Goal: Task Accomplishment & Management: Use online tool/utility

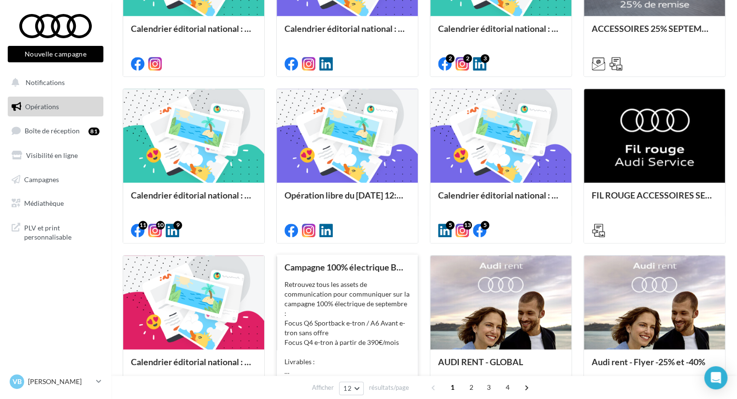
scroll to position [450, 0]
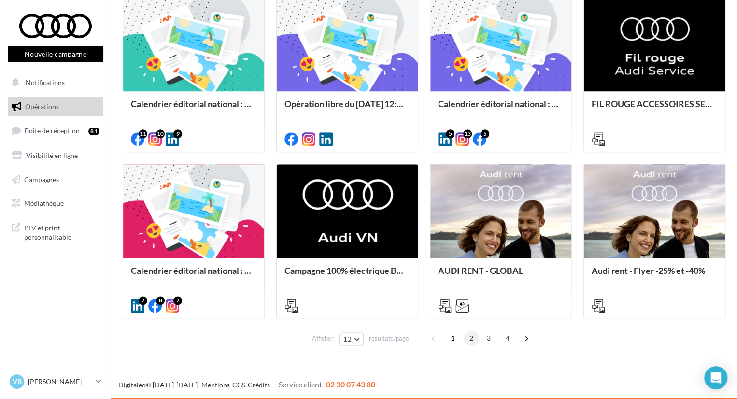
click at [468, 339] on span "2" at bounding box center [470, 337] width 15 height 15
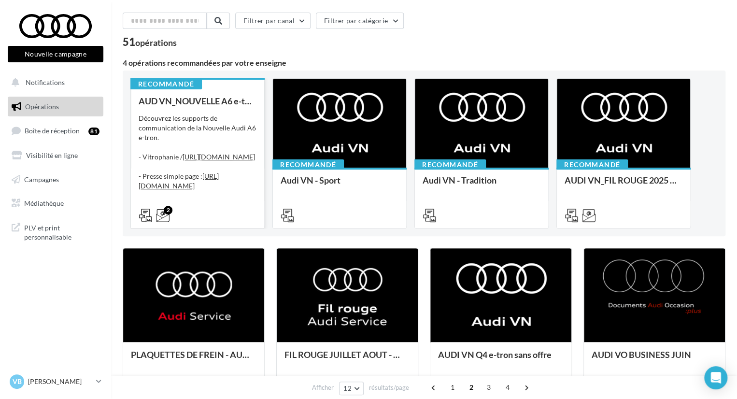
scroll to position [0, 0]
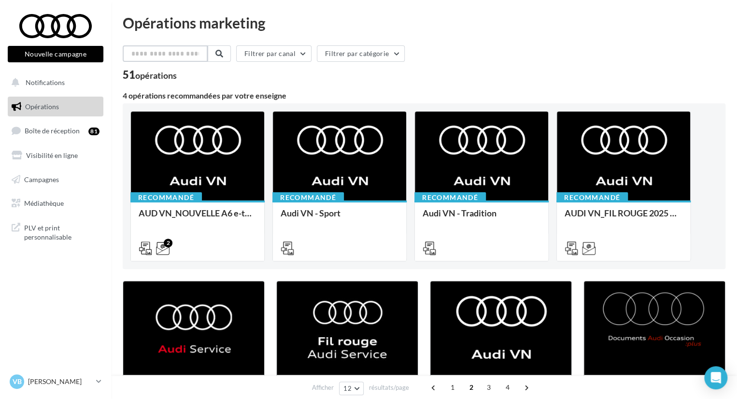
click at [189, 58] on input "text" at bounding box center [165, 53] width 85 height 16
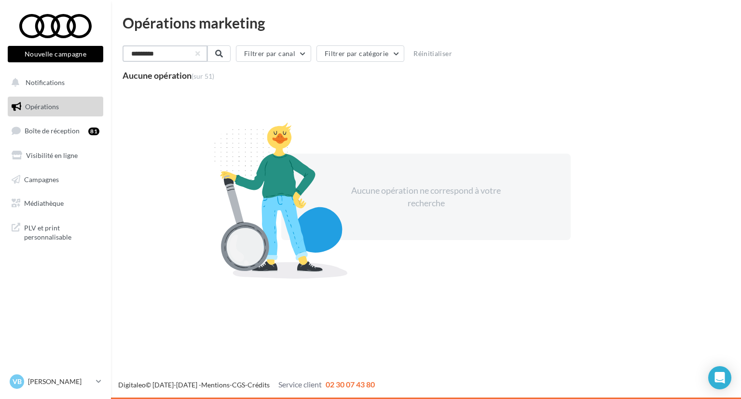
click at [189, 58] on input "*********" at bounding box center [165, 53] width 85 height 16
type input "*********"
click at [199, 53] on button "button" at bounding box center [197, 54] width 4 height 4
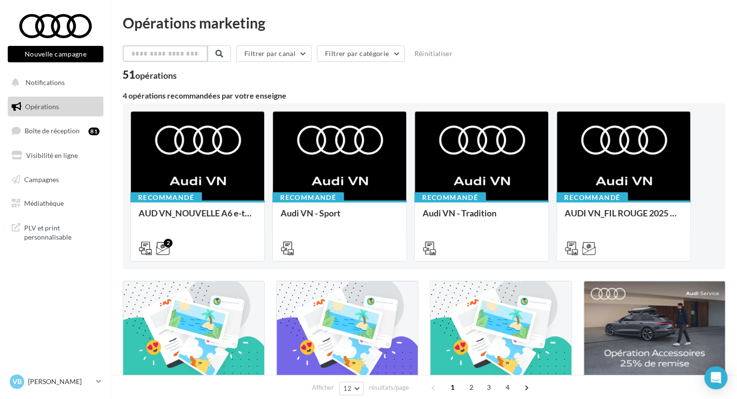
click at [191, 50] on input "text" at bounding box center [165, 53] width 85 height 16
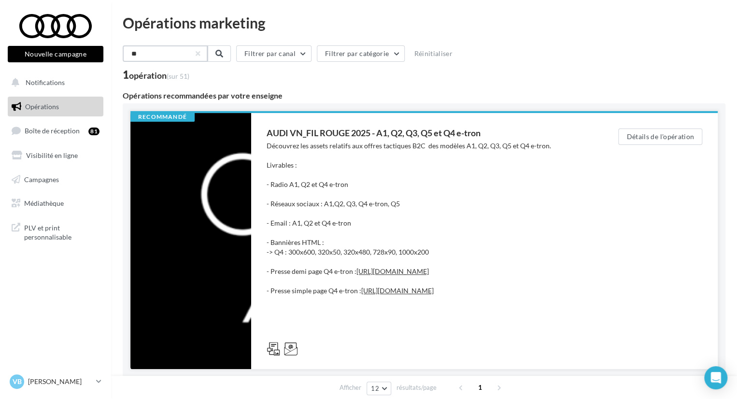
scroll to position [48, 0]
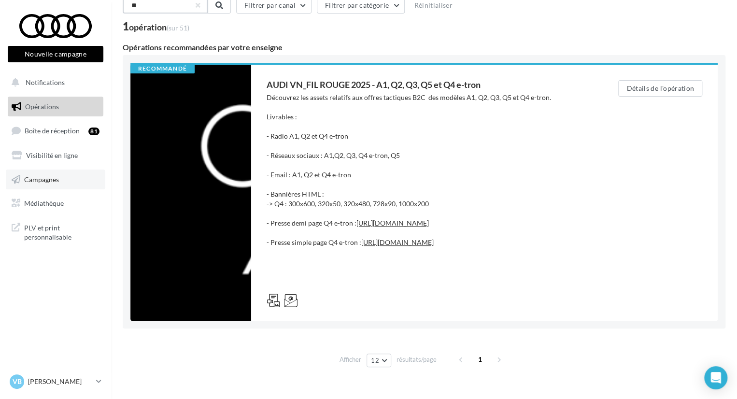
type input "**"
click at [54, 178] on span "Campagnes" at bounding box center [41, 179] width 35 height 8
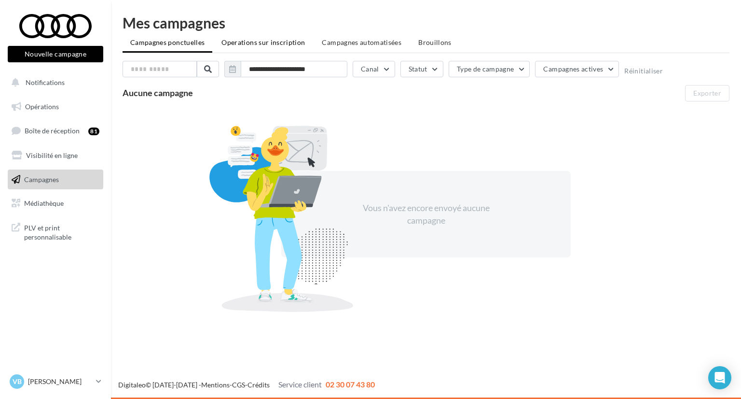
click at [241, 45] on span "Operations sur inscription" at bounding box center [263, 42] width 83 height 8
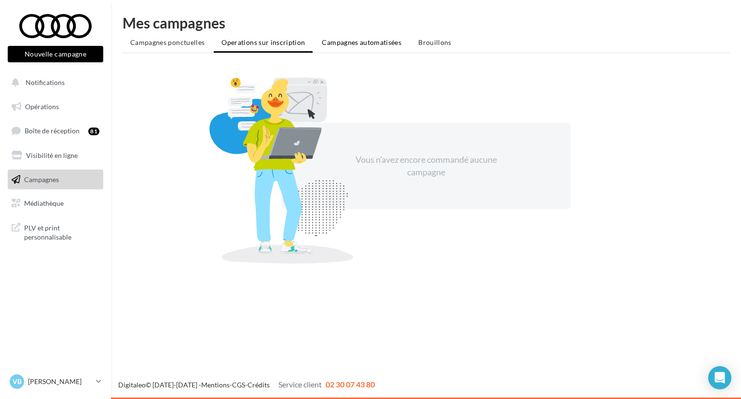
click at [368, 43] on span "Campagnes automatisées" at bounding box center [362, 42] width 80 height 8
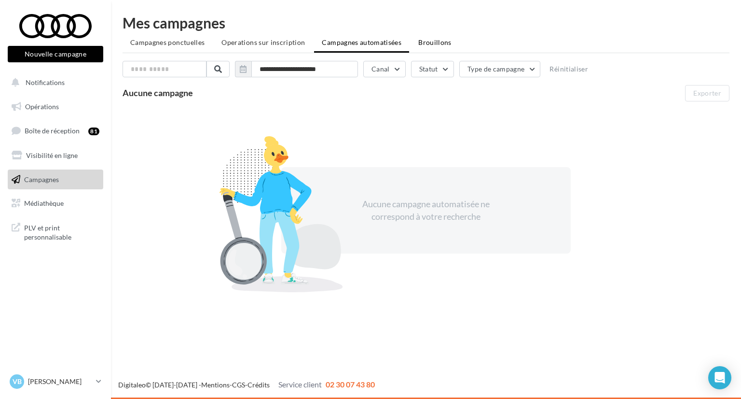
click at [432, 43] on span "Brouillons" at bounding box center [434, 42] width 33 height 8
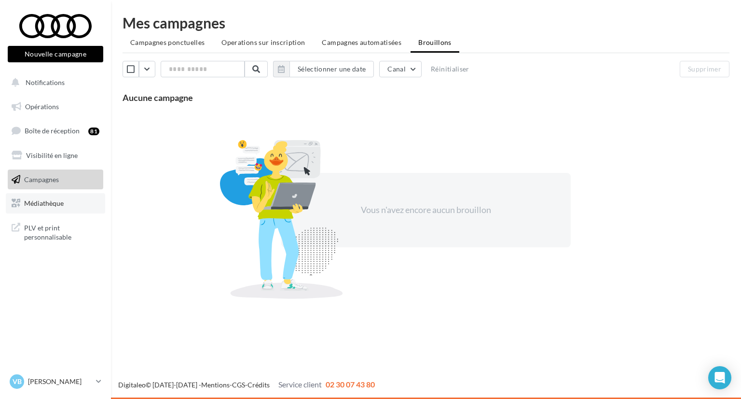
click at [44, 208] on link "Médiathèque" at bounding box center [55, 203] width 99 height 20
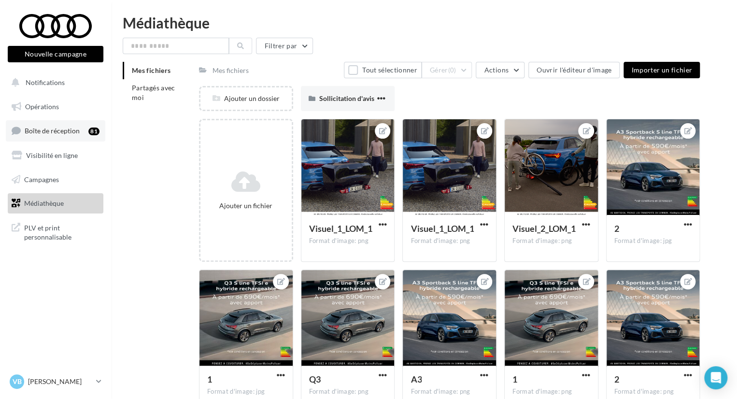
click at [70, 136] on link "Boîte de réception 81" at bounding box center [55, 130] width 99 height 21
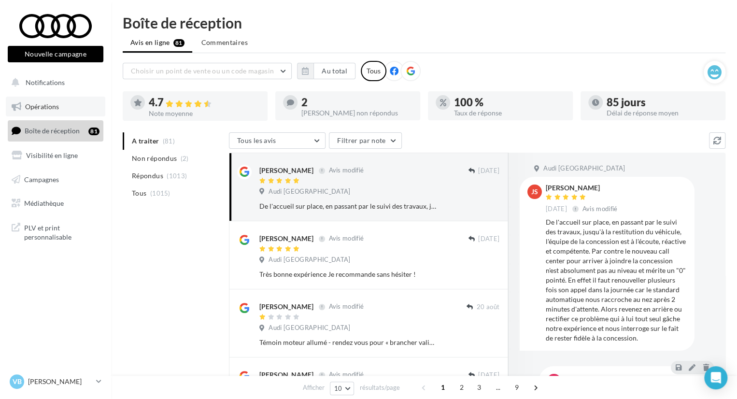
click at [71, 98] on link "Opérations" at bounding box center [55, 107] width 99 height 20
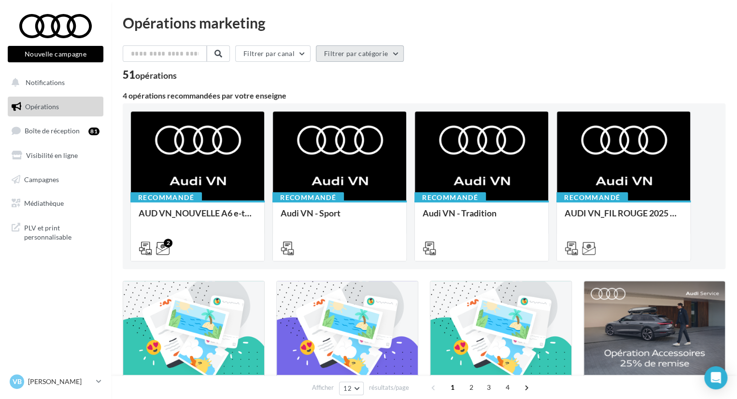
click at [370, 51] on button "Filtrer par catégorie" at bounding box center [360, 53] width 88 height 16
click at [290, 51] on button "Filtrer par canal" at bounding box center [272, 53] width 75 height 16
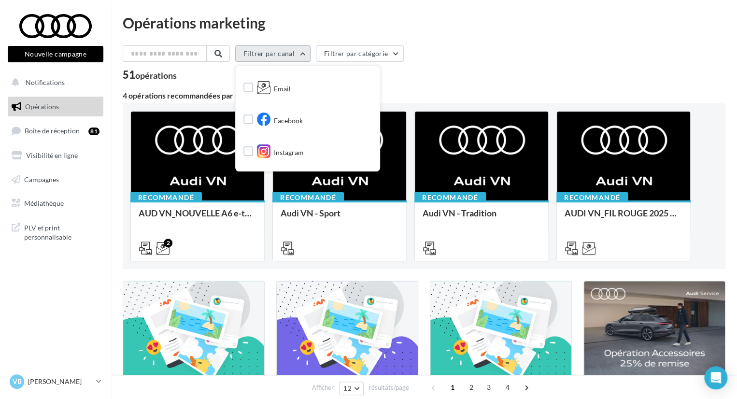
scroll to position [52, 0]
click at [259, 91] on div "Email" at bounding box center [266, 91] width 47 height 17
click at [253, 93] on label at bounding box center [248, 89] width 10 height 10
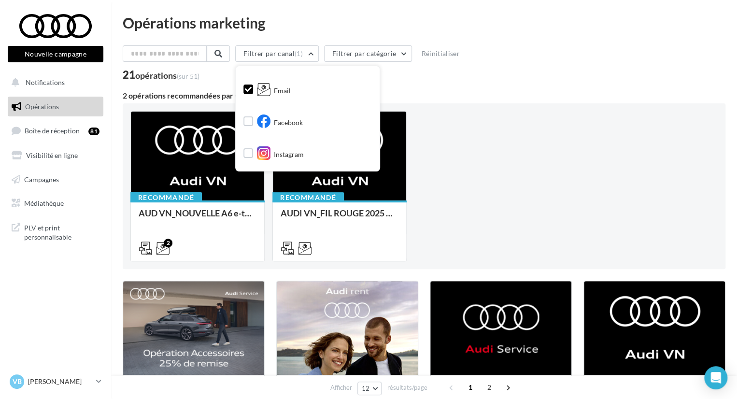
click at [506, 71] on div "21 opérations (sur 51)" at bounding box center [424, 76] width 602 height 13
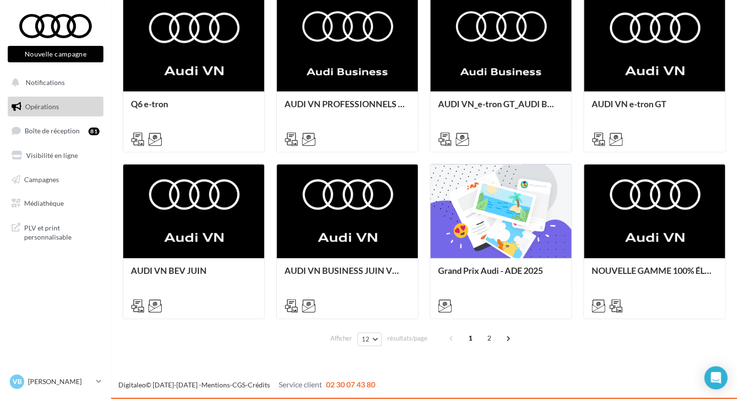
scroll to position [450, 0]
click at [493, 344] on div "1 2" at bounding box center [481, 337] width 74 height 15
click at [490, 338] on span "2" at bounding box center [488, 337] width 15 height 15
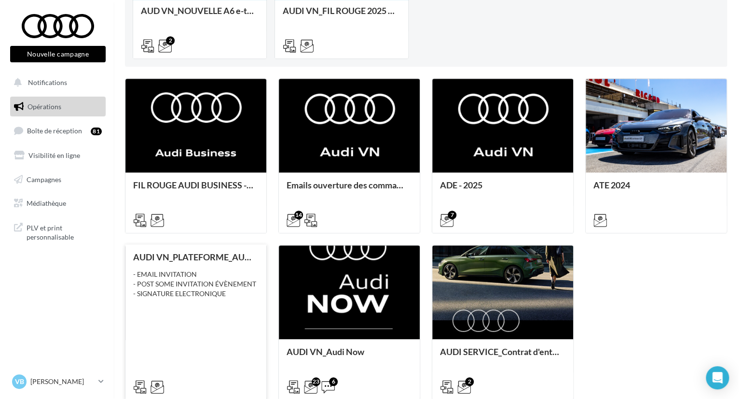
scroll to position [241, 0]
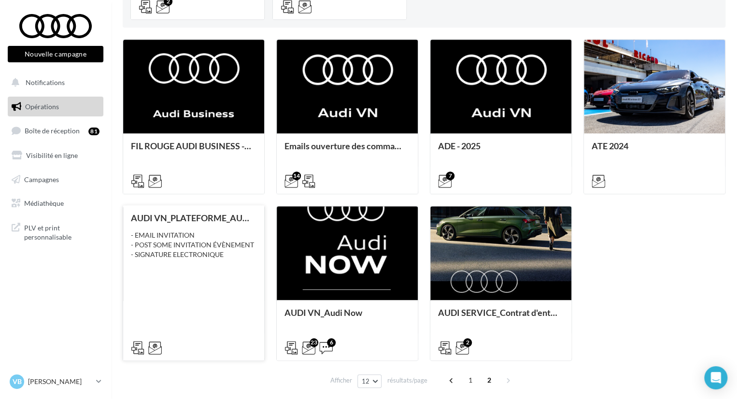
click at [196, 278] on div "AUDI VN_PLATEFORME_AUDI_BUSINESS - EMAIL INVITATION - POST SOME INVITATION ÉVÈN…" at bounding box center [193, 282] width 125 height 139
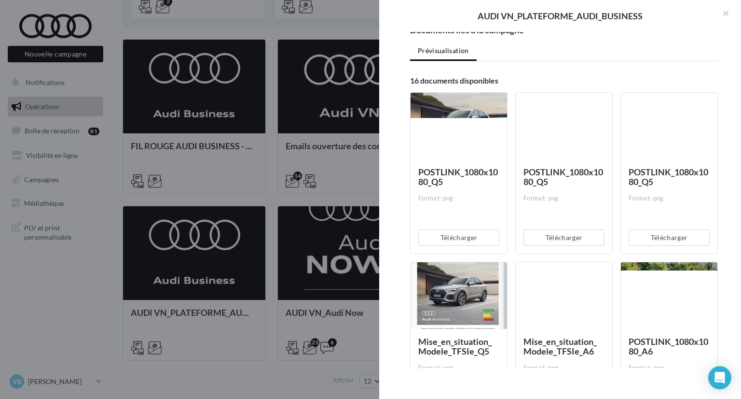
scroll to position [0, 0]
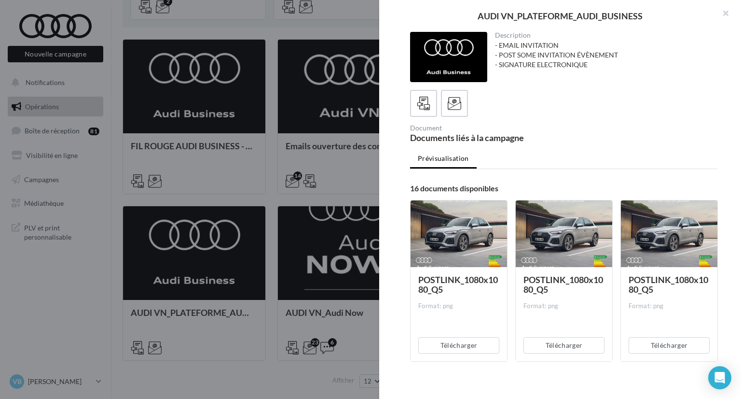
click at [560, 58] on div "- EMAIL INVITATION - POST SOME INVITATION ÉVÈNEMENT - SIGNATURE ELECTRONIQUE" at bounding box center [603, 55] width 216 height 29
click at [566, 14] on div "AUDI VN_PLATEFORME_AUDI_BUSINESS" at bounding box center [560, 16] width 331 height 9
click at [450, 109] on icon at bounding box center [455, 104] width 14 height 14
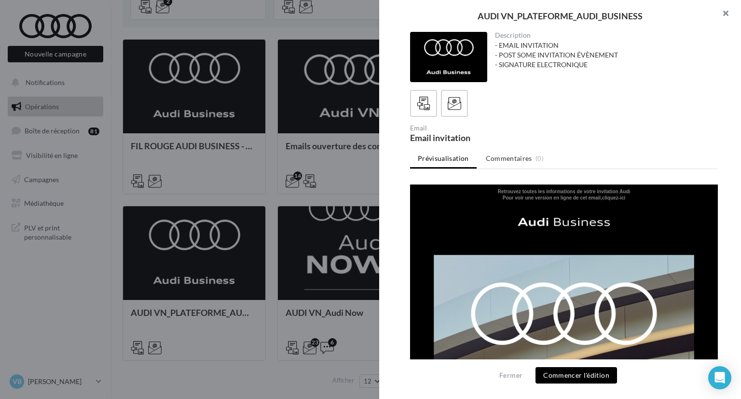
click at [728, 14] on button "button" at bounding box center [722, 14] width 39 height 29
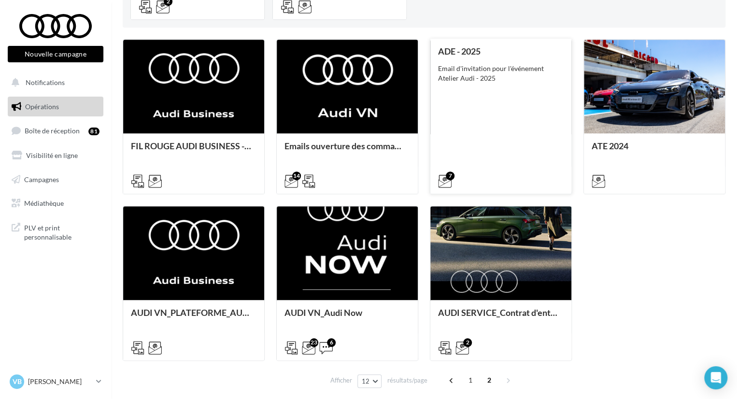
click at [535, 105] on div "ADE - 2025 Email d'invitation pour l'événement Atelier Audi - 2025" at bounding box center [500, 115] width 125 height 139
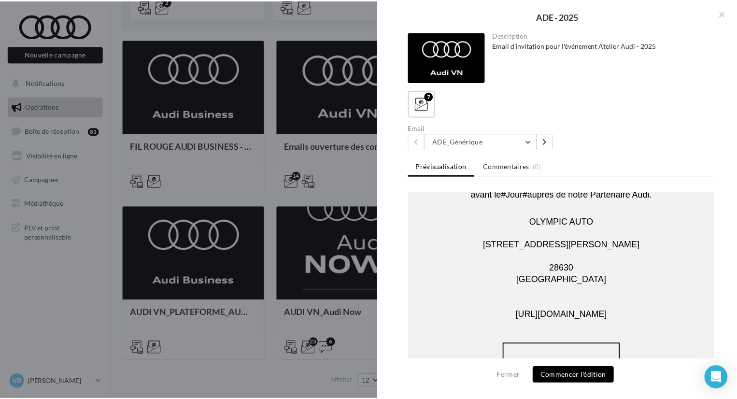
scroll to position [1158, 0]
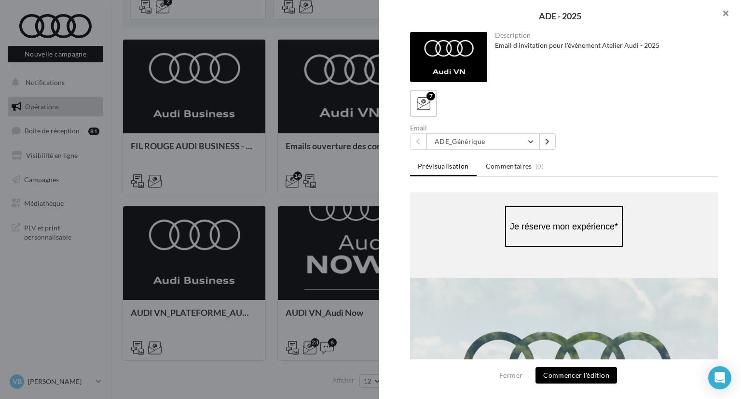
click at [731, 18] on button "button" at bounding box center [722, 14] width 39 height 29
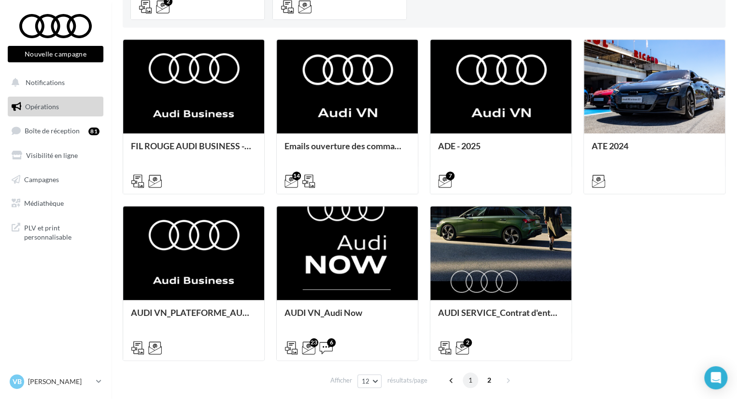
click at [470, 383] on span "1" at bounding box center [469, 379] width 15 height 15
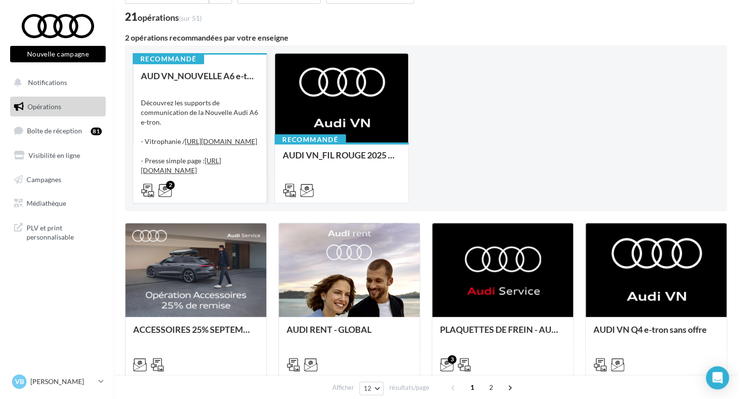
scroll to position [48, 0]
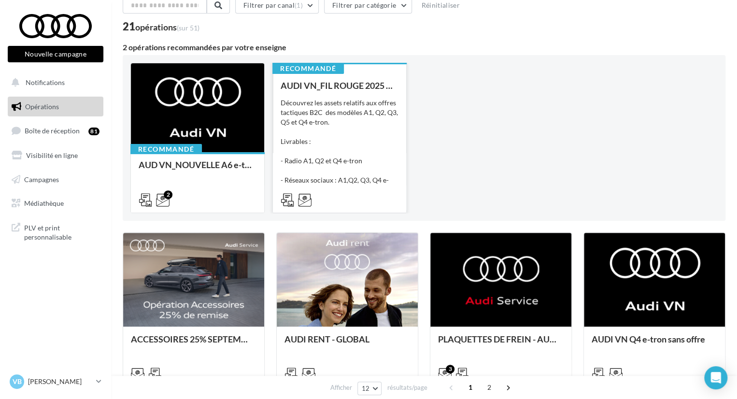
click at [338, 107] on div "Découvrez les assets relatifs aux offres tactiques B2C des modèles A1, Q2, Q3, …" at bounding box center [339, 146] width 118 height 97
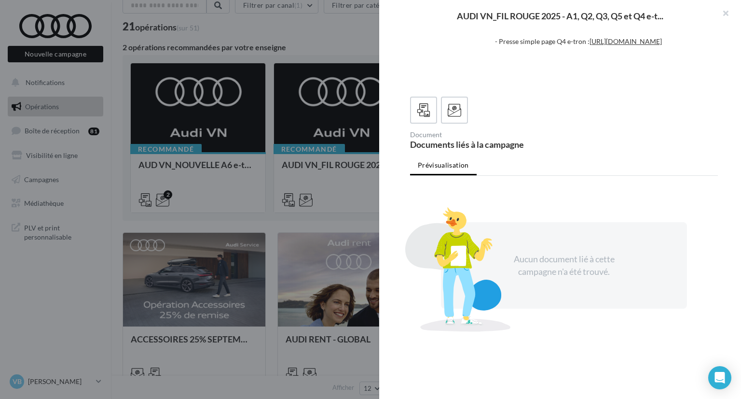
scroll to position [215, 0]
click at [449, 111] on icon at bounding box center [455, 110] width 14 height 14
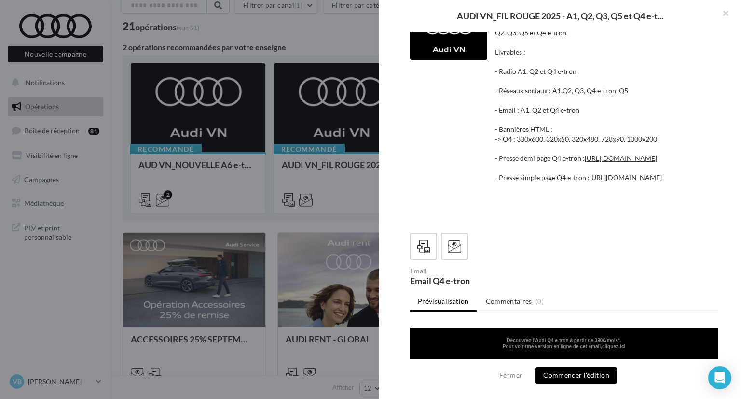
scroll to position [0, 0]
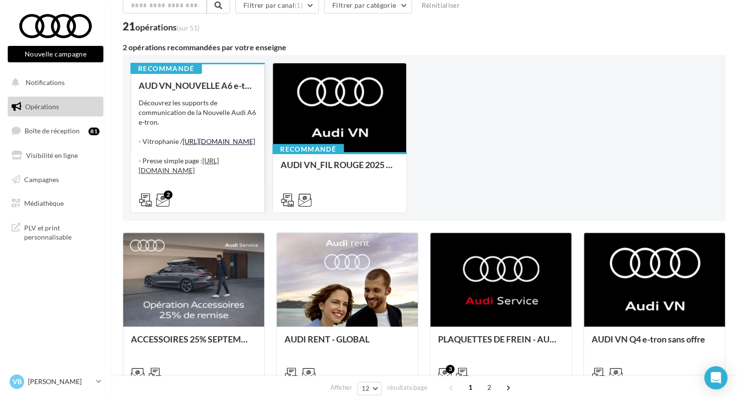
click at [211, 145] on div "Découvrez les supports de communication de la Nouvelle Audi A6 e-tron. - Vitrop…" at bounding box center [198, 146] width 118 height 97
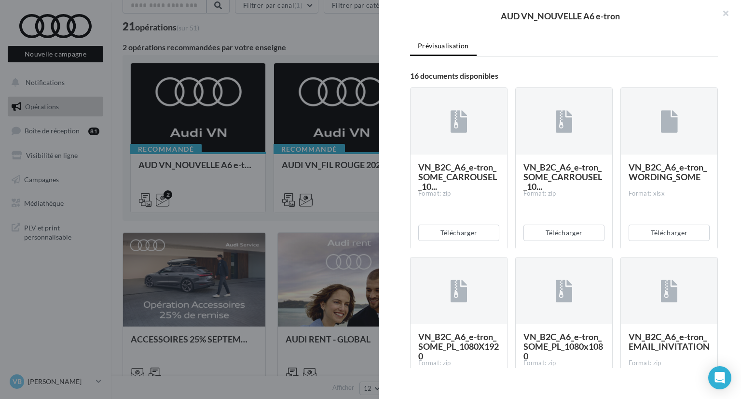
scroll to position [193, 0]
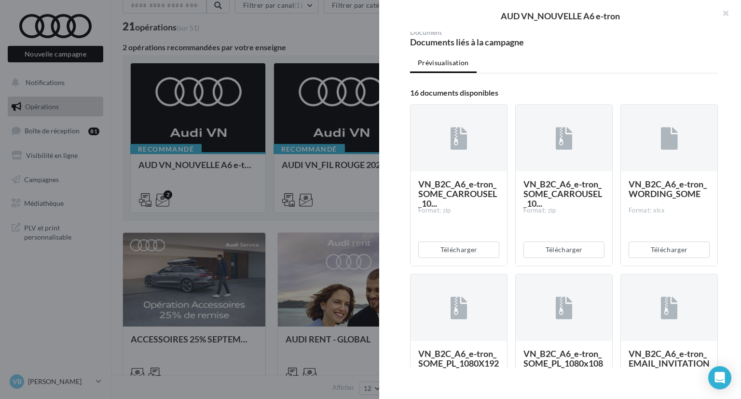
click at [456, 21] on label "2" at bounding box center [455, 8] width 28 height 28
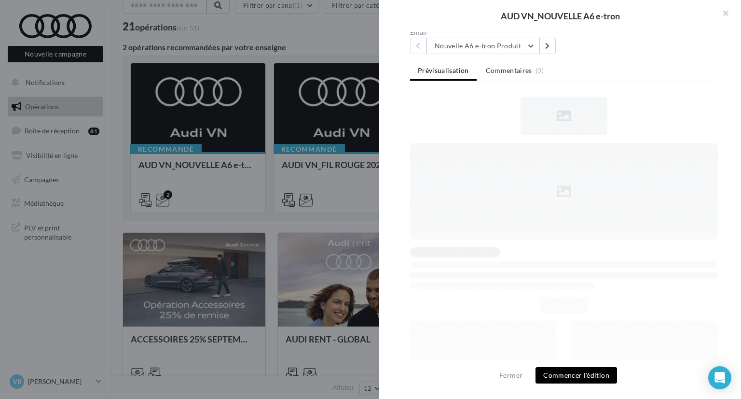
scroll to position [146, 0]
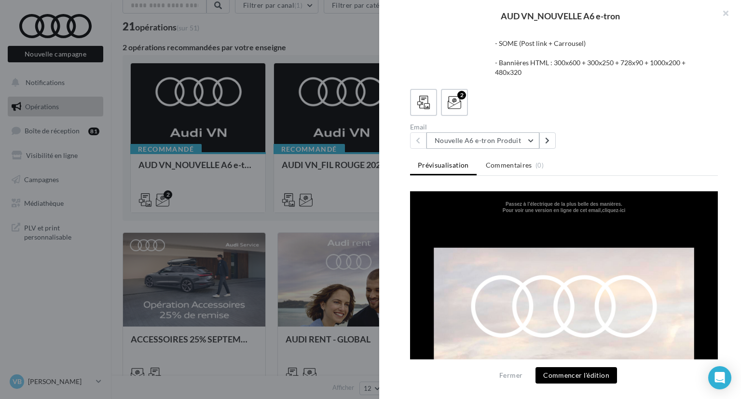
click at [502, 136] on button "Nouvelle A6 e-tron Produit" at bounding box center [483, 140] width 113 height 16
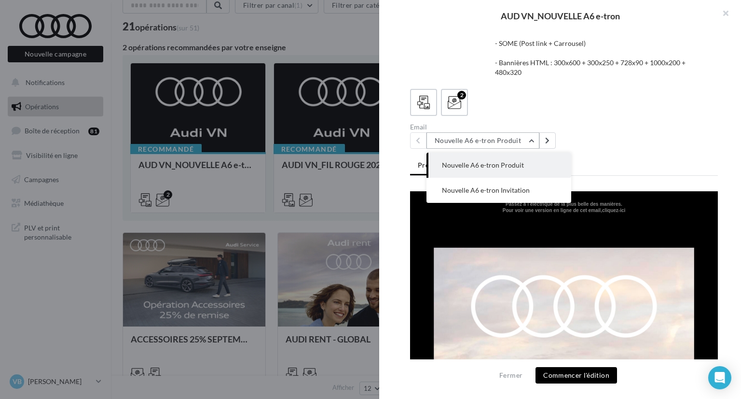
click at [502, 136] on button "Nouvelle A6 e-tron Produit" at bounding box center [483, 140] width 113 height 16
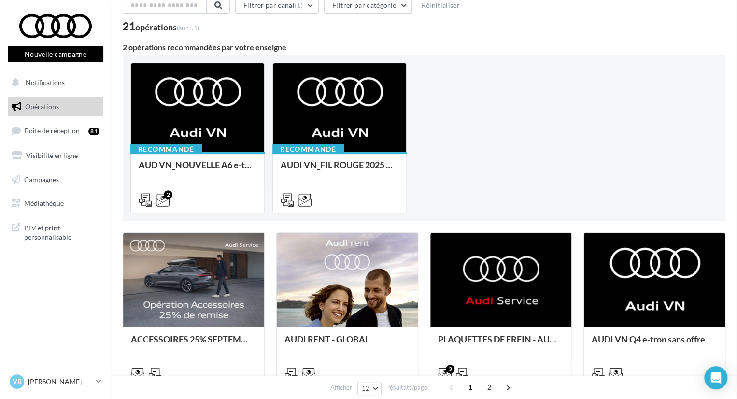
drag, startPoint x: 236, startPoint y: 73, endPoint x: 298, endPoint y: 84, distance: 63.2
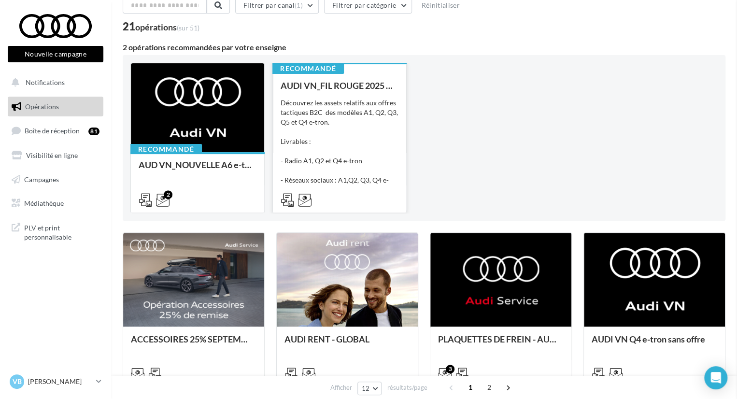
click at [301, 84] on div "AUDI VN_FIL ROUGE 2025 - A1, Q2, Q3, Q5 et Q4 e-tron" at bounding box center [339, 86] width 118 height 10
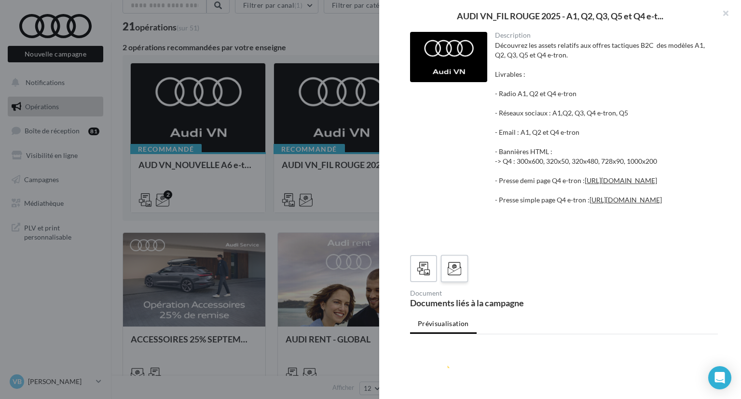
click at [449, 276] on icon at bounding box center [455, 269] width 14 height 14
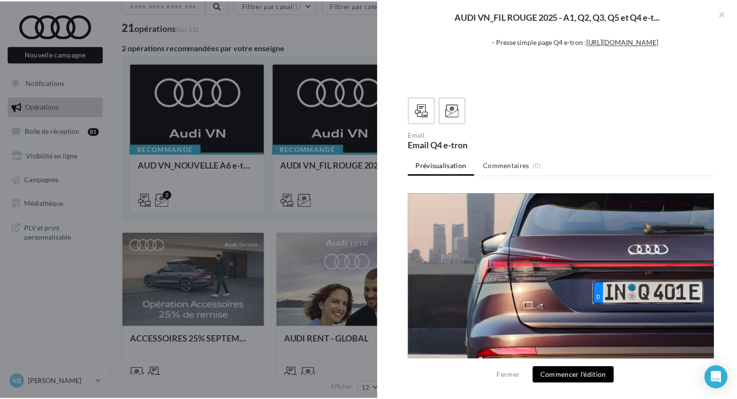
scroll to position [676, 0]
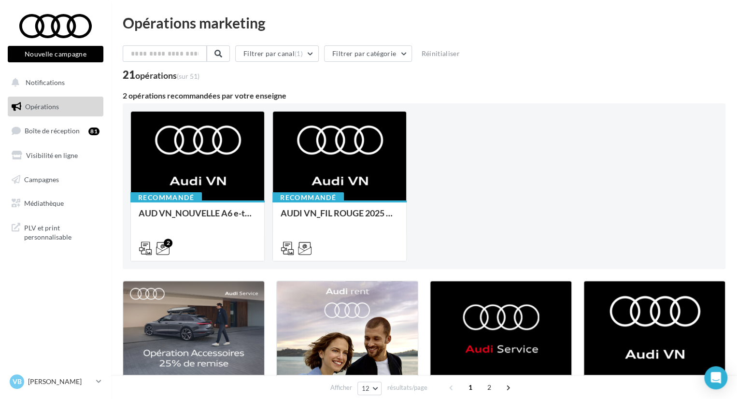
scroll to position [0, 0]
click at [178, 54] on input "text" at bounding box center [165, 53] width 85 height 16
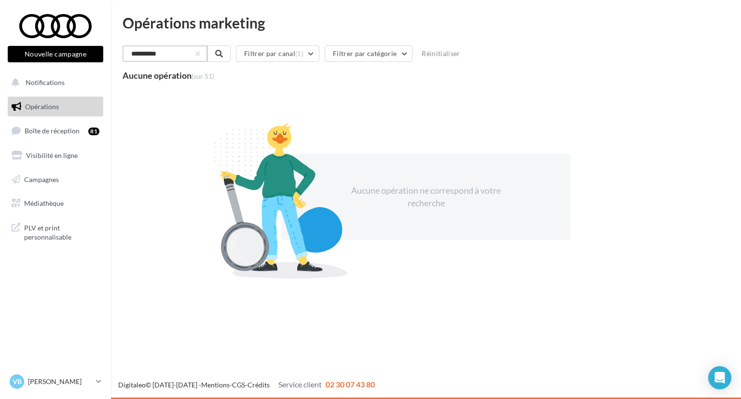
click at [178, 54] on input "**********" at bounding box center [165, 53] width 85 height 16
type input "**********"
click at [199, 53] on button "button" at bounding box center [197, 54] width 4 height 4
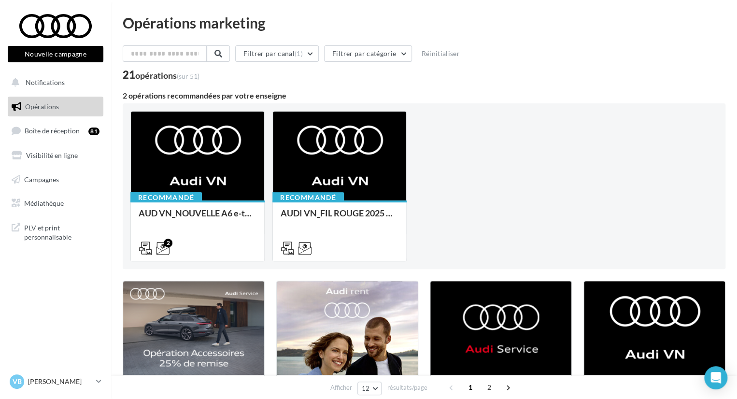
click at [549, 104] on div "Recommandé AUD VN_NOUVELLE A6 e-tron Découvrez les supports de communication de…" at bounding box center [424, 186] width 602 height 166
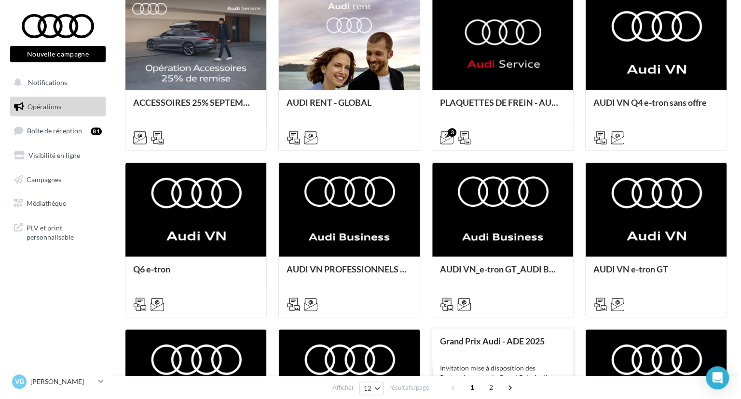
scroll to position [434, 0]
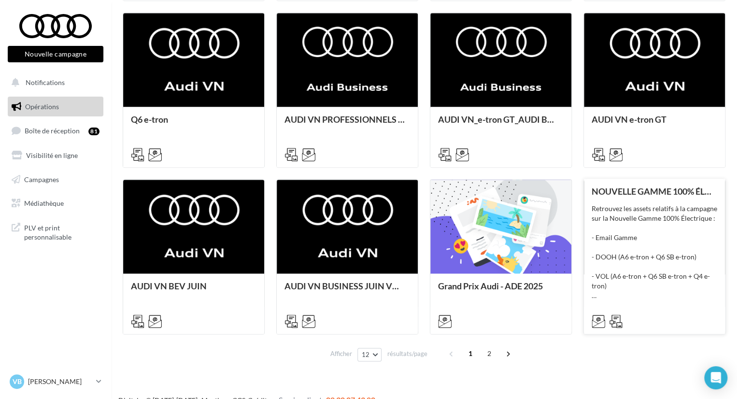
click at [689, 259] on div "Retrouvez les assets relatifs à la campagne sur la Nouvelle Gamme 100% Électriq…" at bounding box center [653, 252] width 125 height 97
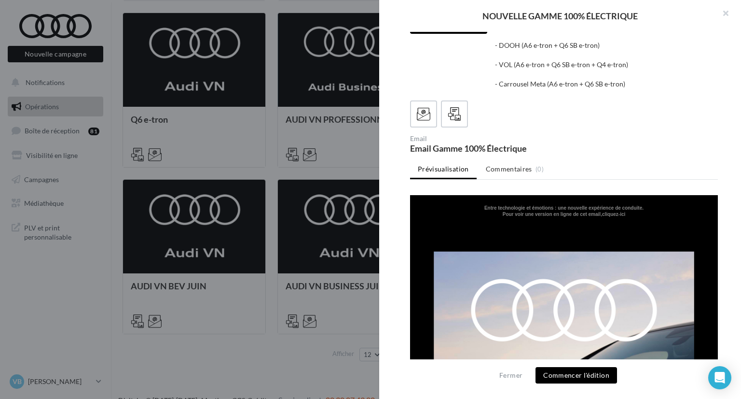
scroll to position [0, 0]
click at [452, 111] on icon at bounding box center [455, 114] width 14 height 14
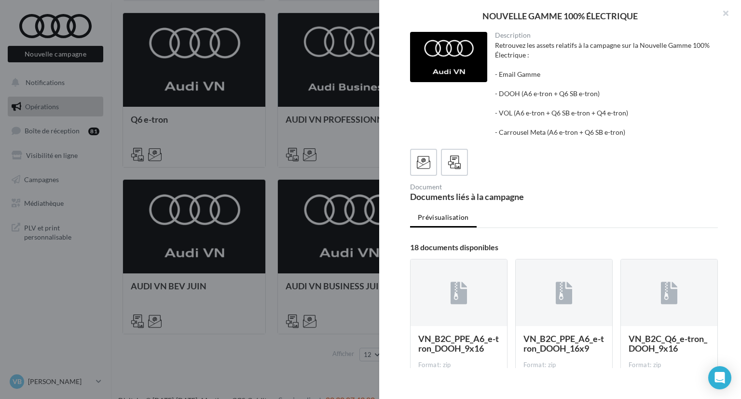
click at [593, 151] on div at bounding box center [564, 162] width 308 height 27
drag, startPoint x: 727, startPoint y: 9, endPoint x: 460, endPoint y: 167, distance: 310.3
click at [654, 88] on div "NOUVELLE GAMME 100% ÉLECTRIQUE Description Retrouvez les assets relatifs à la c…" at bounding box center [560, 199] width 362 height 399
click at [420, 164] on icon at bounding box center [424, 162] width 14 height 14
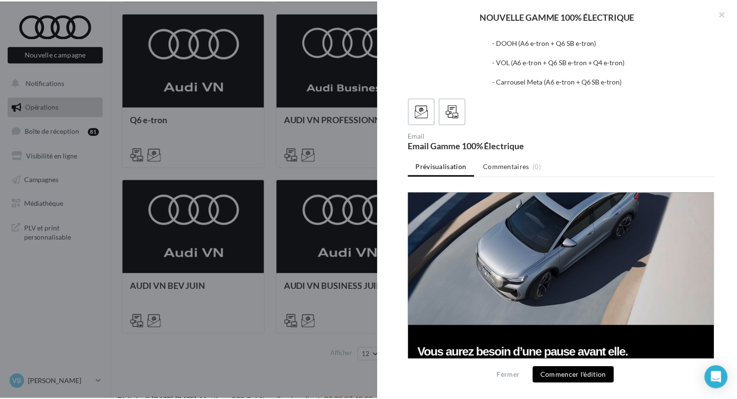
scroll to position [1496, 0]
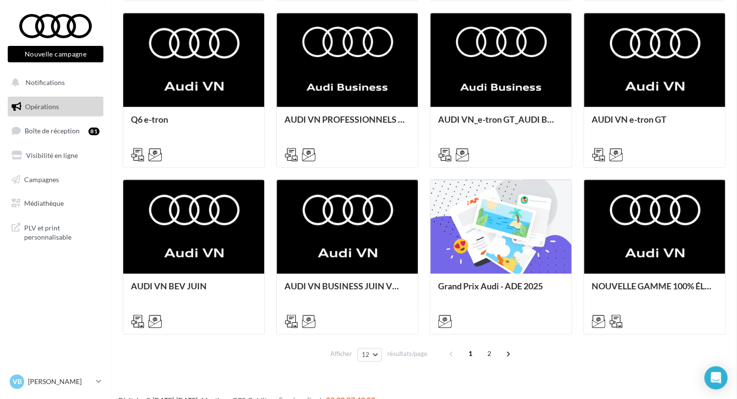
click at [332, 373] on div "NOUVELLE GAMME 100% ÉLECTRIQUE Description Retrouvez les assets relatifs à la c…" at bounding box center [424, 373] width 602 height 0
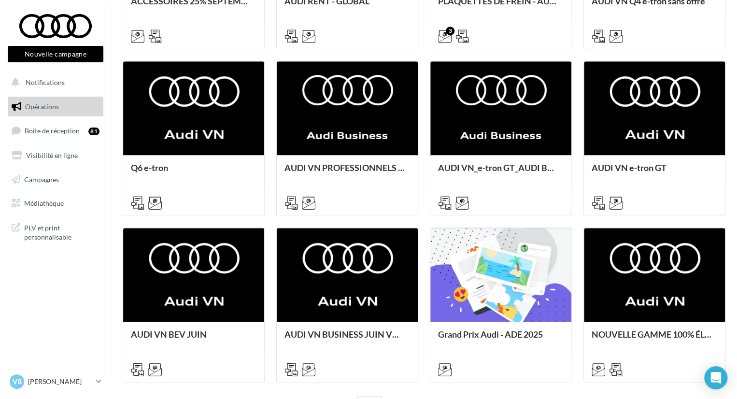
scroll to position [434, 0]
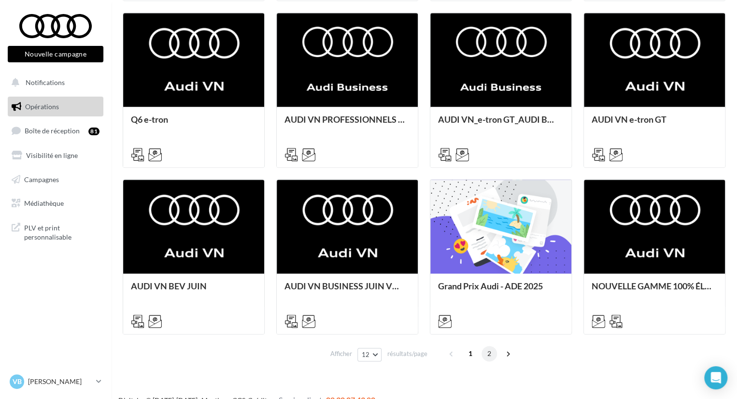
click at [488, 356] on span "2" at bounding box center [488, 353] width 15 height 15
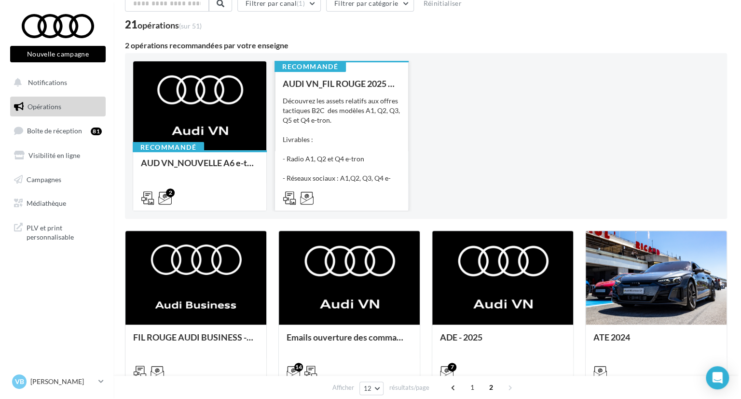
scroll to position [97, 0]
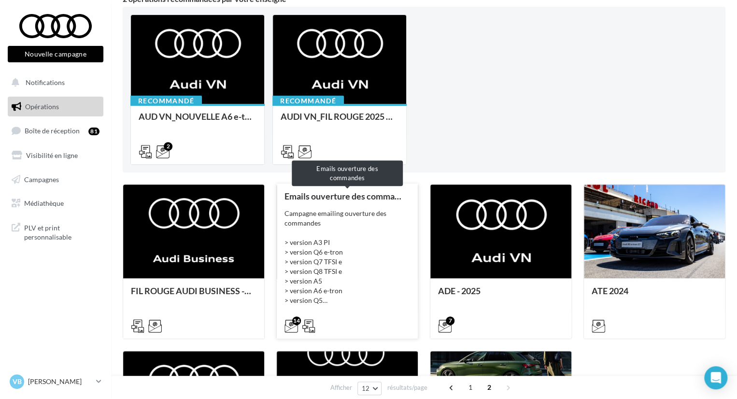
click at [318, 195] on div "Emails ouverture des commandes" at bounding box center [346, 196] width 125 height 10
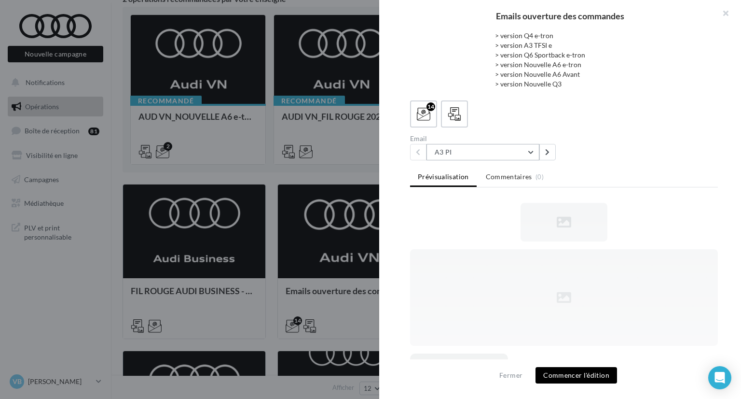
click at [453, 149] on button "A3 PI" at bounding box center [483, 152] width 113 height 16
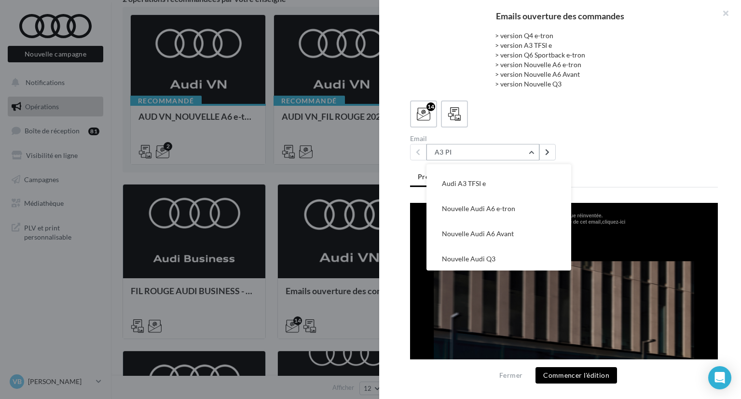
scroll to position [245, 0]
click at [475, 249] on button "Nouvelle Audi Q3" at bounding box center [499, 257] width 145 height 25
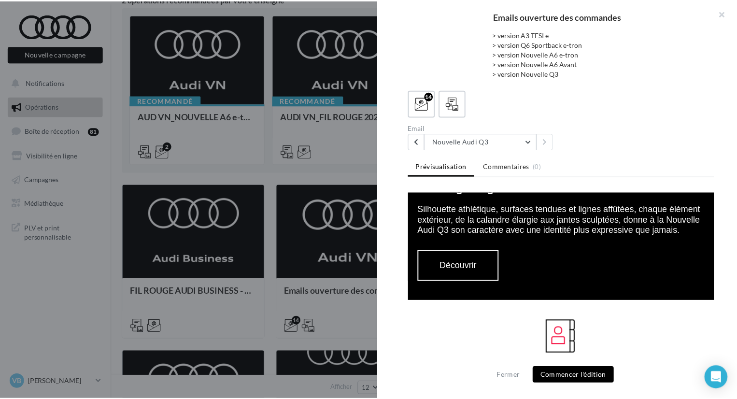
scroll to position [762, 0]
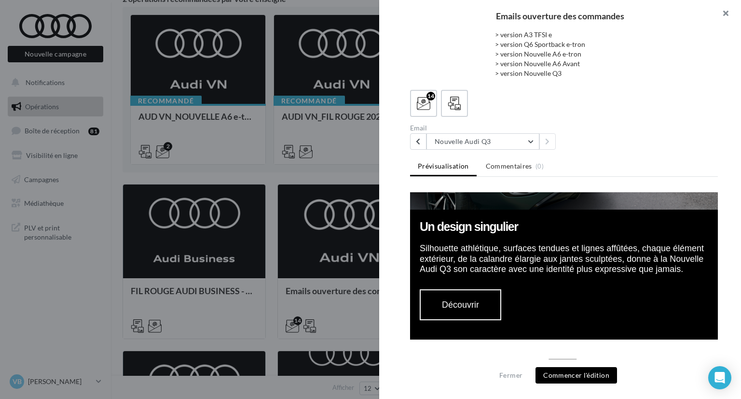
click at [726, 8] on button "button" at bounding box center [722, 14] width 39 height 29
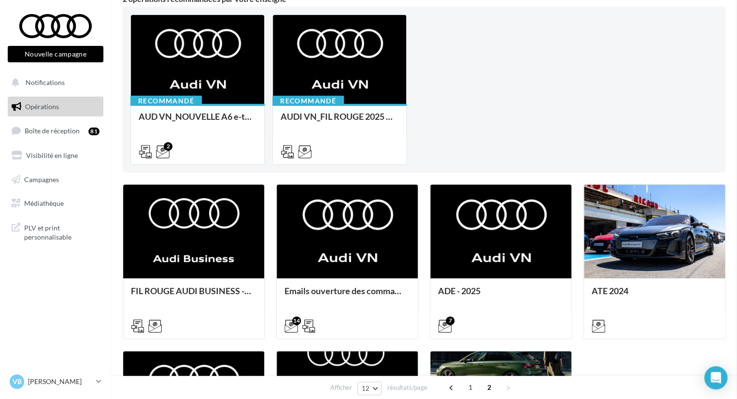
click at [687, 98] on div "Recommandé AUD VN_NOUVELLE A6 e-tron Découvrez les supports de communication de…" at bounding box center [423, 89] width 587 height 150
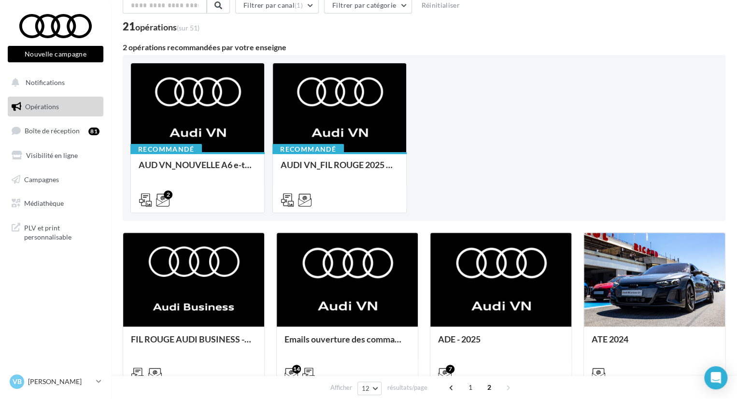
scroll to position [0, 0]
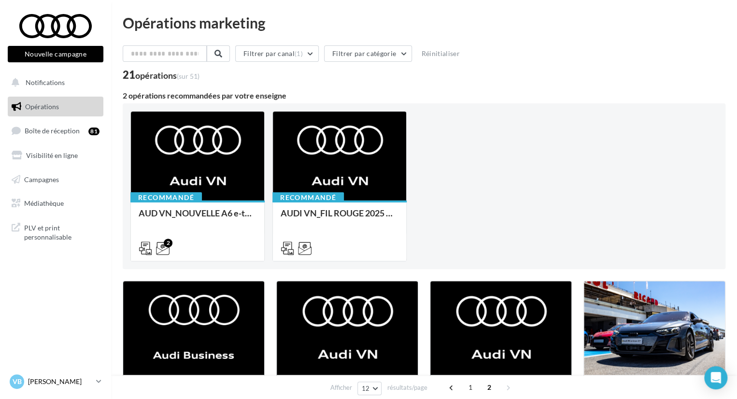
click at [54, 374] on div "VB Victoire BERDRIN audi-vibe-28630" at bounding box center [51, 381] width 83 height 14
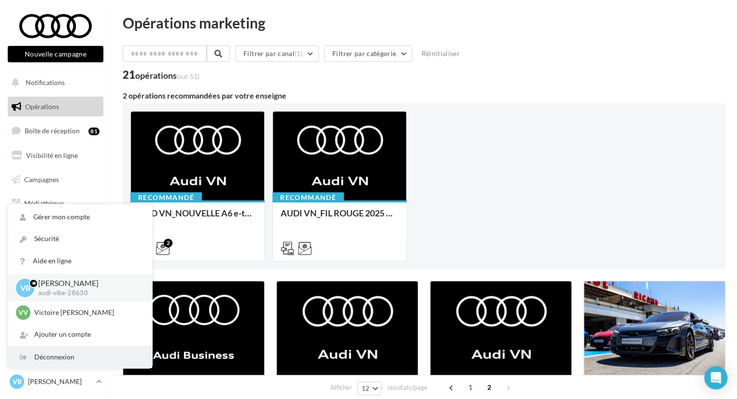
click at [83, 358] on div "Déconnexion" at bounding box center [80, 357] width 144 height 22
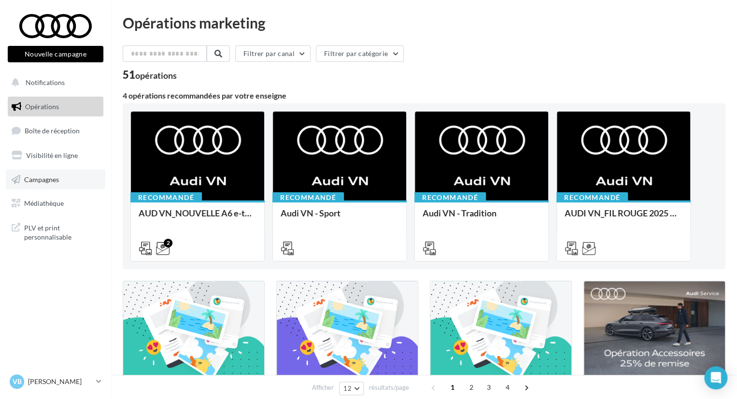
click at [26, 185] on link "Campagnes" at bounding box center [55, 179] width 99 height 20
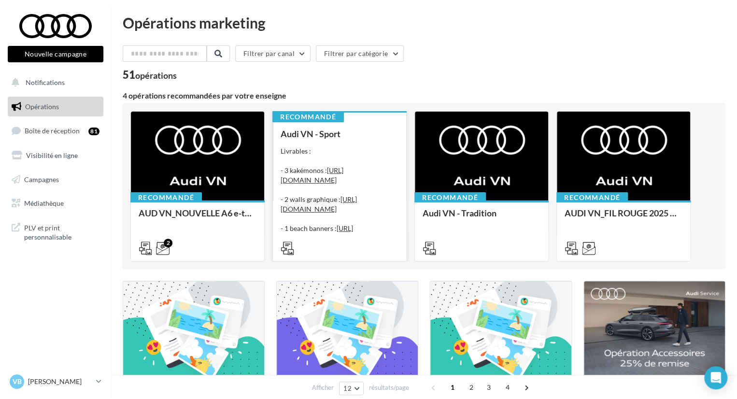
click at [367, 152] on div "Livrables : - 3 kakémonos : https://audi.get-it-solutions.com/accueil/10247-.ht…" at bounding box center [339, 194] width 118 height 97
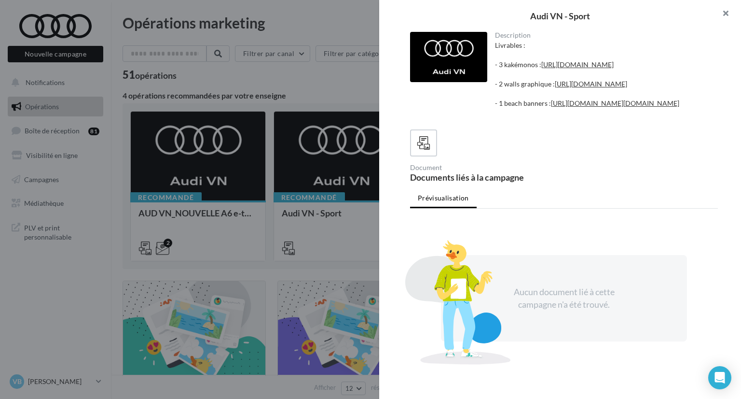
click at [725, 14] on button "button" at bounding box center [722, 14] width 39 height 29
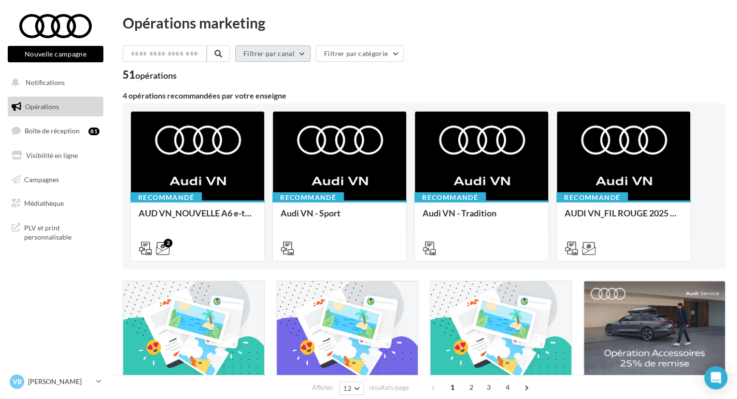
click at [272, 53] on button "Filtrer par canal" at bounding box center [272, 53] width 75 height 16
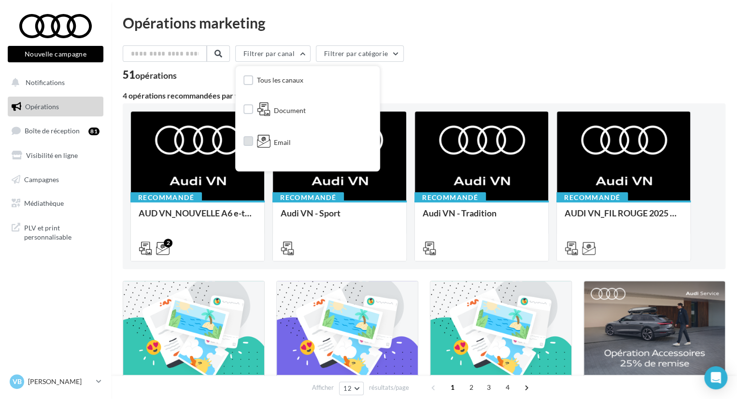
click at [250, 142] on label at bounding box center [248, 141] width 10 height 10
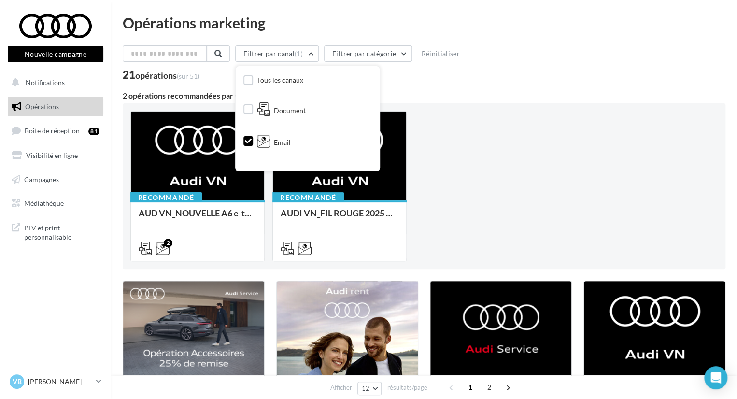
click at [458, 81] on div "21 opérations (sur 51)" at bounding box center [424, 76] width 602 height 13
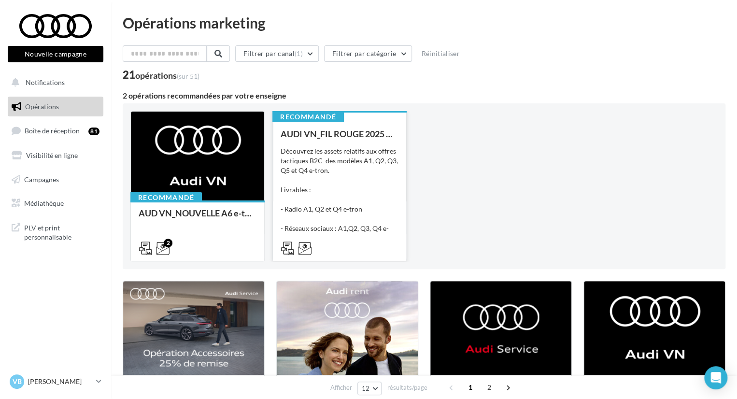
click at [347, 182] on div "Découvrez les assets relatifs aux offres tactiques B2C des modèles A1, Q2, Q3, …" at bounding box center [339, 194] width 118 height 97
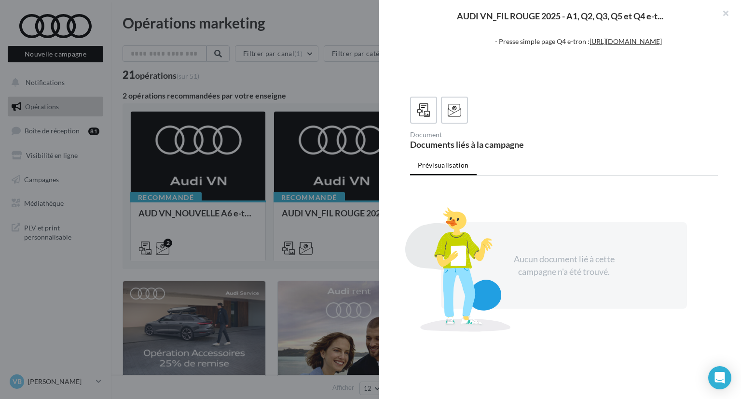
scroll to position [215, 0]
click at [450, 109] on icon at bounding box center [455, 110] width 14 height 14
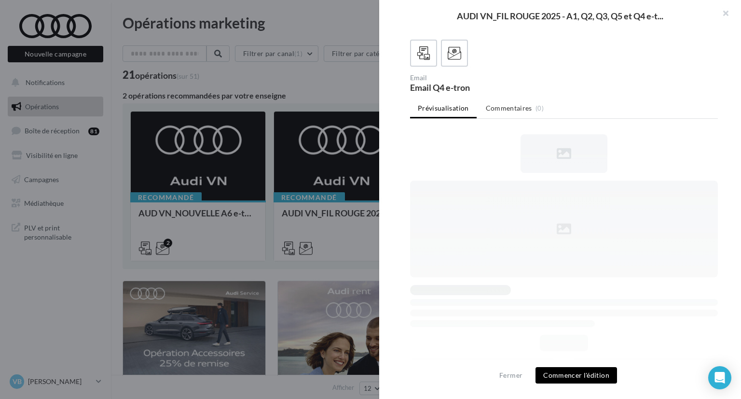
scroll to position [0, 0]
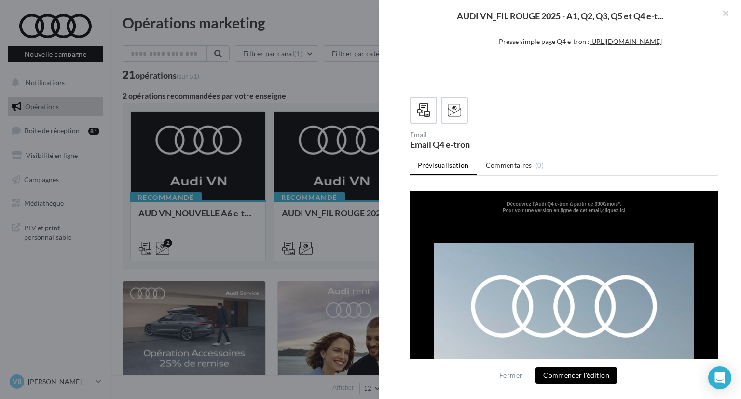
click at [709, 115] on div at bounding box center [564, 110] width 308 height 27
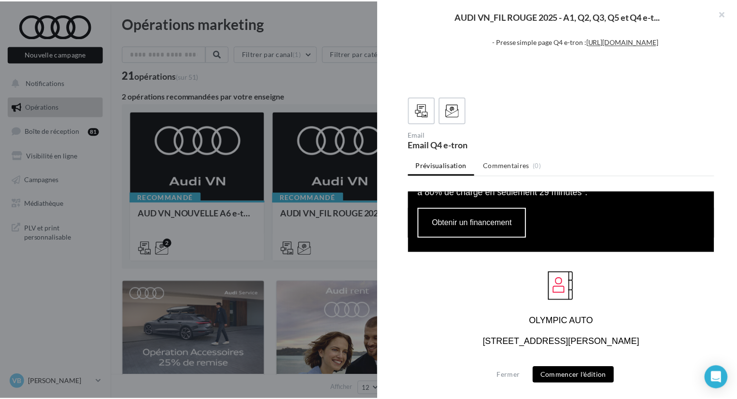
scroll to position [869, 0]
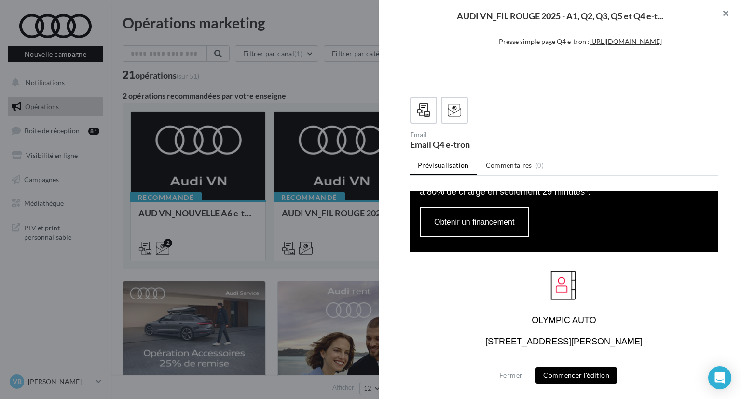
drag, startPoint x: 726, startPoint y: 14, endPoint x: 679, endPoint y: 28, distance: 49.2
click at [726, 14] on button "button" at bounding box center [722, 14] width 39 height 29
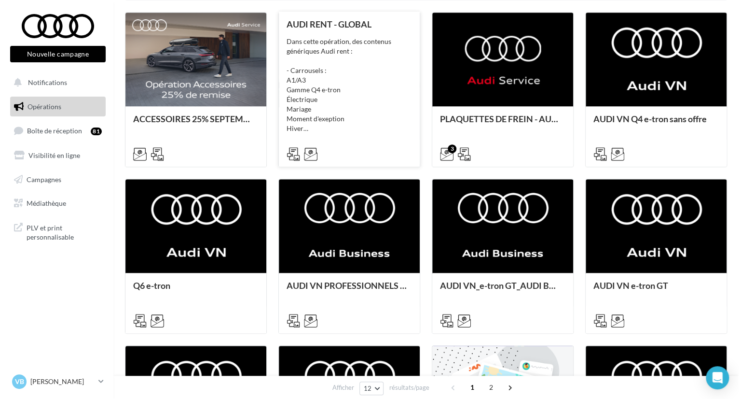
scroll to position [290, 0]
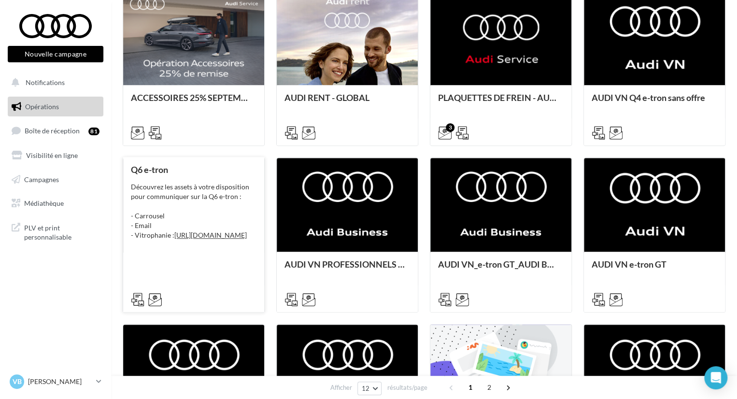
click at [211, 211] on div "Découvrez les assets à votre disposition pour communiquer sur la Q6 e-tron : - …" at bounding box center [193, 211] width 125 height 58
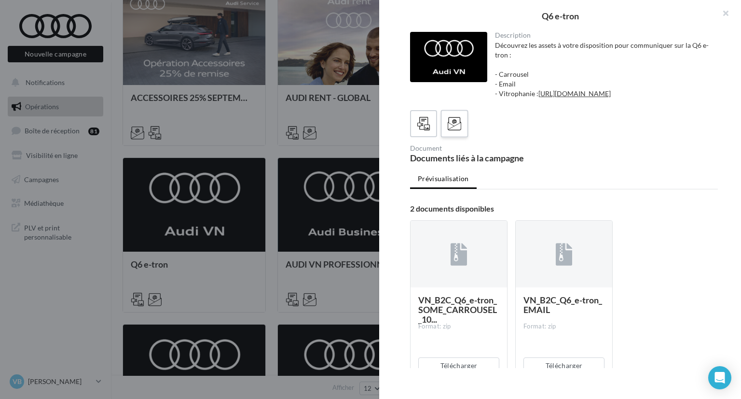
click at [461, 133] on div at bounding box center [455, 124] width 18 height 18
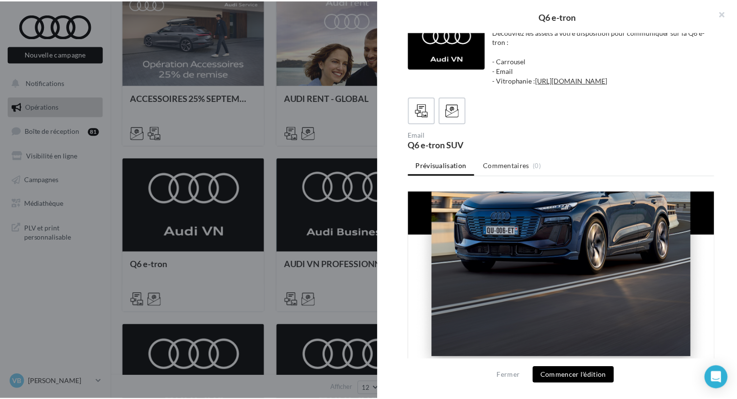
scroll to position [241, 0]
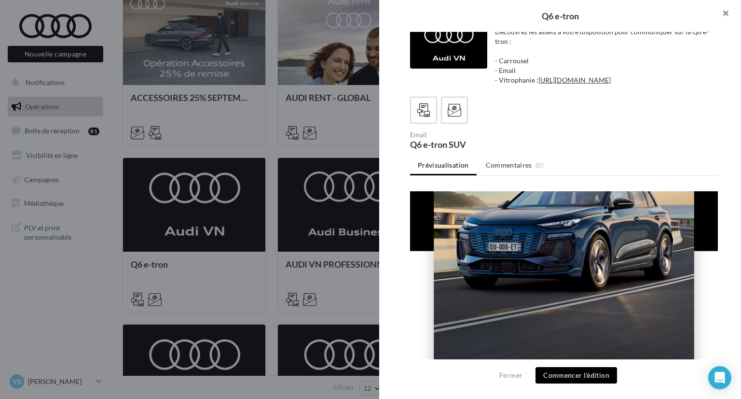
click at [729, 16] on button "button" at bounding box center [722, 14] width 39 height 29
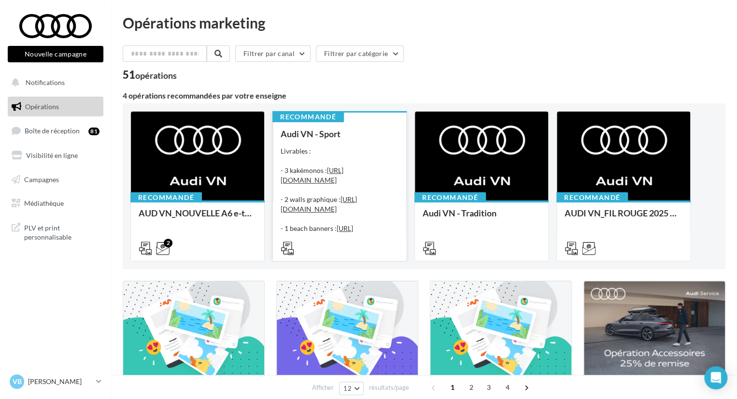
click at [334, 147] on div "Livrables : - 3 kakémonos : [URL][DOMAIN_NAME] - 2 walls graphique : [URL][DOMA…" at bounding box center [339, 194] width 118 height 97
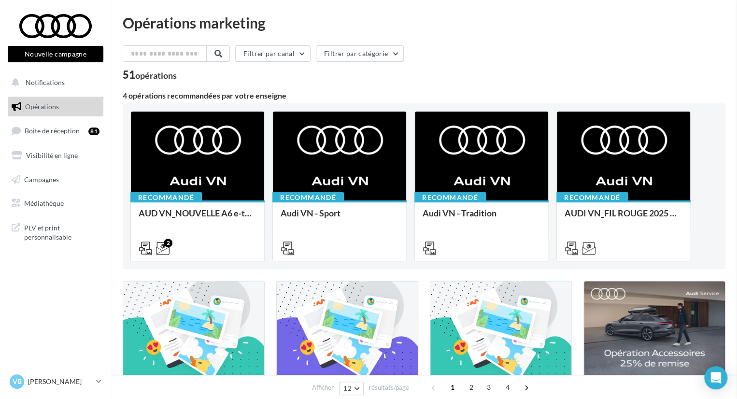
click at [276, 49] on button "Filtrer par canal" at bounding box center [272, 53] width 75 height 16
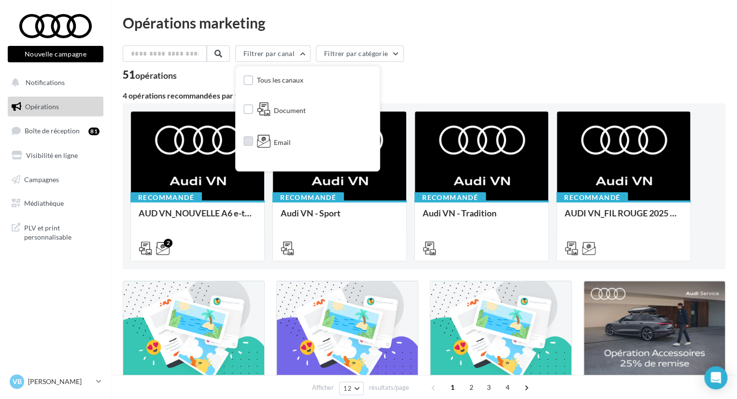
click at [250, 143] on label at bounding box center [248, 141] width 10 height 10
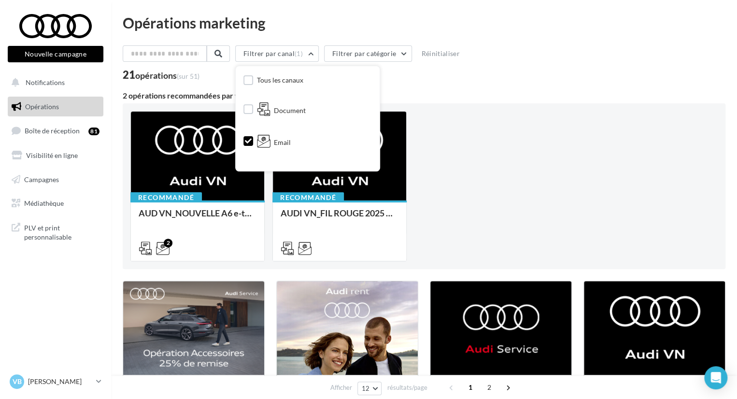
click at [469, 82] on div "21 opérations (sur 51)" at bounding box center [424, 76] width 602 height 13
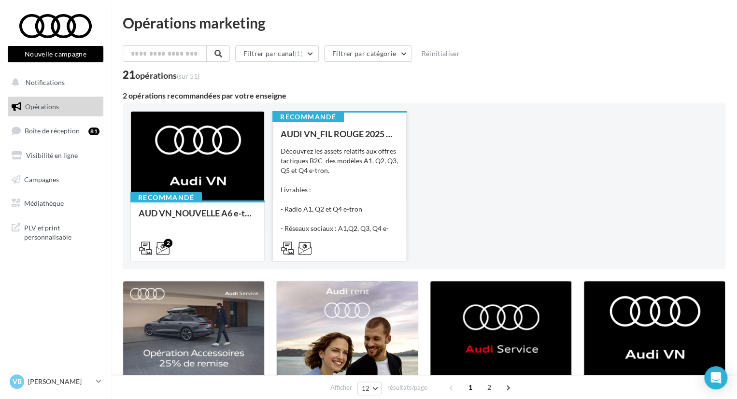
click at [336, 180] on div "Découvrez les assets relatifs aux offres tactiques B2C des modèles A1, Q2, Q3, …" at bounding box center [339, 194] width 118 height 97
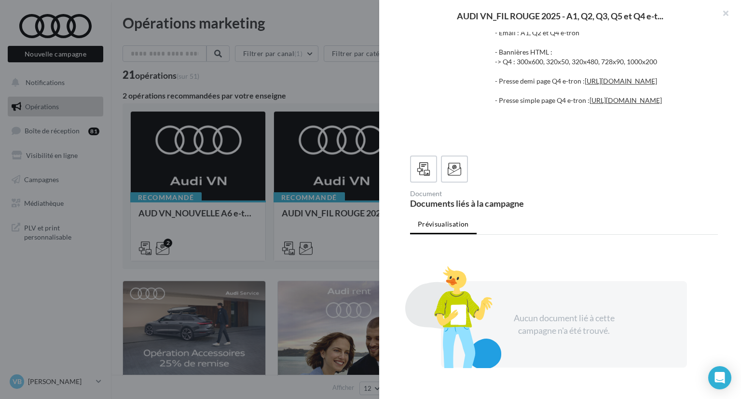
scroll to position [193, 0]
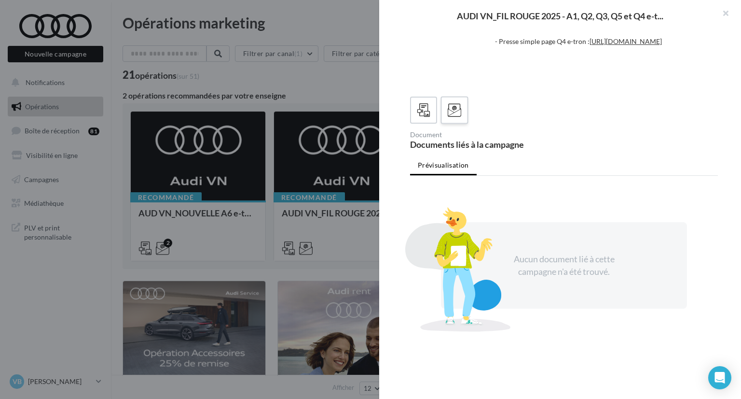
click at [456, 117] on icon at bounding box center [455, 110] width 14 height 14
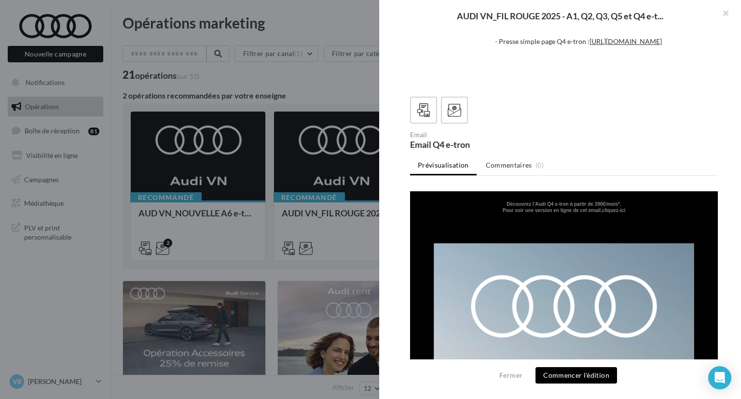
scroll to position [0, 0]
click at [576, 381] on button "Commencer l'édition" at bounding box center [577, 375] width 82 height 16
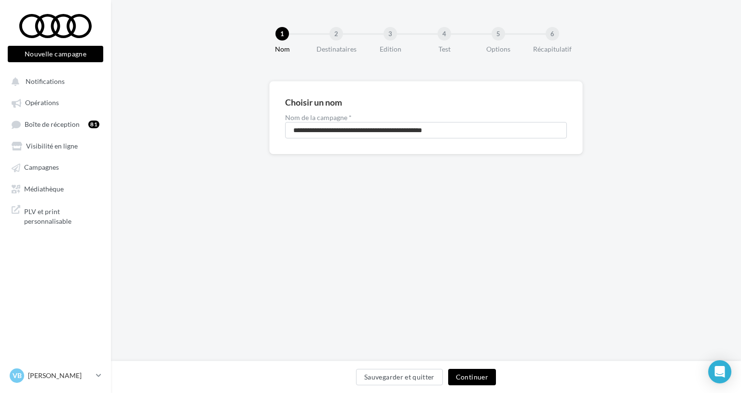
click at [477, 381] on button "Continuer" at bounding box center [472, 377] width 48 height 16
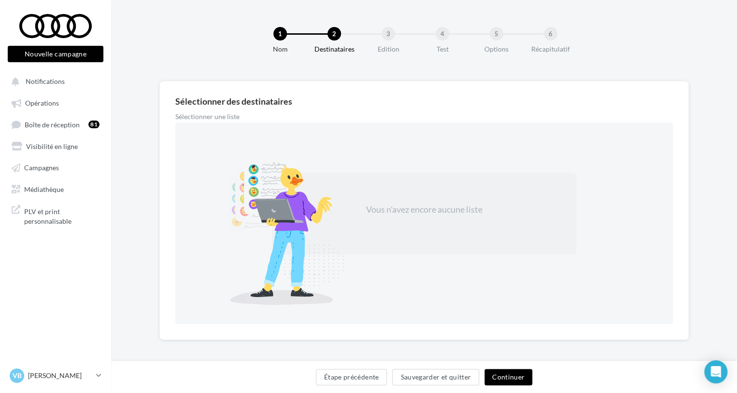
click at [505, 368] on div "Étape précédente Sauvegarder et quitter Continuer" at bounding box center [424, 377] width 626 height 32
click at [508, 377] on button "Continuer" at bounding box center [508, 377] width 48 height 16
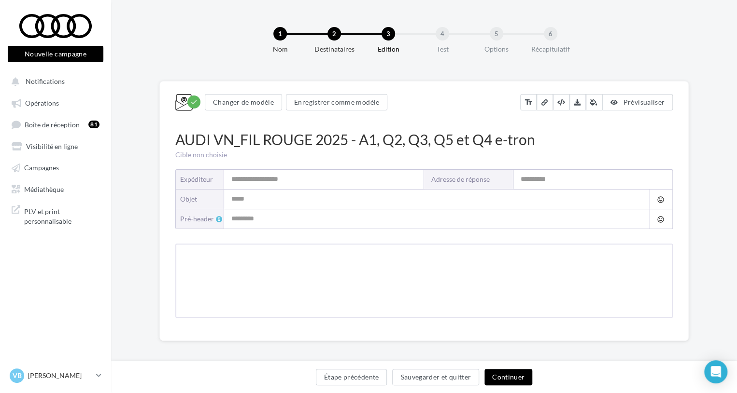
click at [508, 377] on button "Continuer" at bounding box center [508, 377] width 48 height 16
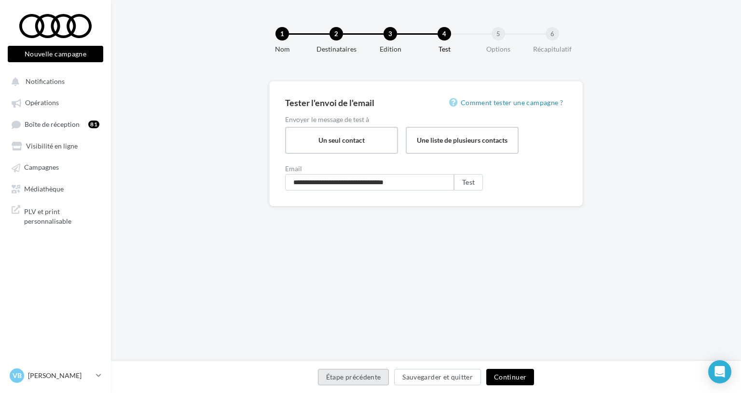
click at [365, 379] on button "Étape précédente" at bounding box center [353, 377] width 71 height 16
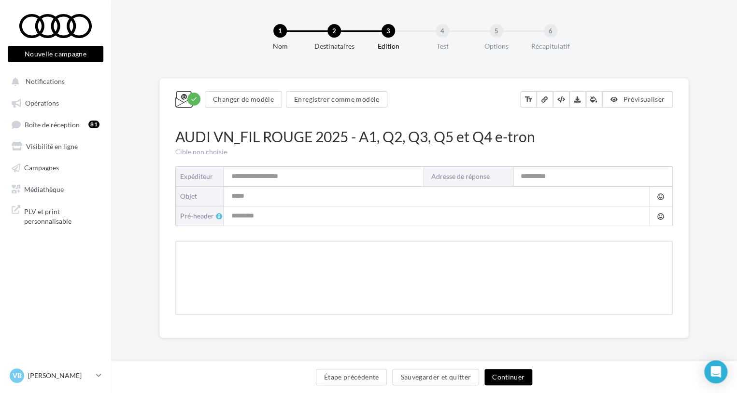
scroll to position [4, 0]
click at [360, 209] on input "Pré-header" at bounding box center [448, 215] width 448 height 19
click at [309, 204] on input "objet" at bounding box center [448, 195] width 448 height 19
click at [296, 179] on input "Expéditeur" at bounding box center [323, 175] width 199 height 19
click at [546, 104] on button at bounding box center [544, 98] width 16 height 16
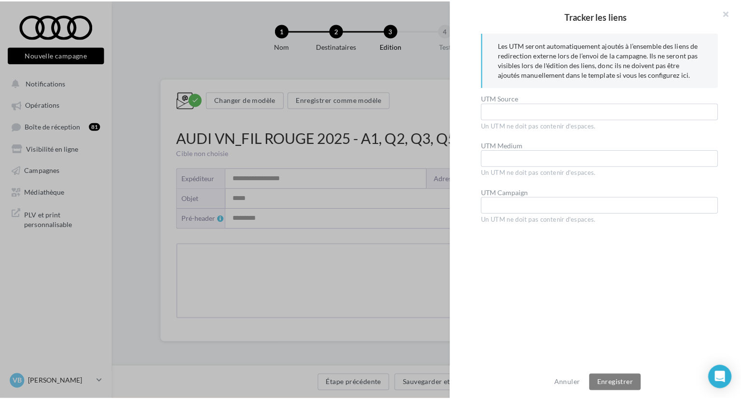
scroll to position [0, 0]
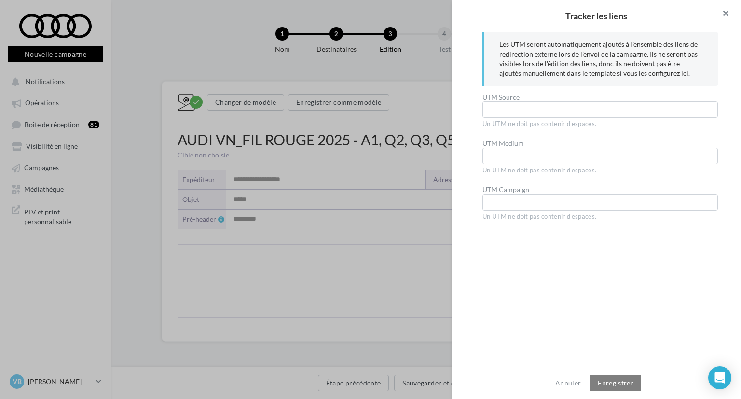
click at [729, 16] on span at bounding box center [722, 14] width 39 height 29
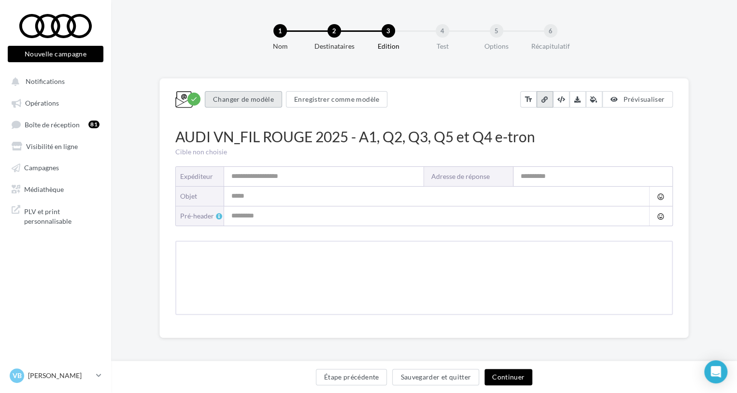
scroll to position [4, 0]
drag, startPoint x: 257, startPoint y: 92, endPoint x: 262, endPoint y: 192, distance: 100.0
click at [268, 183] on div "check Changer de modèle Enregistrer comme modèle text_fields Prévisualiser AUDI…" at bounding box center [423, 203] width 497 height 236
click at [256, 211] on input "Pré-header" at bounding box center [448, 215] width 448 height 19
click at [249, 177] on input "Expéditeur" at bounding box center [323, 175] width 199 height 19
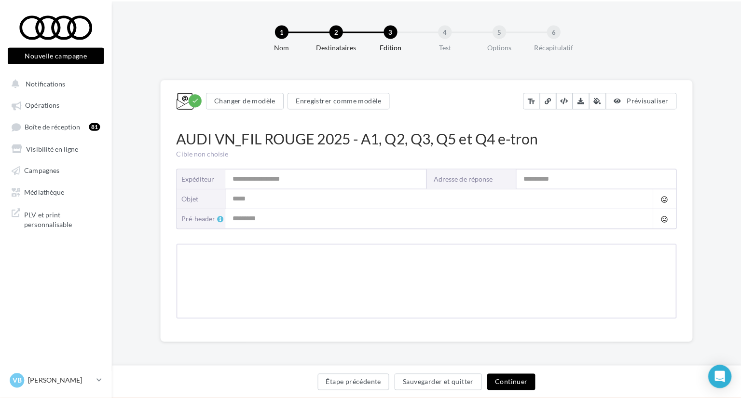
scroll to position [0, 0]
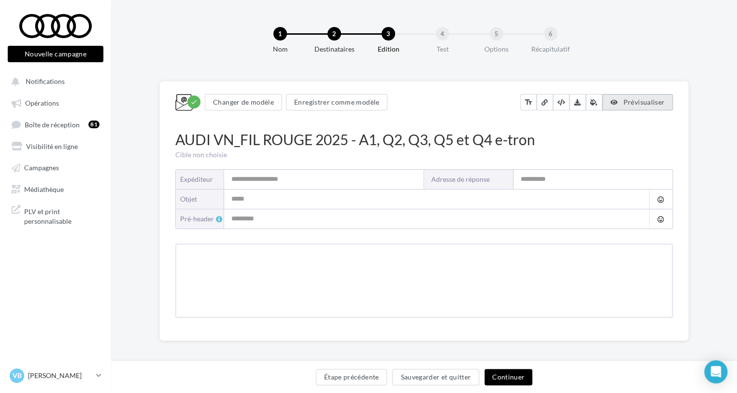
click at [630, 98] on span "Prévisualiser" at bounding box center [644, 102] width 42 height 8
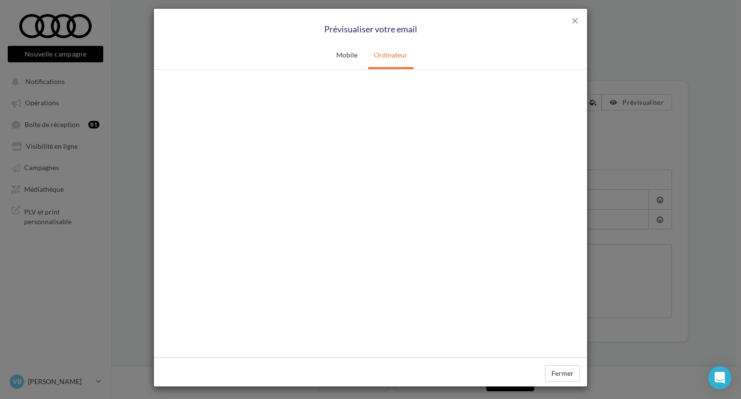
scroll to position [8, 0]
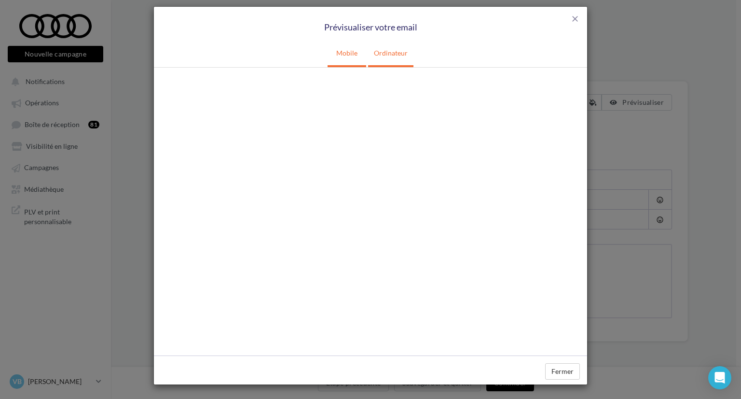
click at [349, 49] on link "Mobile" at bounding box center [347, 53] width 33 height 24
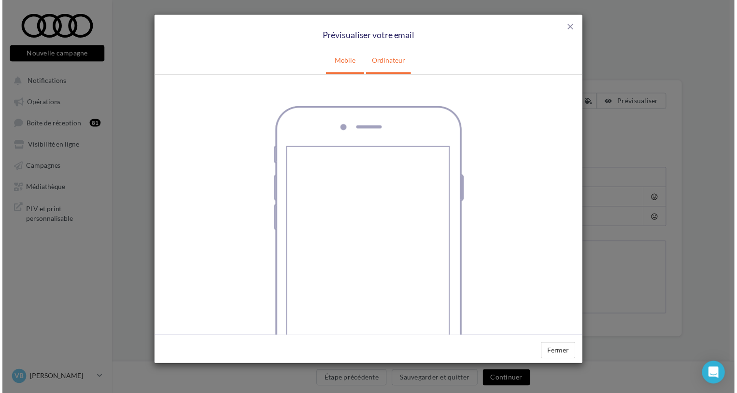
scroll to position [0, 0]
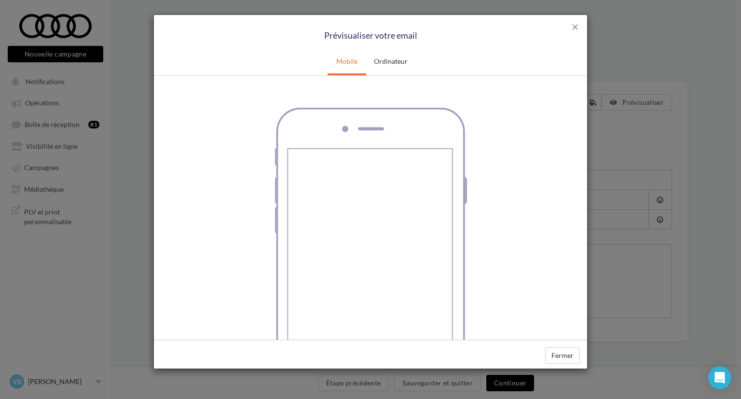
click at [565, 33] on div "Prévisualiser votre email" at bounding box center [370, 35] width 419 height 13
click at [568, 28] on div "close Prévisualiser votre email" at bounding box center [370, 32] width 433 height 34
type input "**********"
click at [574, 28] on span "close" at bounding box center [575, 27] width 10 height 10
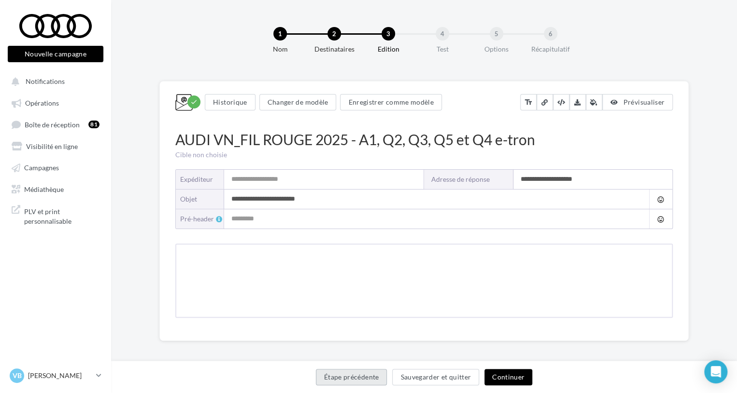
click at [370, 381] on button "Étape précédente" at bounding box center [351, 377] width 71 height 16
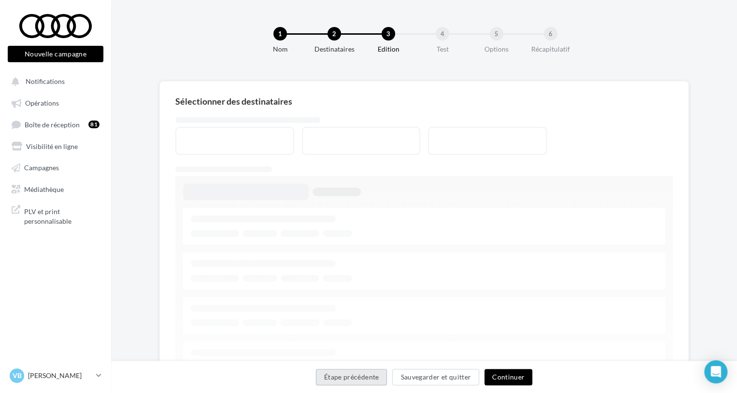
click at [371, 381] on button "Étape précédente" at bounding box center [351, 377] width 71 height 16
click at [48, 175] on link "Campagnes" at bounding box center [55, 166] width 99 height 17
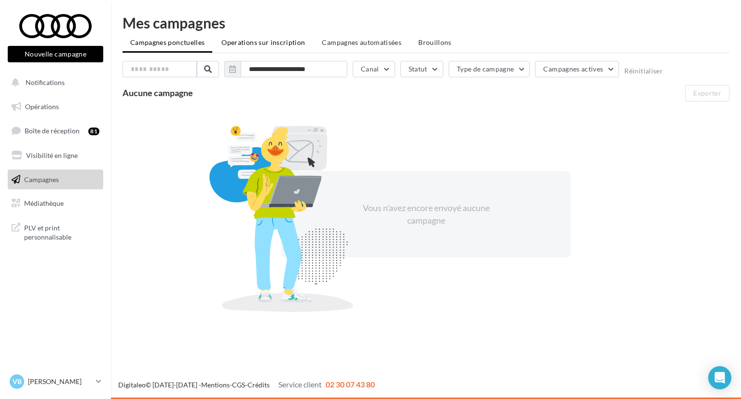
click at [250, 43] on span "Operations sur inscription" at bounding box center [263, 42] width 83 height 8
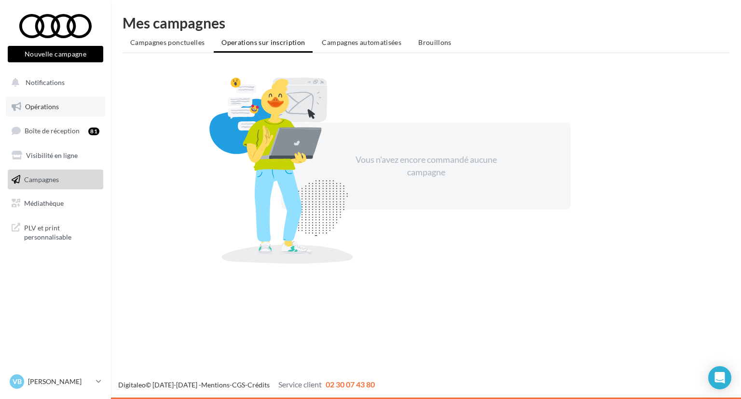
click at [60, 111] on link "Opérations" at bounding box center [55, 107] width 99 height 20
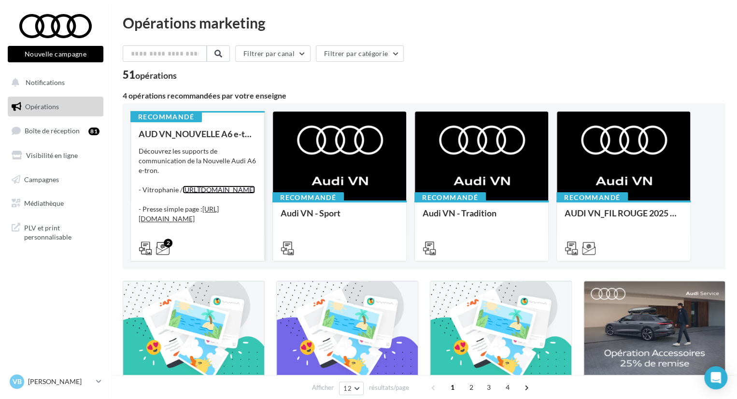
click at [228, 194] on link "[URL][DOMAIN_NAME]" at bounding box center [218, 189] width 72 height 8
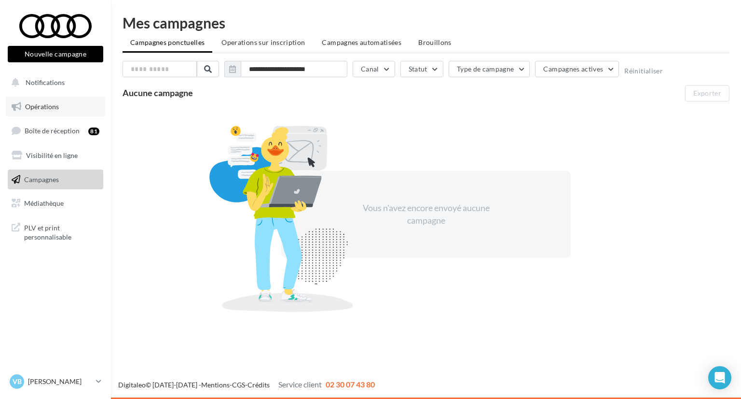
click at [49, 104] on span "Opérations" at bounding box center [42, 106] width 34 height 8
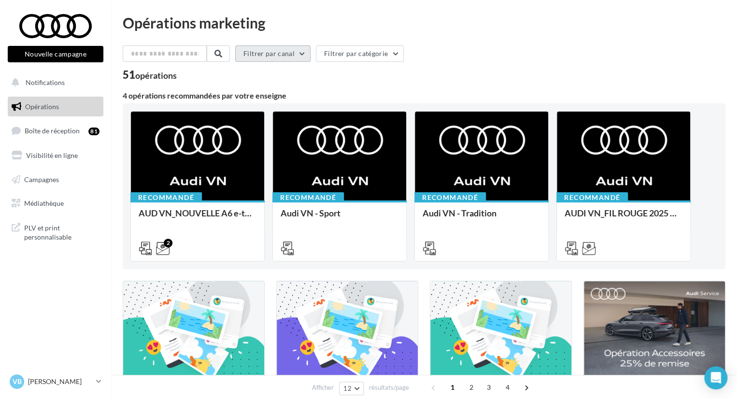
click at [290, 47] on button "Filtrer par canal" at bounding box center [272, 53] width 75 height 16
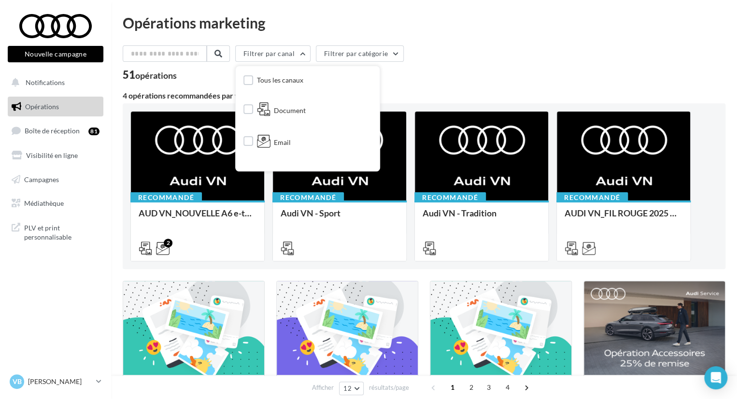
click at [246, 143] on div "Tous les canaux Document Email Facebook Instagram Post LinkedIn Cross-posting S…" at bounding box center [308, 118] width 144 height 105
click at [251, 143] on label at bounding box center [248, 141] width 10 height 10
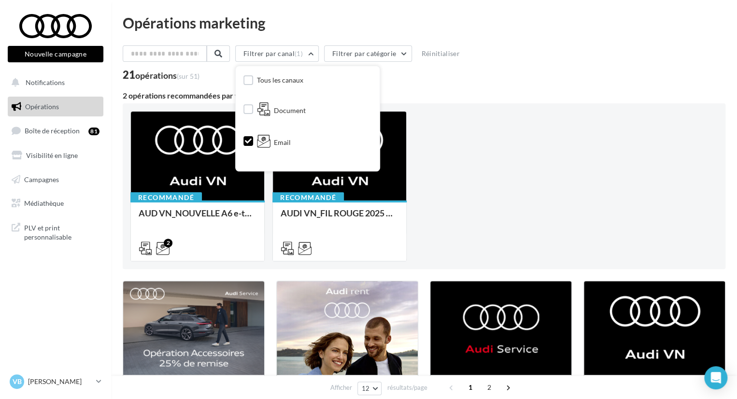
drag, startPoint x: 508, startPoint y: 84, endPoint x: 226, endPoint y: 199, distance: 304.4
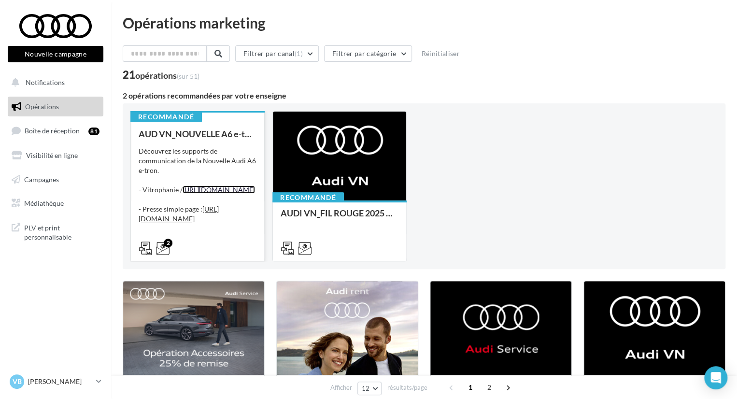
click at [194, 194] on link "[URL][DOMAIN_NAME]" at bounding box center [218, 189] width 72 height 8
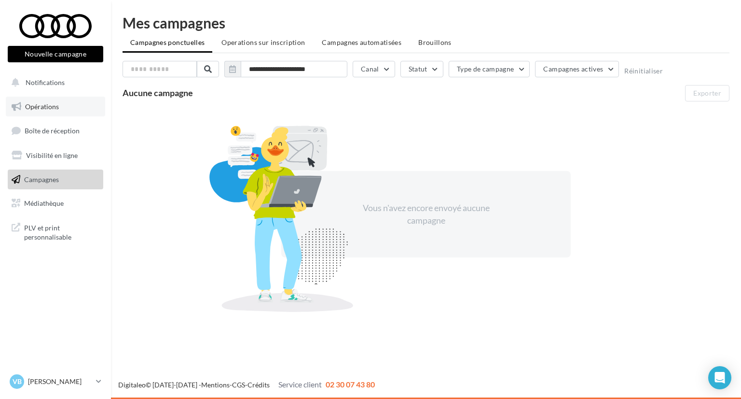
click at [48, 108] on span "Opérations" at bounding box center [42, 106] width 34 height 8
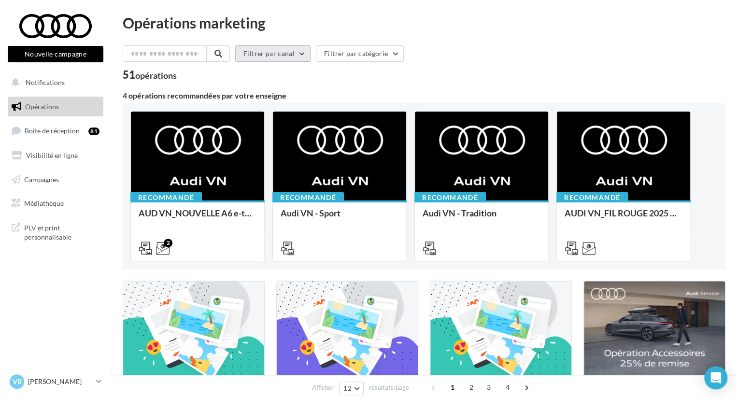
click at [289, 53] on button "Filtrer par canal" at bounding box center [272, 53] width 75 height 16
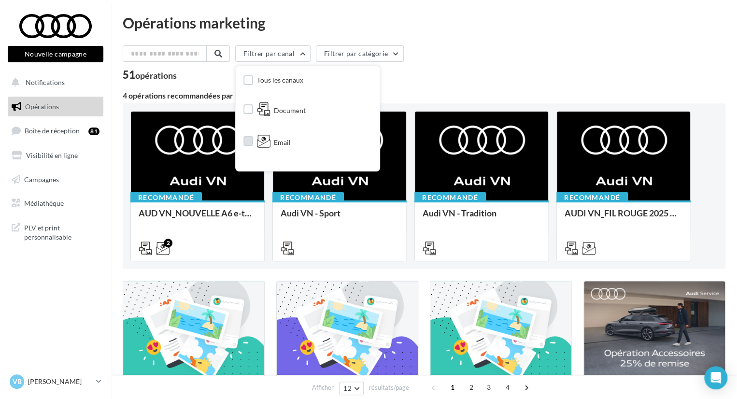
click at [253, 139] on label at bounding box center [248, 141] width 10 height 10
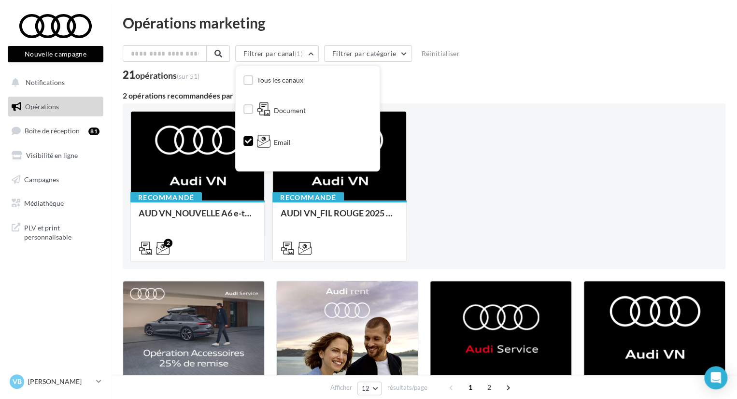
click at [529, 74] on div "21 opérations (sur 51)" at bounding box center [424, 76] width 602 height 13
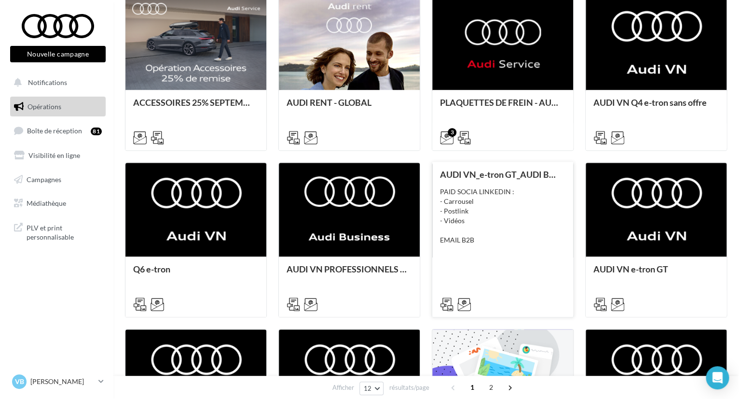
scroll to position [290, 0]
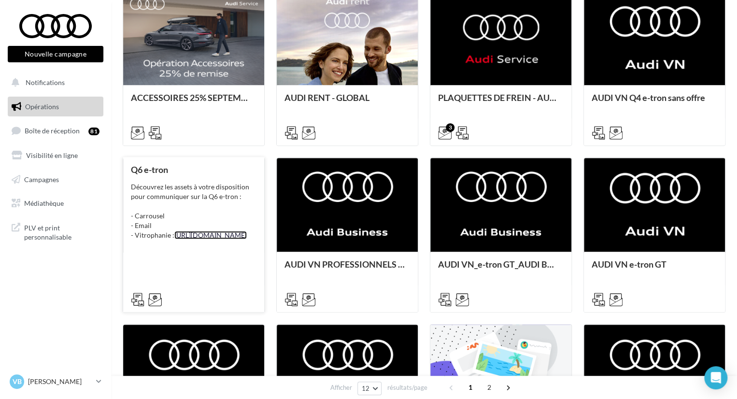
click at [206, 239] on link "https://audi.get-it-solutions.com/accueil/10802-.html?adtoken=f662818b11402c7d2…" at bounding box center [210, 235] width 72 height 8
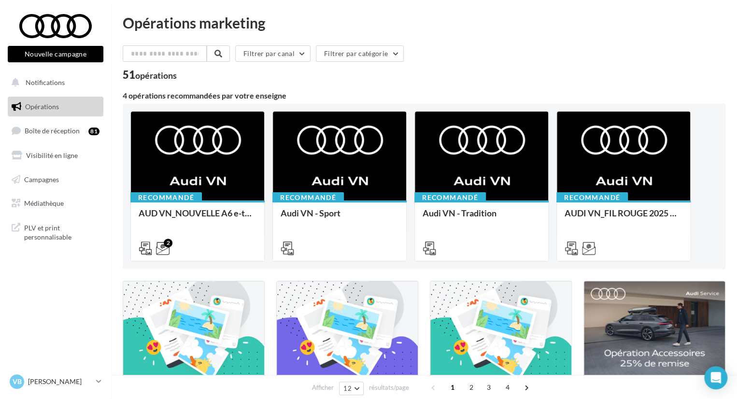
click at [292, 53] on button "Filtrer par canal" at bounding box center [272, 53] width 75 height 16
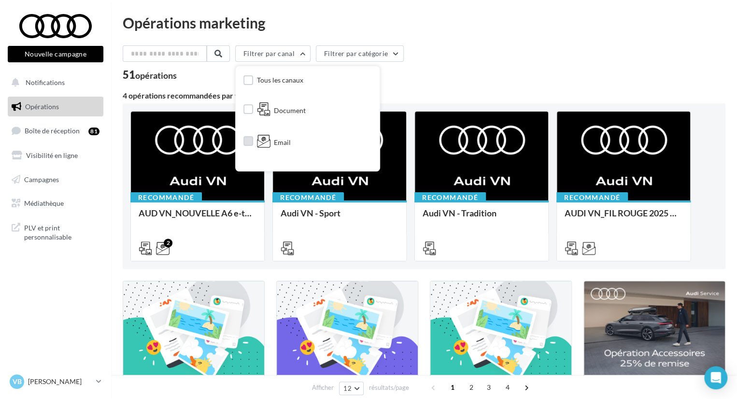
click at [253, 141] on label at bounding box center [248, 141] width 10 height 10
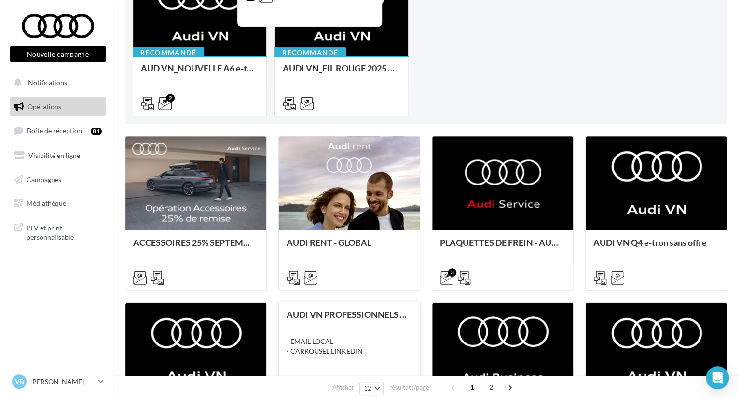
scroll to position [338, 0]
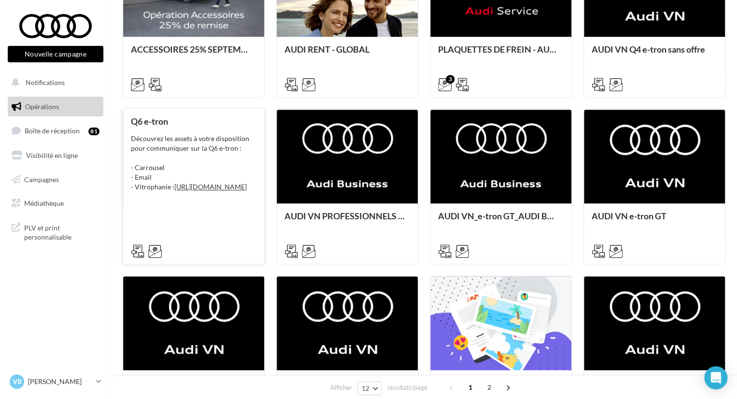
click at [202, 147] on div "Découvrez les assets à votre disposition pour communiquer sur la Q6 e-tron : - …" at bounding box center [193, 163] width 125 height 58
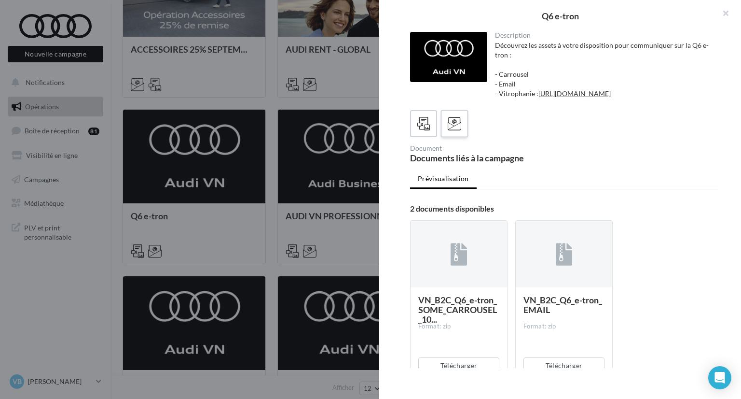
click at [457, 131] on icon at bounding box center [455, 124] width 14 height 14
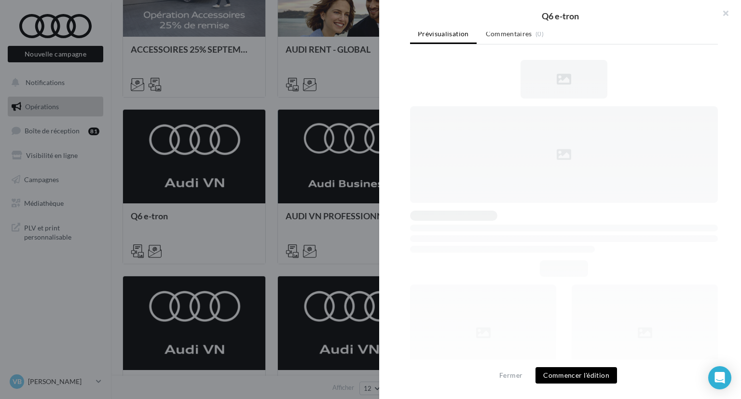
scroll to position [32, 0]
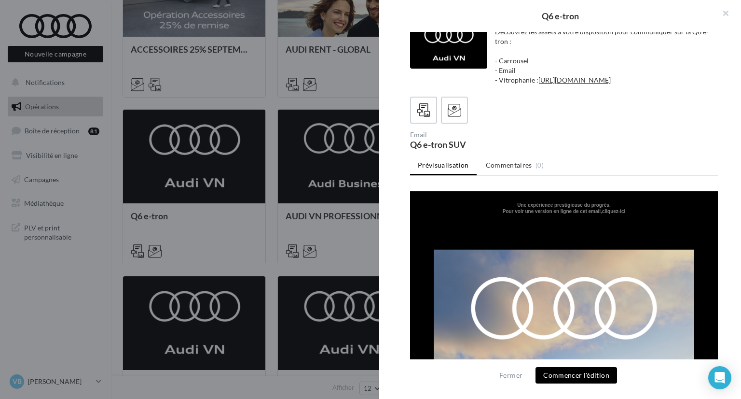
click at [706, 94] on div "Description Découvrez les assets à votre disposition pour communiquer sur la Q6…" at bounding box center [564, 200] width 370 height 336
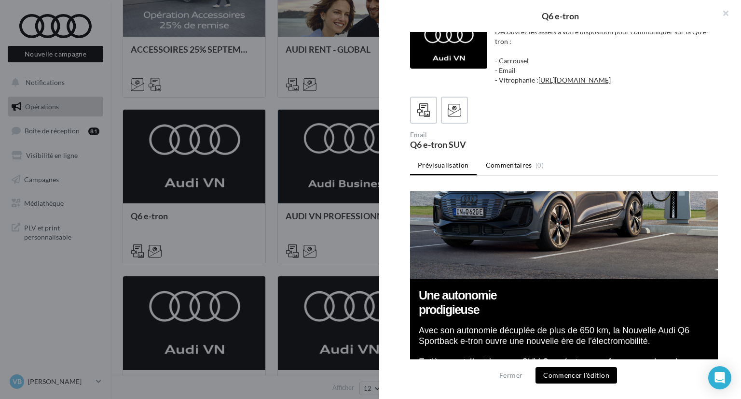
scroll to position [965, 0]
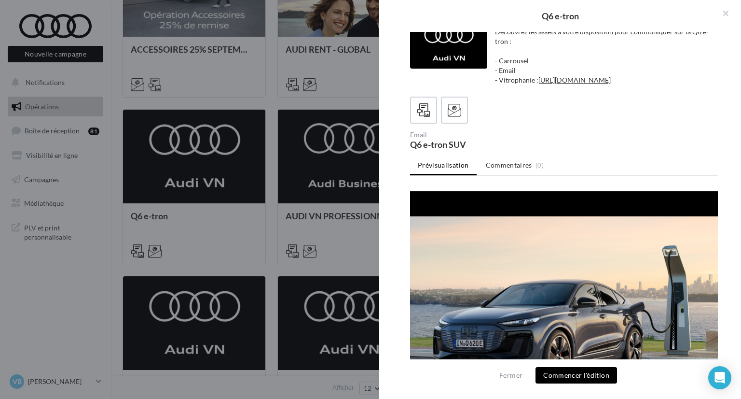
click at [601, 387] on div "Fermer Commencer l'édition" at bounding box center [560, 379] width 362 height 40
click at [589, 378] on button "Commencer l'édition" at bounding box center [577, 375] width 82 height 16
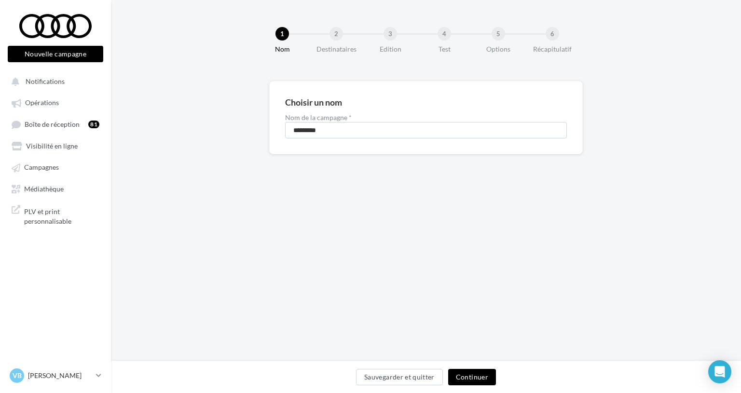
click at [486, 377] on button "Continuer" at bounding box center [472, 377] width 48 height 16
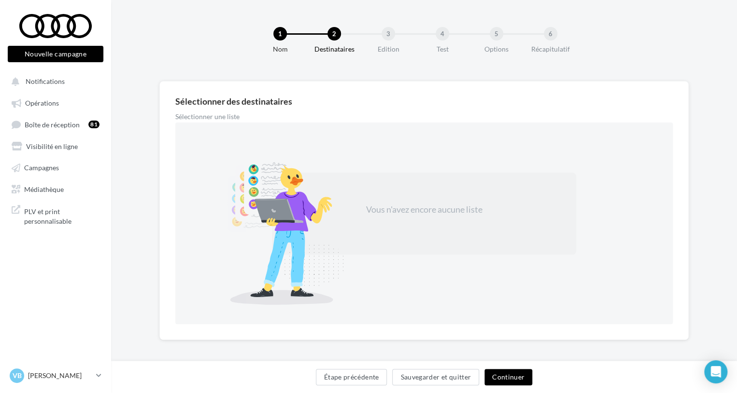
click at [288, 201] on div at bounding box center [285, 231] width 169 height 147
click at [486, 214] on div "Vous n'avez encore aucune liste" at bounding box center [424, 210] width 181 height 13
click at [517, 377] on button "Continuer" at bounding box center [508, 377] width 48 height 16
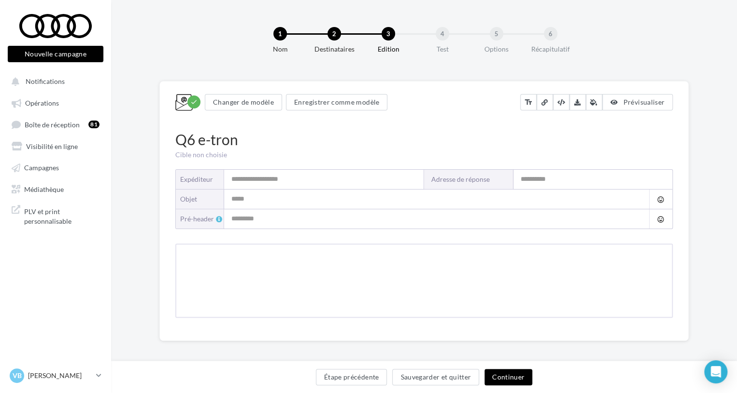
type input "**********"
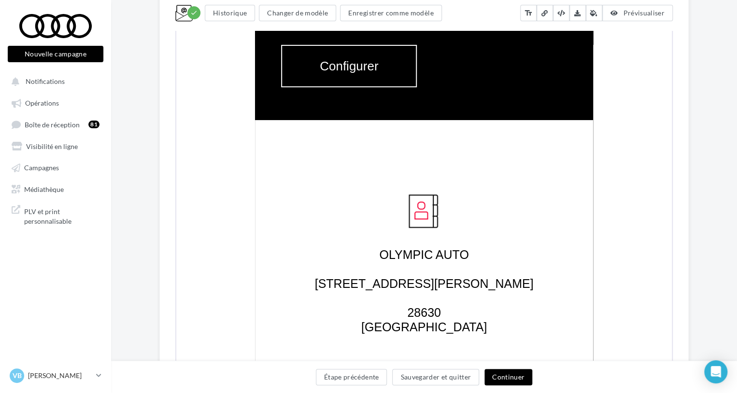
scroll to position [1790, 0]
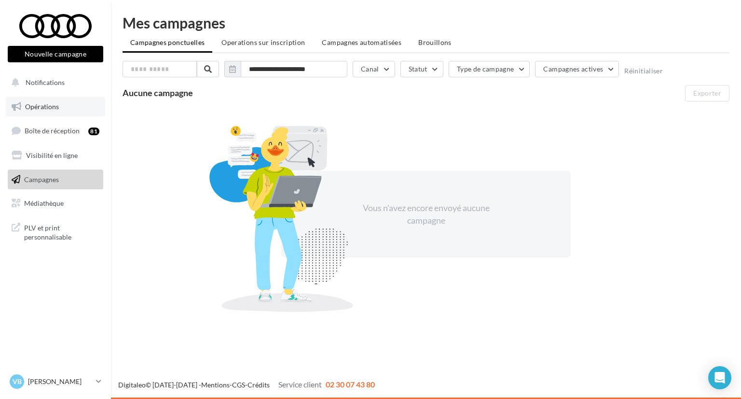
click at [42, 103] on span "Opérations" at bounding box center [42, 106] width 34 height 8
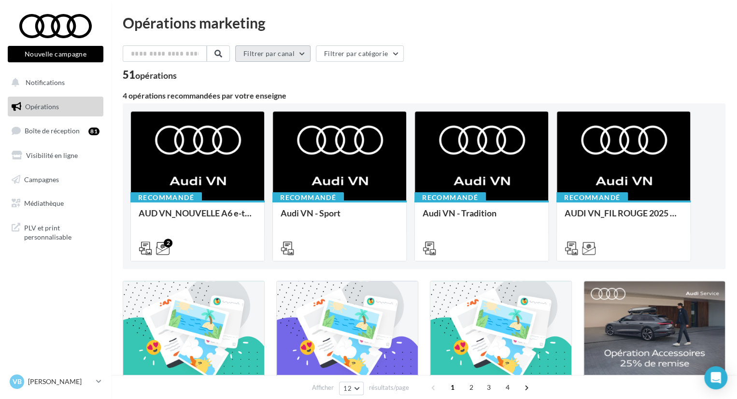
click at [302, 49] on button "Filtrer par canal" at bounding box center [272, 53] width 75 height 16
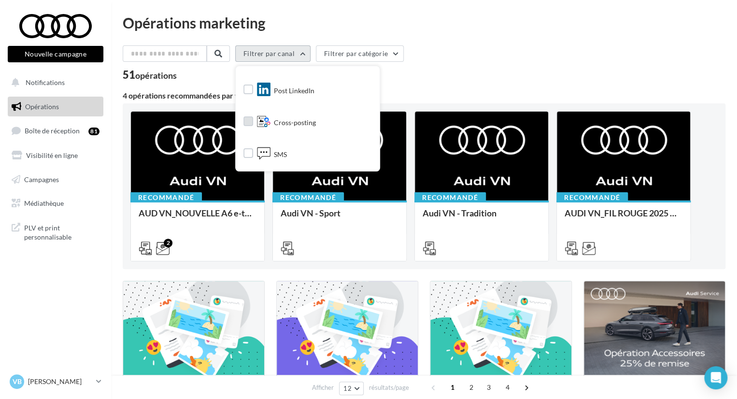
scroll to position [148, 0]
click at [499, 67] on div "Filtrer par canal Tous les canaux Document Email Facebook Instagram Post Linked…" at bounding box center [424, 62] width 602 height 35
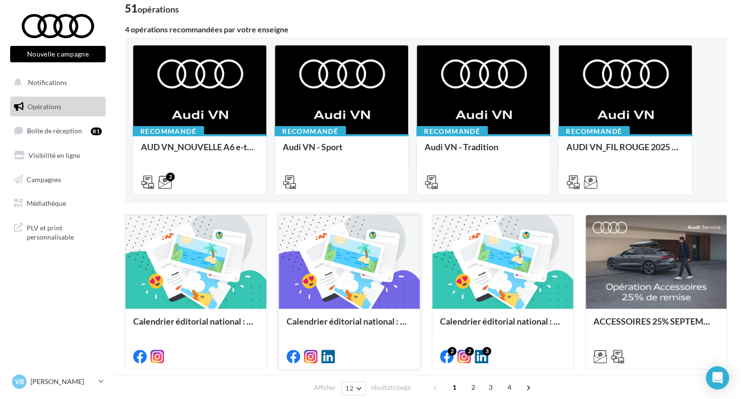
scroll to position [145, 0]
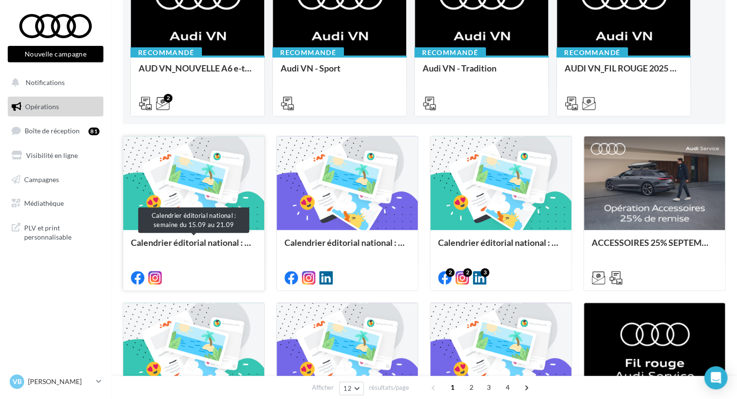
click at [222, 242] on div "Calendrier éditorial national : semaine du 15.09 au 21.09" at bounding box center [193, 246] width 125 height 19
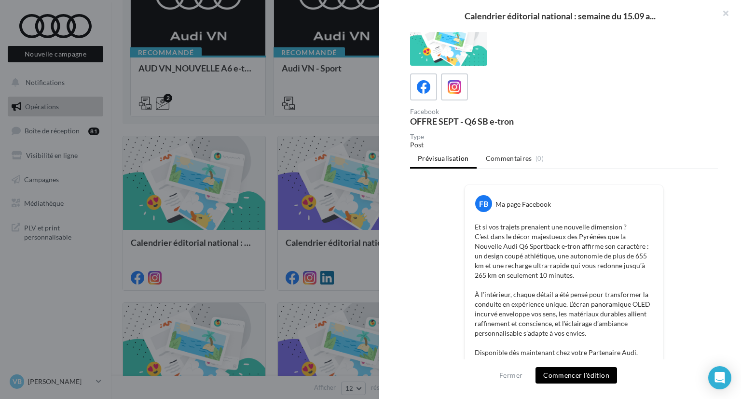
scroll to position [0, 0]
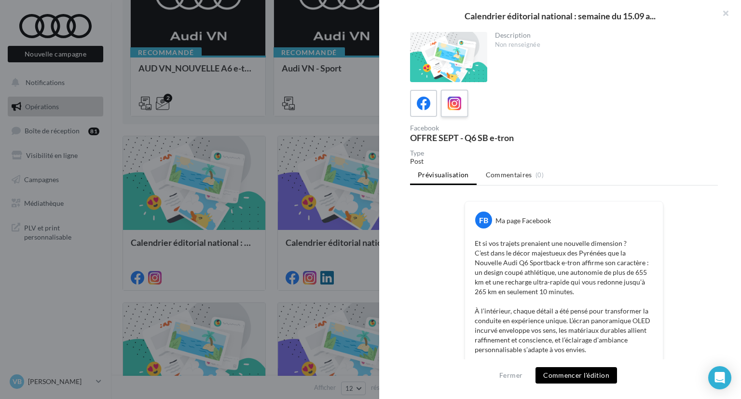
click at [458, 100] on icon at bounding box center [455, 104] width 14 height 14
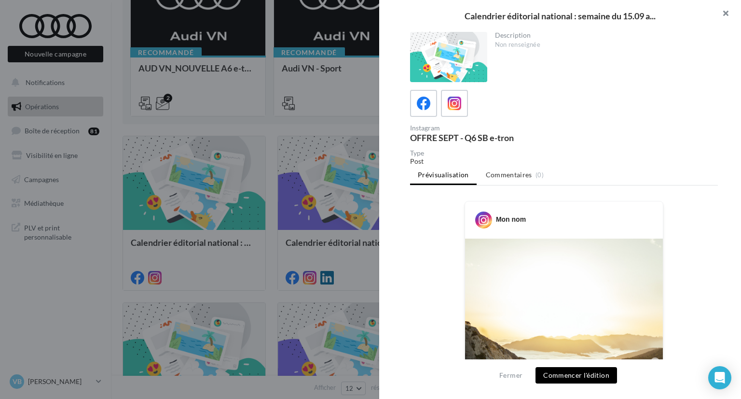
click at [722, 18] on button "button" at bounding box center [722, 14] width 39 height 29
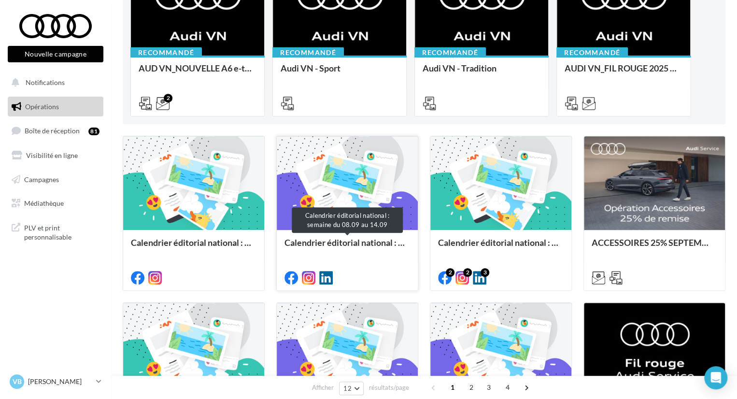
click at [342, 250] on div "Calendrier éditorial national : semaine du 08.09 au 14.09" at bounding box center [346, 246] width 125 height 19
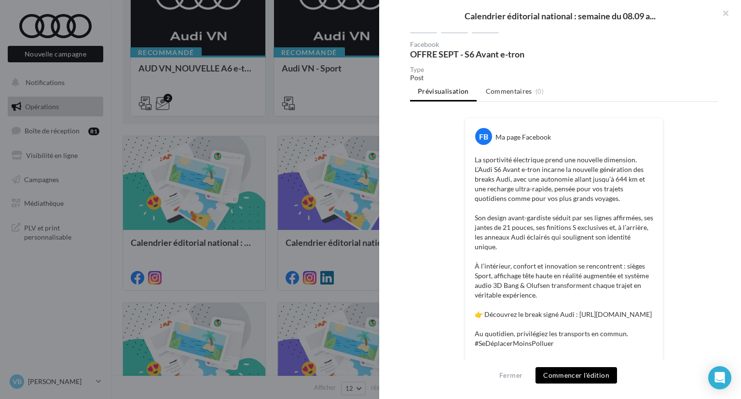
scroll to position [79, 0]
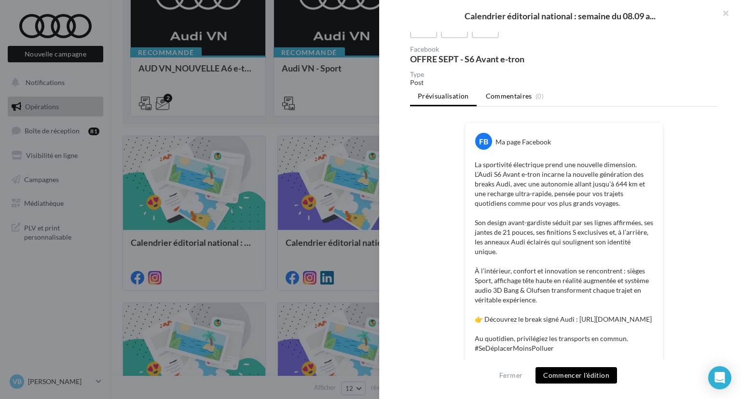
click at [503, 93] on span "Commentaires" at bounding box center [509, 96] width 46 height 10
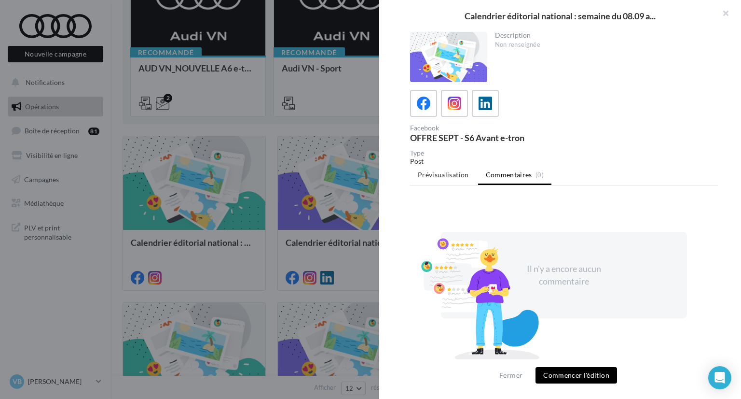
scroll to position [0, 0]
click at [458, 172] on span "Prévisualisation" at bounding box center [443, 174] width 51 height 8
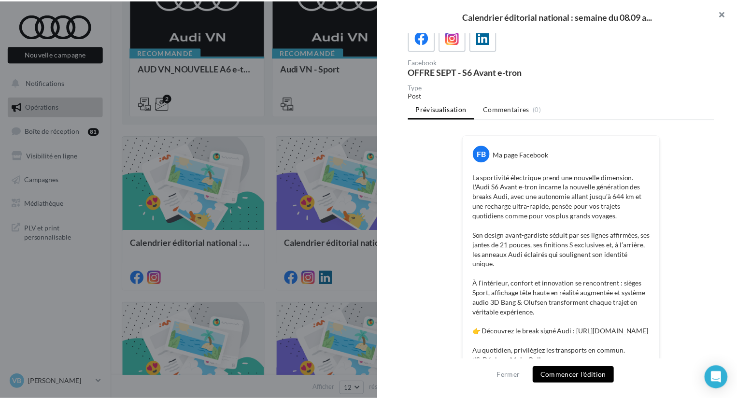
scroll to position [50, 0]
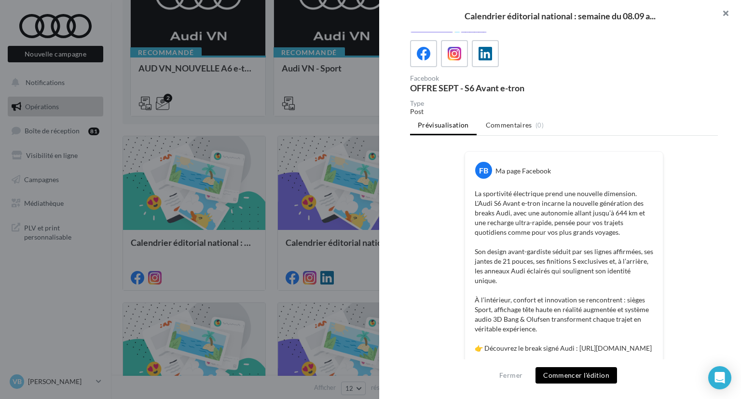
click at [725, 12] on button "button" at bounding box center [722, 14] width 39 height 29
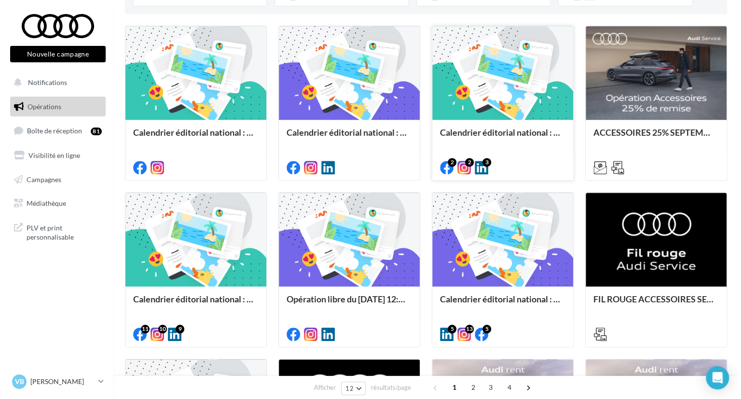
scroll to position [386, 0]
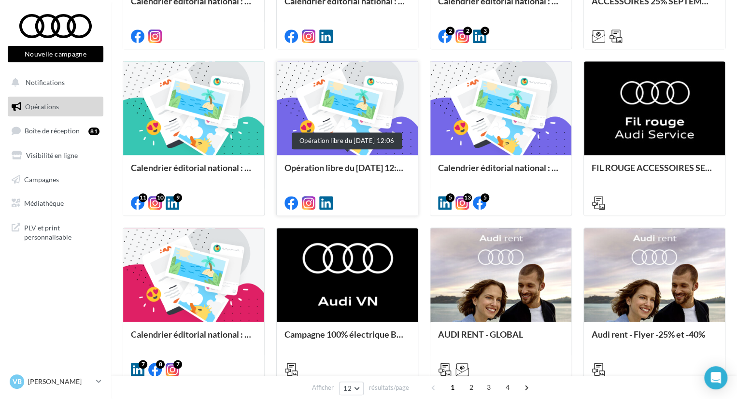
click at [374, 164] on div "Opération libre du 01/09/2025 12:06" at bounding box center [346, 172] width 125 height 19
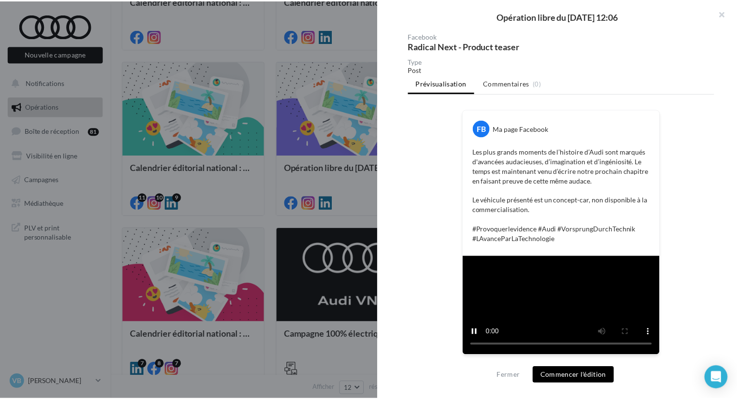
scroll to position [145, 0]
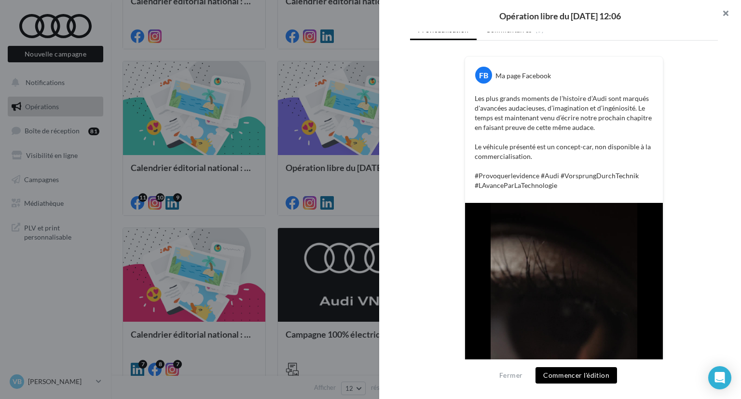
click at [722, 8] on button "button" at bounding box center [722, 14] width 39 height 29
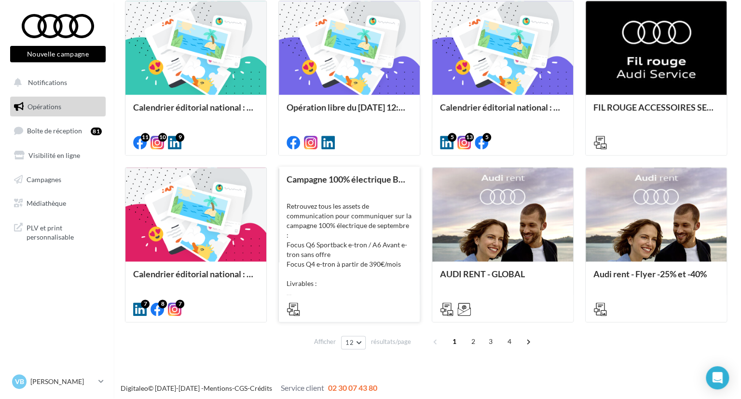
scroll to position [450, 0]
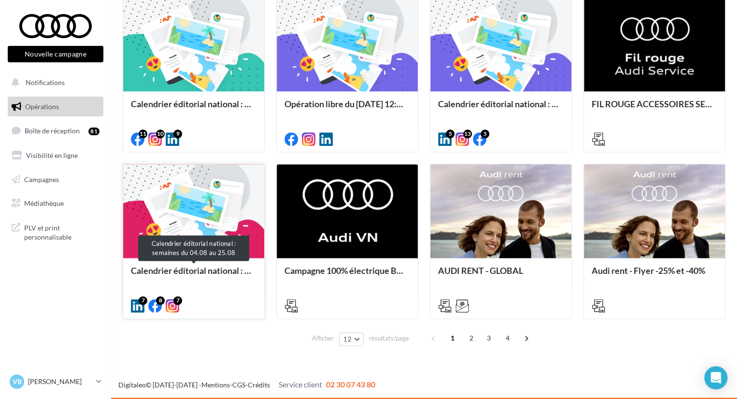
click at [172, 269] on div "Calendrier éditorial national : semaines du 04.08 au 25.08" at bounding box center [193, 274] width 125 height 19
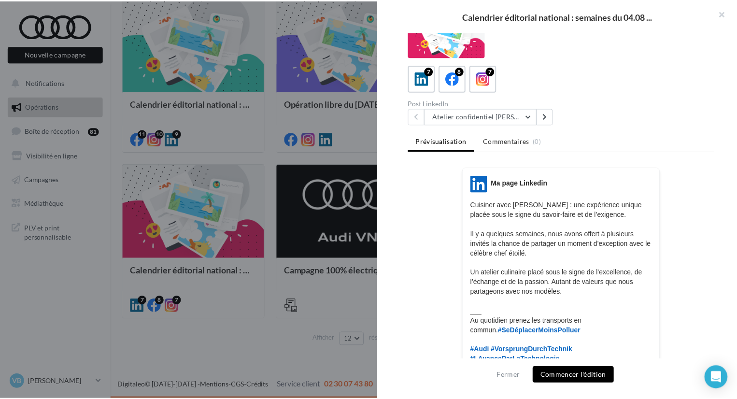
scroll to position [48, 0]
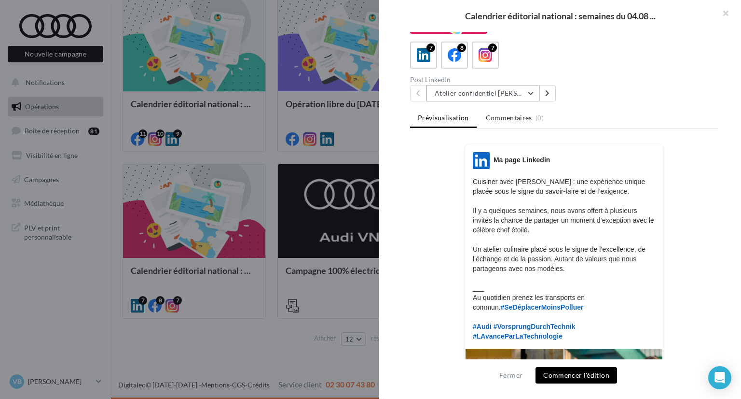
click at [522, 92] on button "Atelier confidentiel Thierry Marx" at bounding box center [483, 93] width 113 height 16
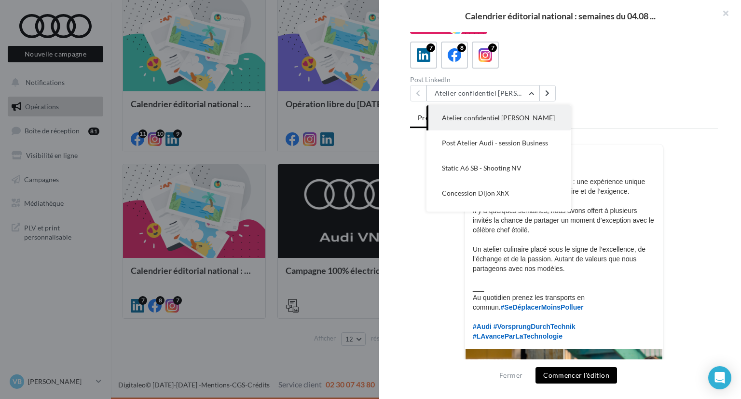
click at [696, 70] on div "7 8 7 Post LinkedIn Atelier confidentiel Thierry Marx Atelier confidentiel Thie…" at bounding box center [564, 72] width 308 height 60
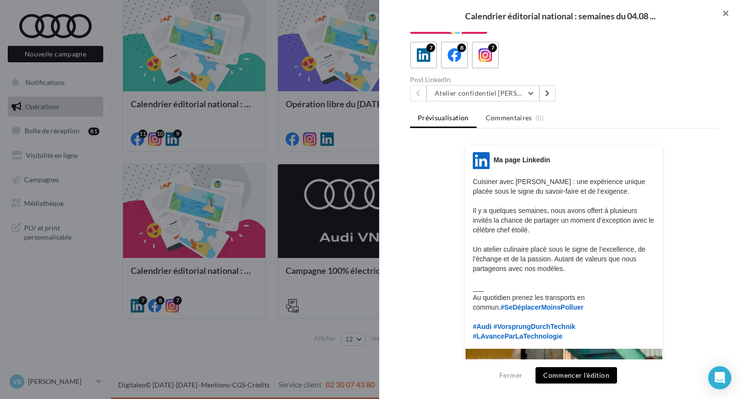
click at [730, 5] on button "button" at bounding box center [722, 14] width 39 height 29
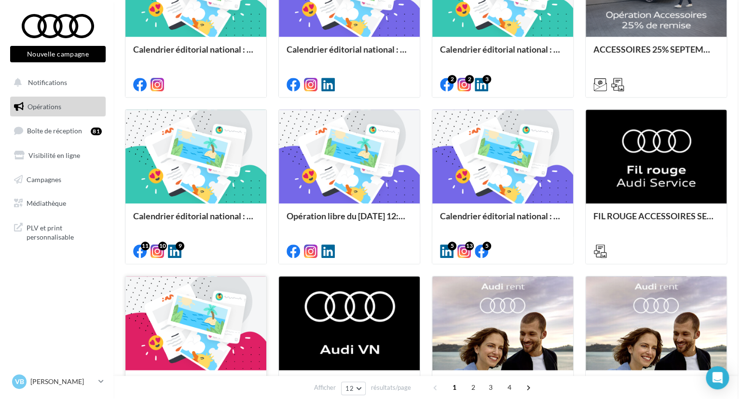
scroll to position [257, 0]
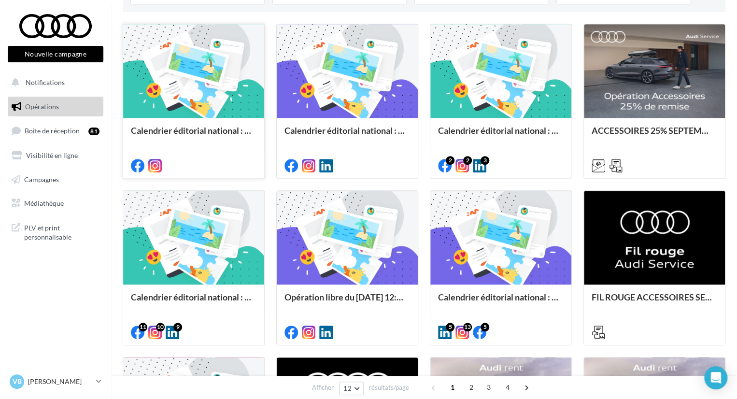
click at [207, 121] on div "Calendrier éditorial national : semaine du 15.09 au 21.09" at bounding box center [193, 147] width 141 height 59
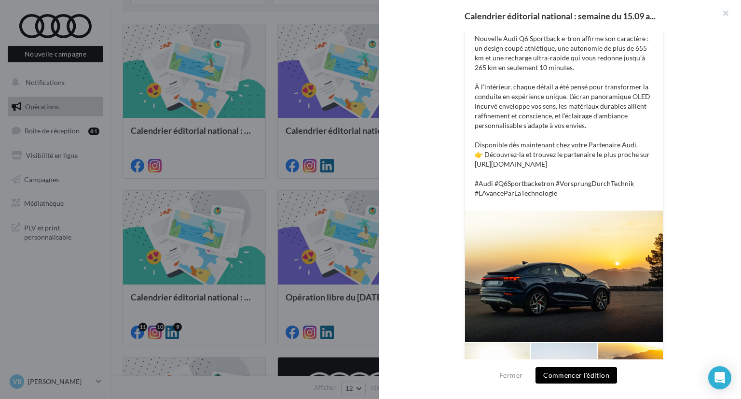
scroll to position [241, 0]
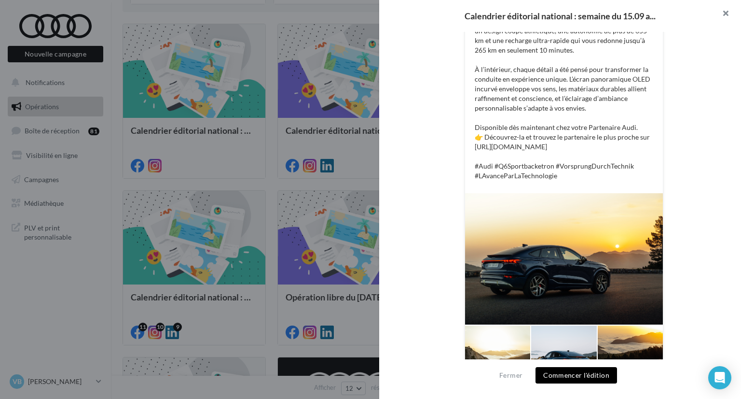
click at [727, 15] on button "button" at bounding box center [722, 14] width 39 height 29
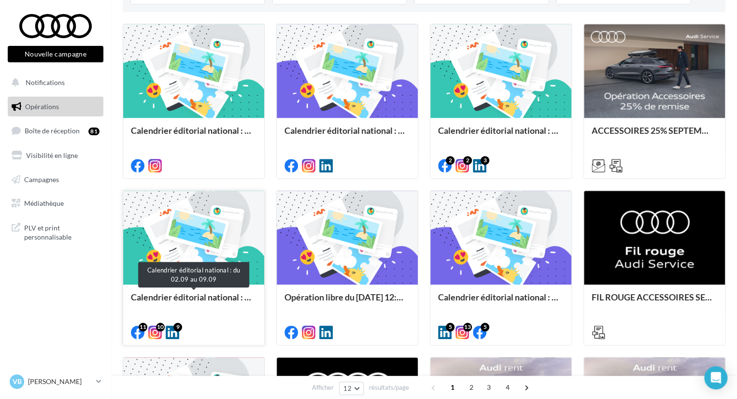
click at [170, 294] on div "Calendrier éditorial national : du 02.09 au 09.09" at bounding box center [193, 301] width 125 height 19
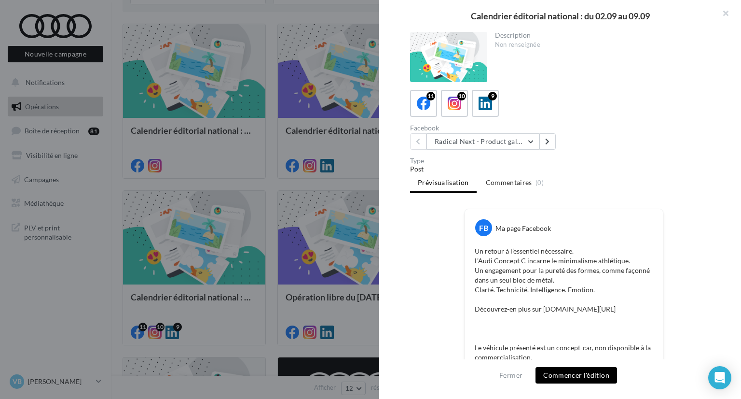
click at [510, 132] on div "Facebook Radical Next - Product gallery Radical Next - Product gallery Radical …" at bounding box center [489, 137] width 158 height 25
click at [508, 140] on button "Radical Next - Product gallery" at bounding box center [483, 141] width 113 height 16
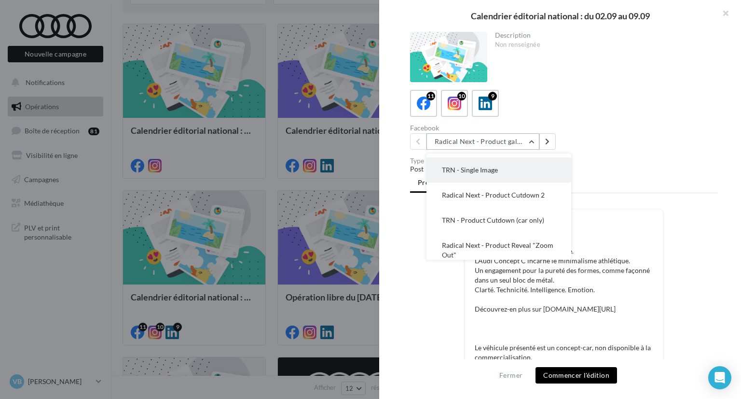
scroll to position [193, 0]
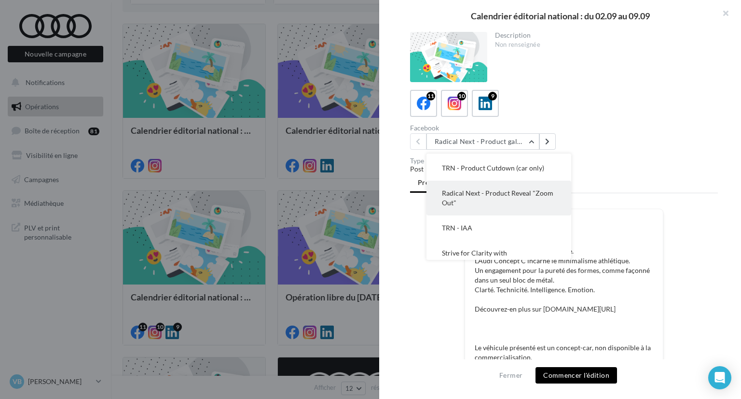
click at [510, 181] on button "Radical Next - Product Reveal "Zoom Out"" at bounding box center [499, 198] width 145 height 35
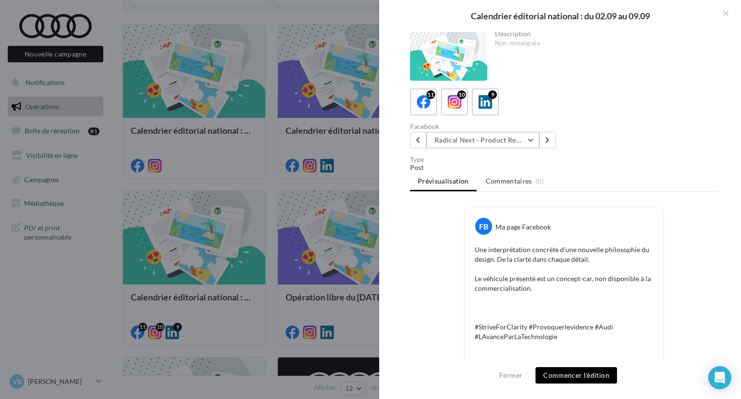
scroll to position [0, 0]
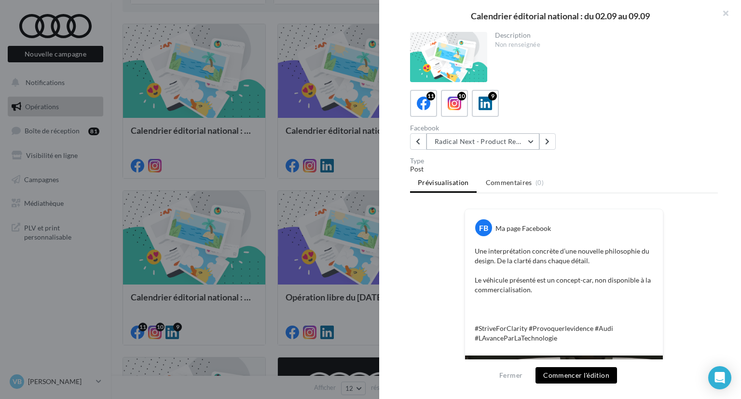
click at [483, 141] on button "Radical Next - Product Reveal "Zoom Out"" at bounding box center [483, 141] width 113 height 16
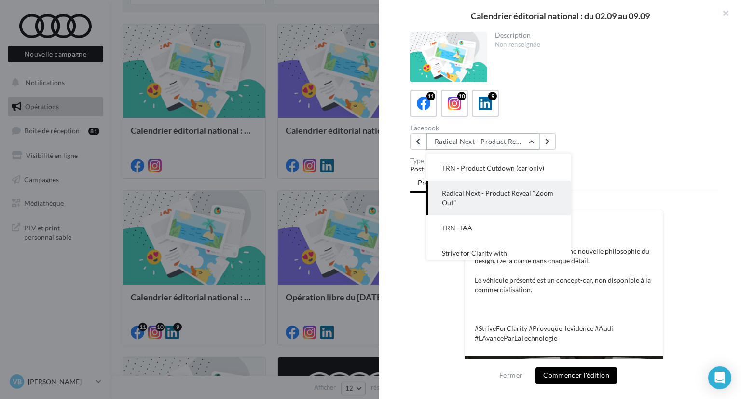
scroll to position [209, 0]
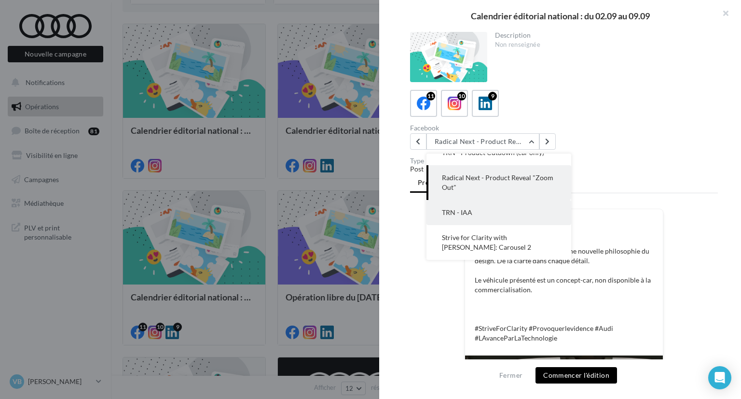
click at [489, 210] on button "TRN - IAA" at bounding box center [499, 212] width 145 height 25
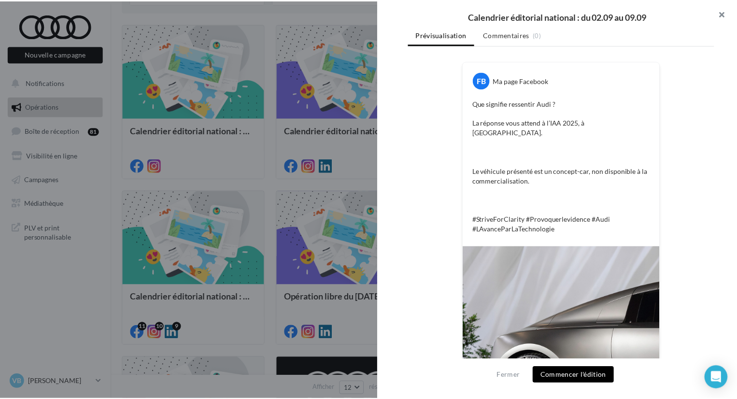
scroll to position [48, 0]
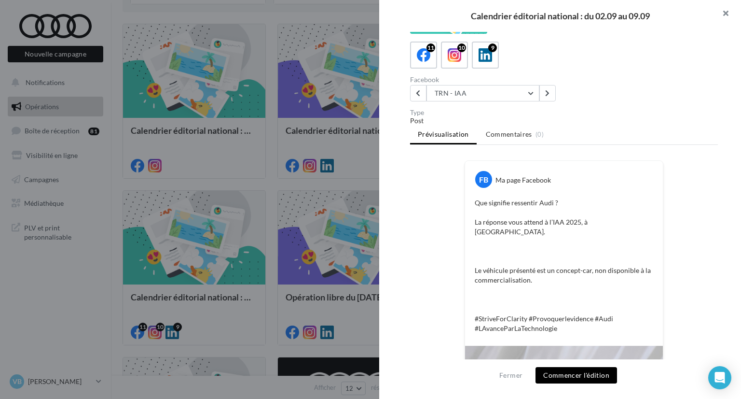
click at [730, 13] on button "button" at bounding box center [722, 14] width 39 height 29
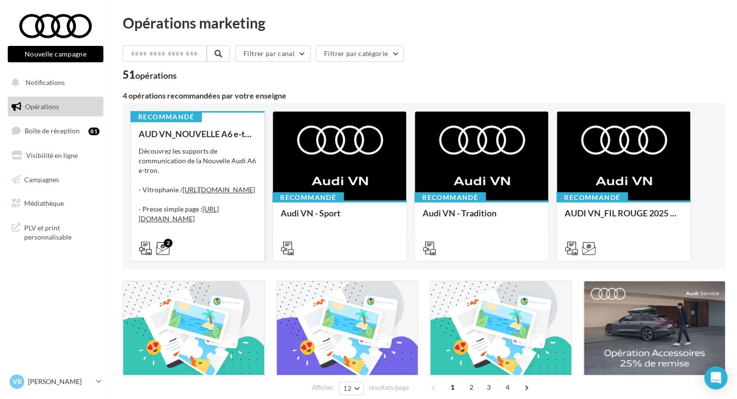
scroll to position [0, 0]
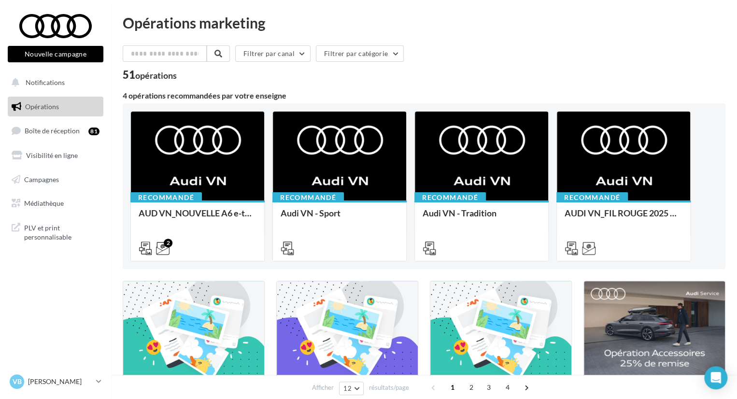
drag, startPoint x: 437, startPoint y: 53, endPoint x: 337, endPoint y: 65, distance: 101.1
click at [431, 54] on div "Filtrer par canal Filtrer par catégorie" at bounding box center [424, 55] width 602 height 20
click at [303, 51] on button "Filtrer par canal" at bounding box center [272, 53] width 75 height 16
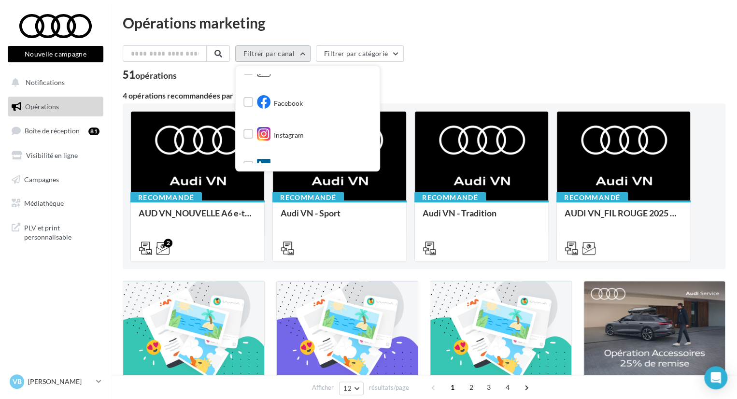
scroll to position [97, 0]
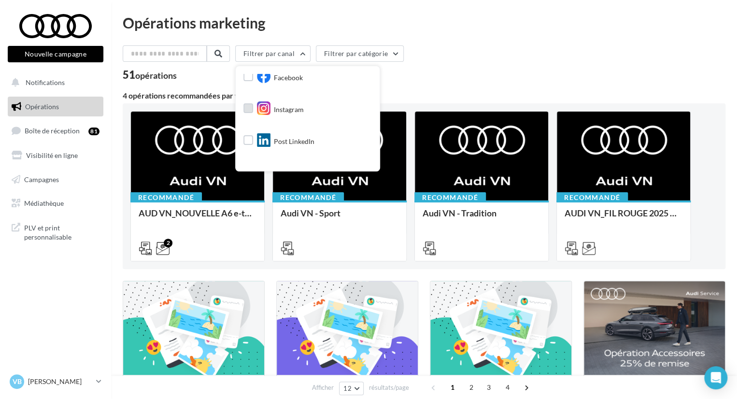
click at [253, 107] on label at bounding box center [248, 108] width 10 height 10
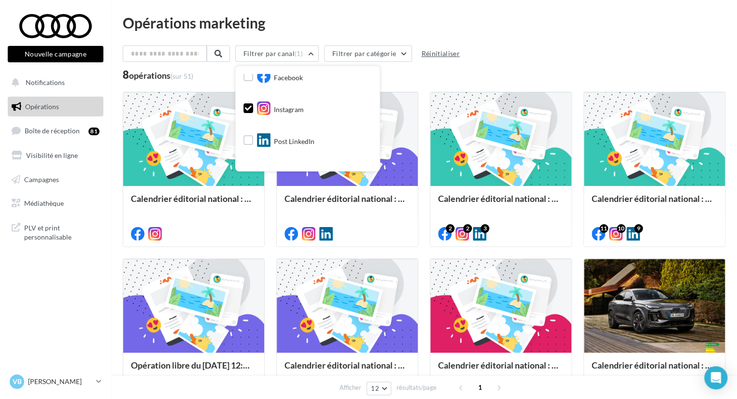
click at [462, 54] on button "Réinitialiser" at bounding box center [440, 54] width 46 height 12
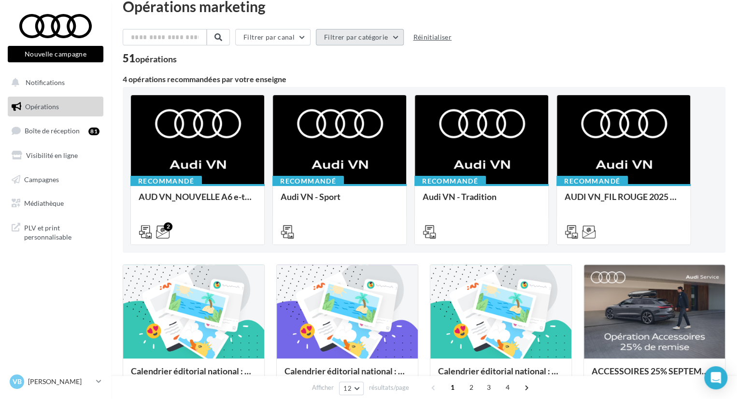
scroll to position [0, 0]
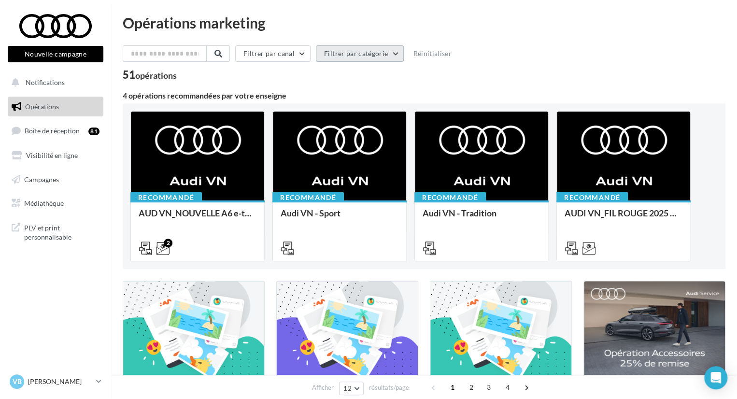
click at [344, 60] on button "Filtrer par catégorie" at bounding box center [360, 53] width 88 height 16
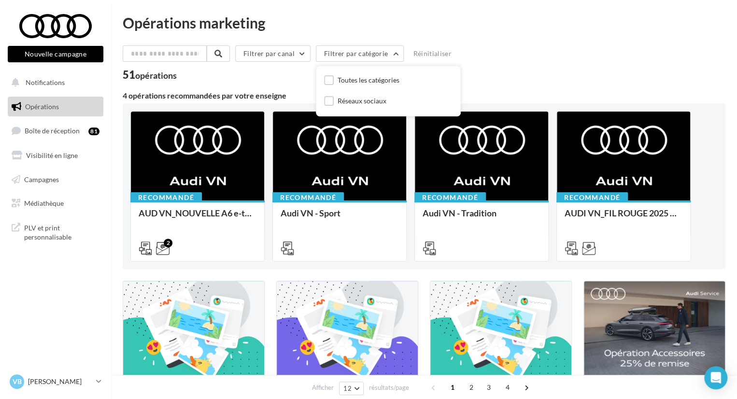
click at [289, 62] on div "Filtrer par canal Filtrer par catégorie Toutes les catégories Réseaux sociaux R…" at bounding box center [424, 55] width 602 height 20
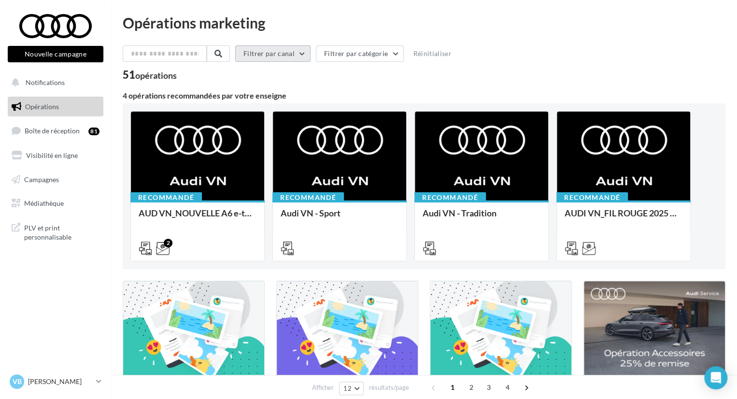
click at [286, 50] on button "Filtrer par canal" at bounding box center [272, 53] width 75 height 16
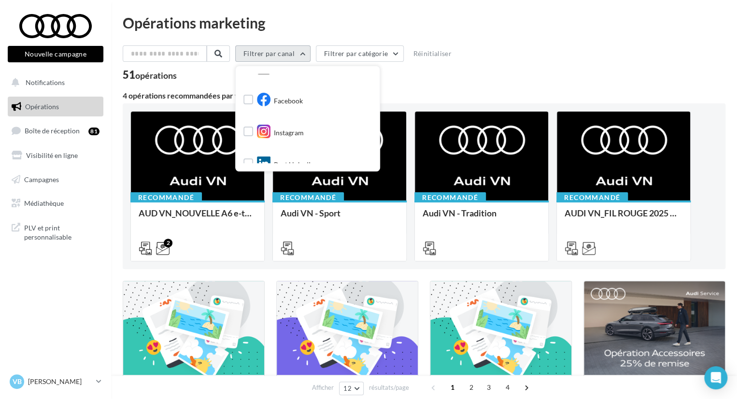
scroll to position [97, 0]
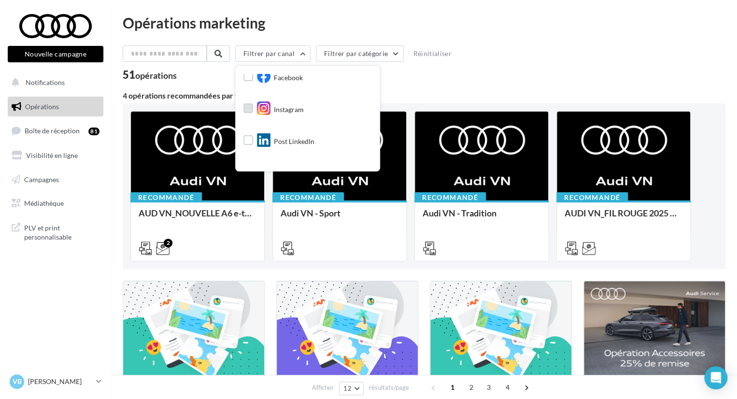
click at [264, 112] on icon at bounding box center [264, 108] width 14 height 14
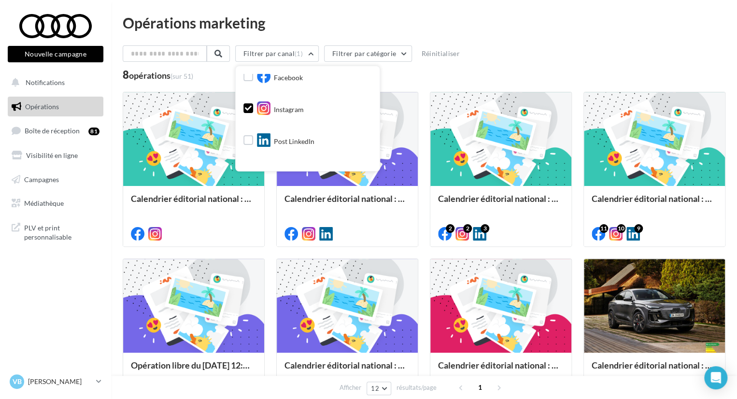
click at [544, 30] on div "Opérations marketing Filtrer par canal (1) Tous les canaux Document Email Faceb…" at bounding box center [424, 229] width 602 height 429
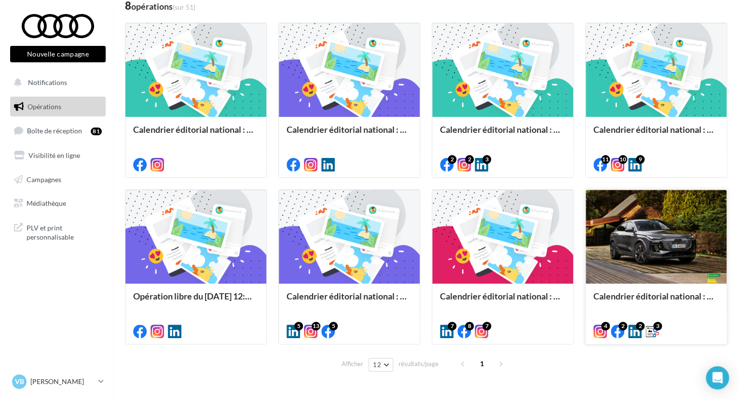
scroll to position [95, 0]
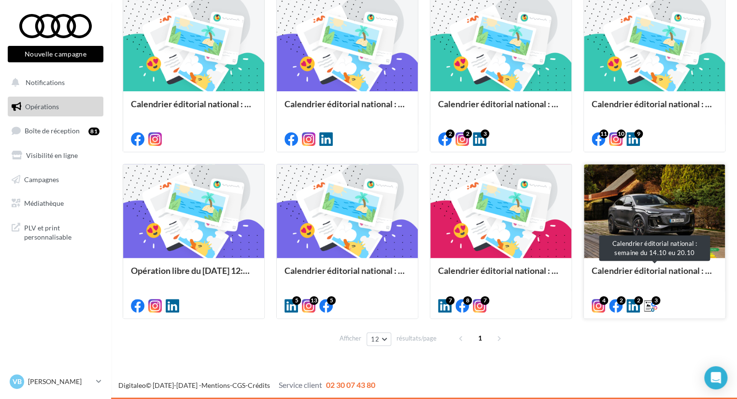
click at [625, 272] on div "Calendrier éditorial national : semaine du 14.10 eu 20.10" at bounding box center [653, 274] width 125 height 19
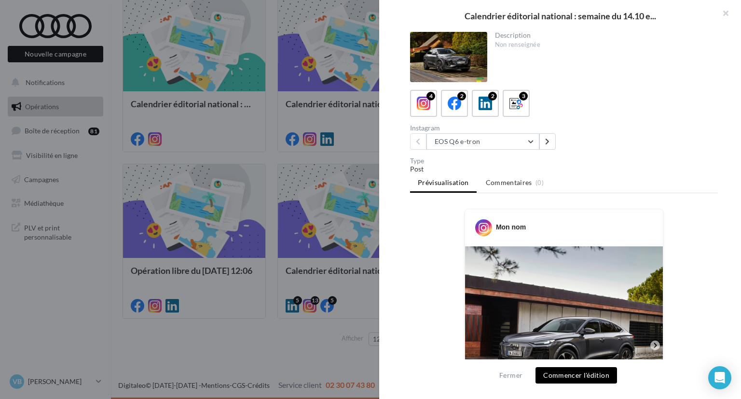
click at [509, 151] on div "Description Non renseignée 4 2 2 3 Instagram EOS Q6 e-tron EOS Q6 e-tron PMS : …" at bounding box center [564, 200] width 370 height 336
click at [504, 142] on button "EOS Q6 e-tron" at bounding box center [483, 141] width 113 height 16
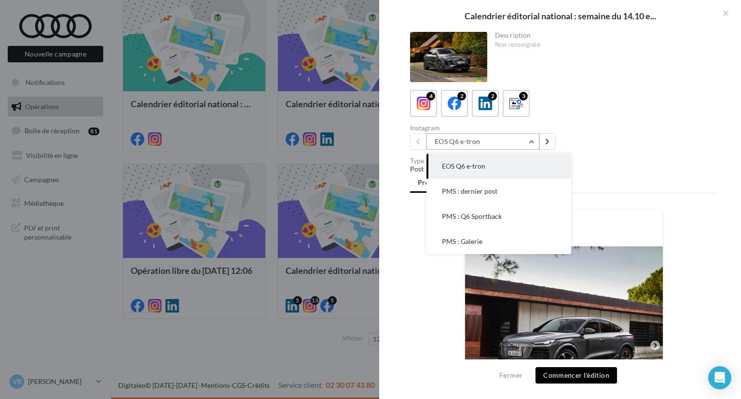
click at [504, 142] on button "EOS Q6 e-tron" at bounding box center [483, 141] width 113 height 16
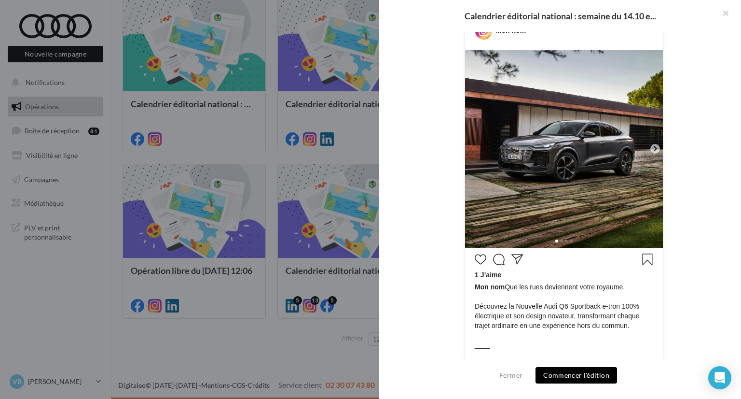
scroll to position [191, 0]
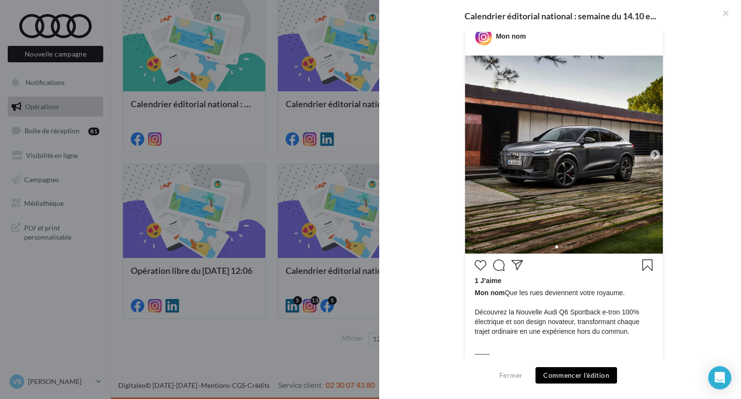
click at [651, 157] on icon at bounding box center [655, 154] width 9 height 9
click at [654, 154] on icon at bounding box center [655, 154] width 9 height 9
click at [543, 372] on button "Commencer l'édition" at bounding box center [577, 375] width 82 height 16
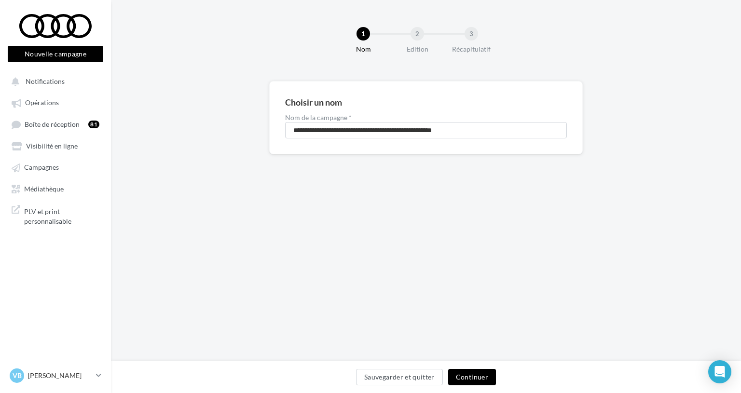
click at [477, 377] on button "Continuer" at bounding box center [472, 377] width 48 height 16
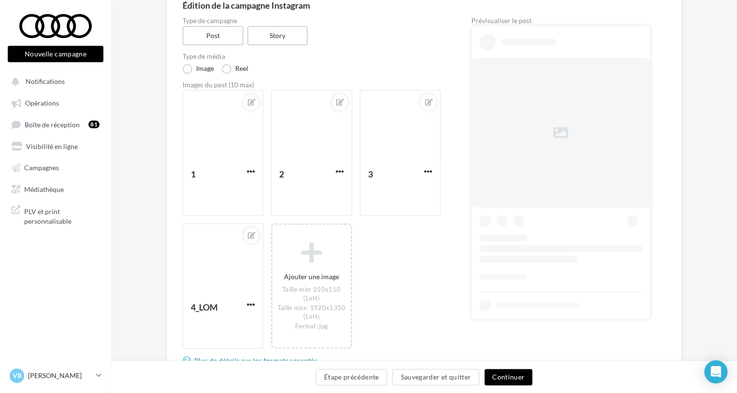
scroll to position [97, 0]
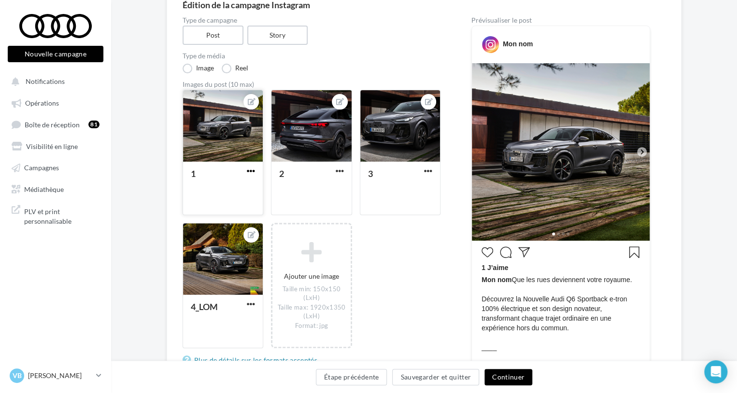
click at [250, 172] on span "button" at bounding box center [251, 171] width 8 height 8
click at [398, 254] on div "1 Remplacer l'image Ouvrir l'éditeur d'image Supprimer 2 3 4_LOM Ajouter une im…" at bounding box center [314, 224] width 265 height 269
click at [48, 187] on span "Médiathèque" at bounding box center [44, 189] width 40 height 8
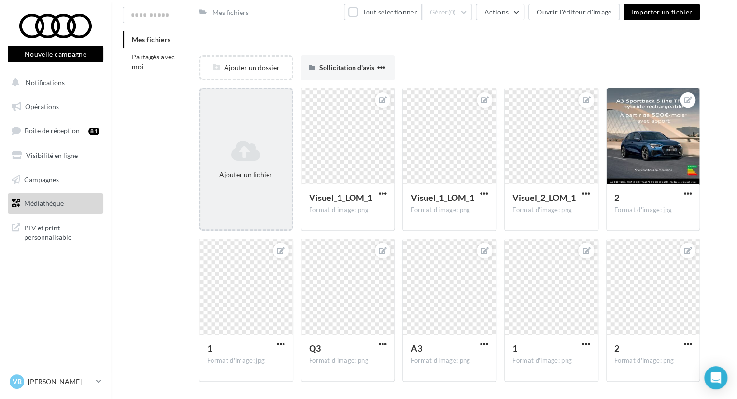
scroll to position [14, 0]
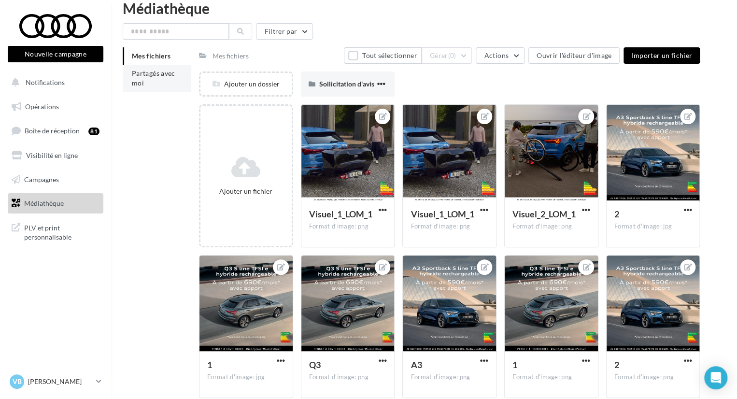
click at [143, 75] on span "Partagés avec moi" at bounding box center [153, 78] width 43 height 18
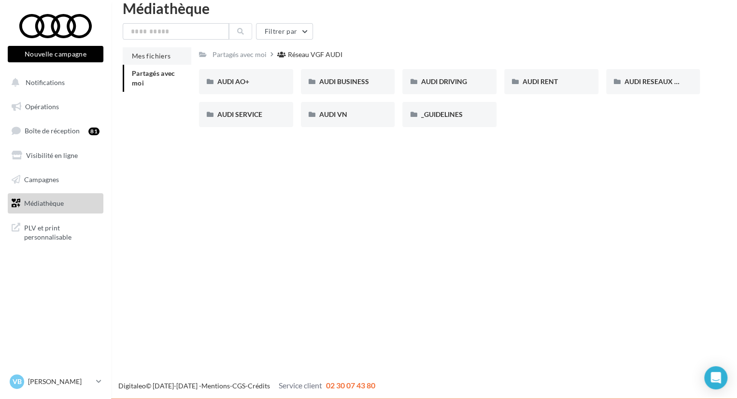
click at [153, 55] on span "Mes fichiers" at bounding box center [151, 56] width 39 height 8
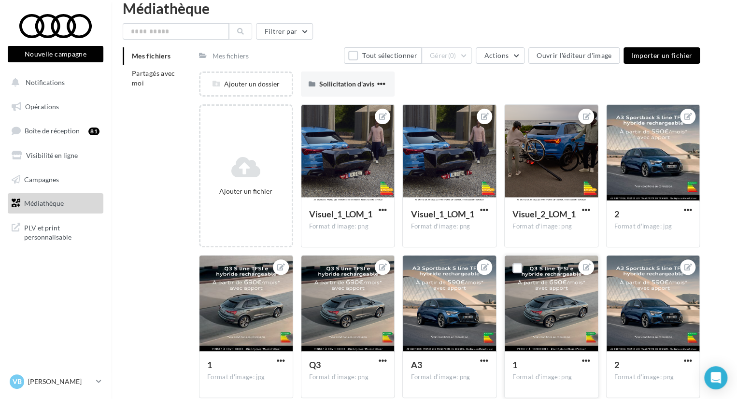
scroll to position [63, 0]
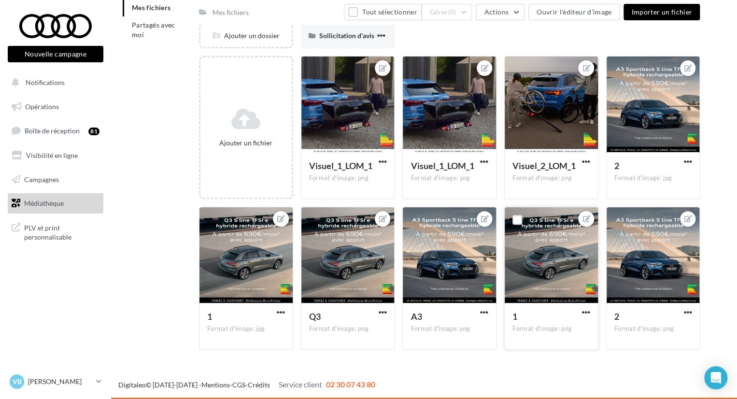
click at [548, 265] on div at bounding box center [550, 255] width 93 height 97
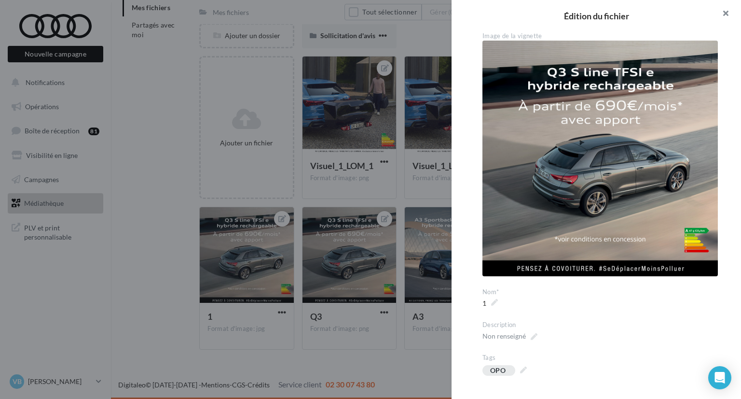
click at [727, 13] on button "button" at bounding box center [722, 14] width 39 height 29
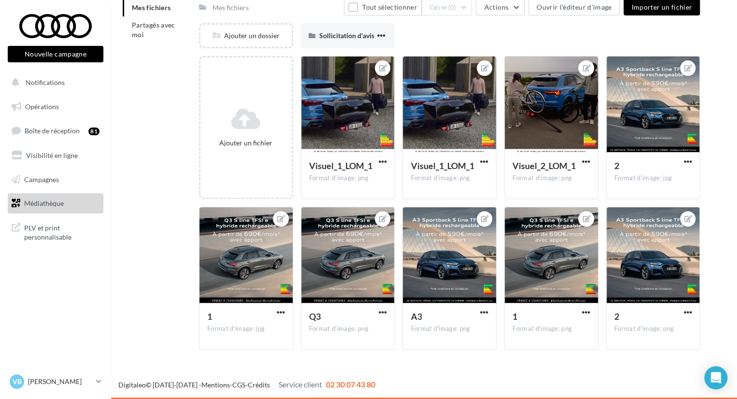
scroll to position [0, 0]
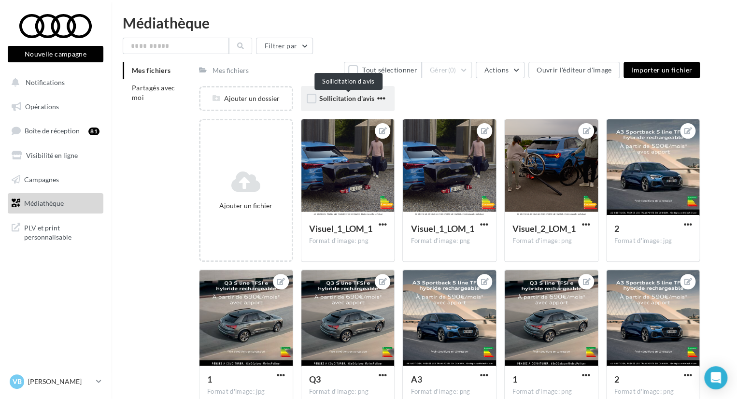
click at [363, 97] on span "Sollicitation d'avis" at bounding box center [346, 98] width 55 height 8
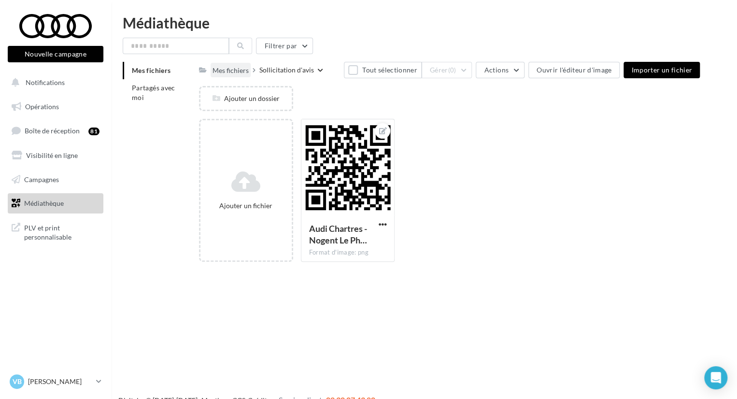
click at [242, 74] on div "Mes fichiers" at bounding box center [230, 71] width 36 height 10
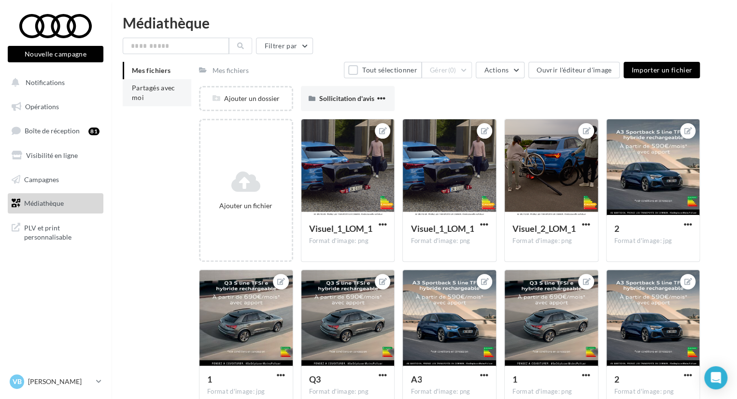
click at [151, 90] on span "Partagés avec moi" at bounding box center [153, 92] width 43 height 18
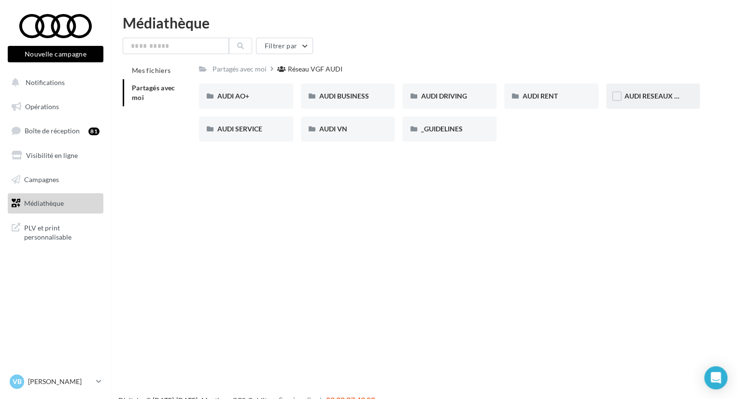
click at [649, 100] on div "AUDI RESEAUX SOCIAUX" at bounding box center [652, 96] width 57 height 10
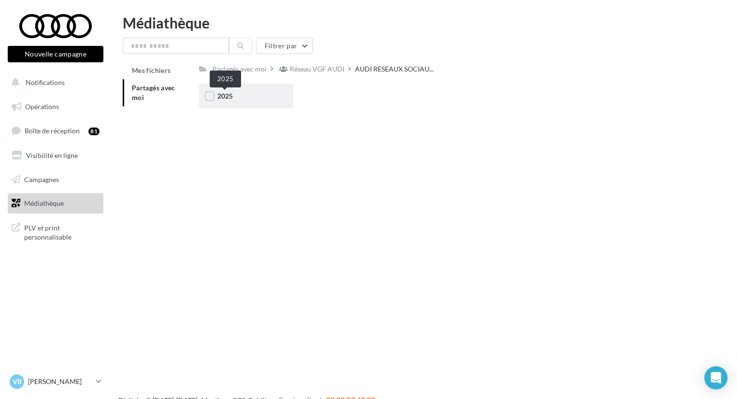
click at [218, 97] on span "2025" at bounding box center [224, 96] width 15 height 8
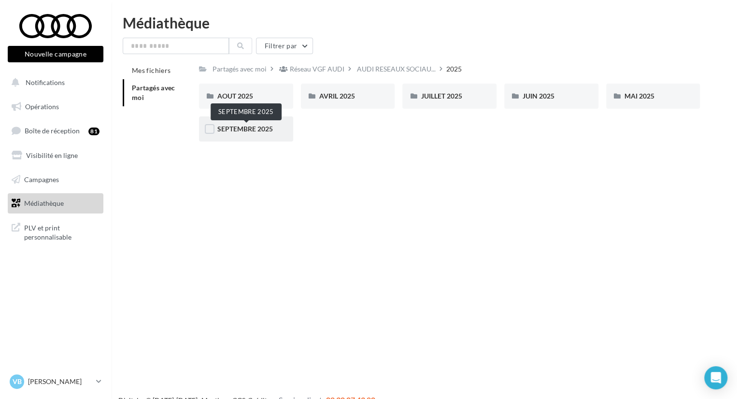
click at [248, 124] on div "SEPTEMBRE 2025" at bounding box center [245, 129] width 57 height 10
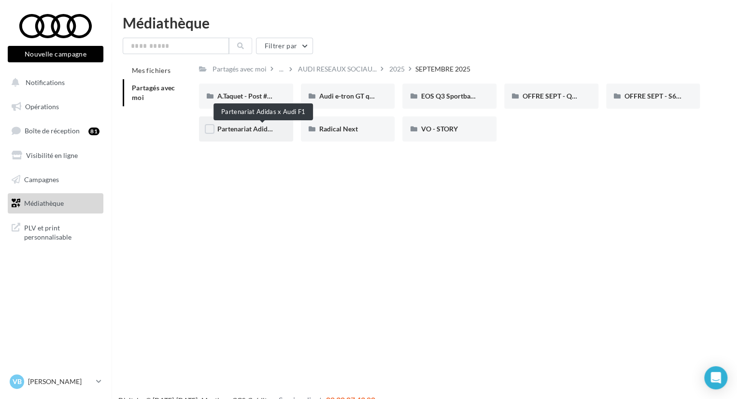
click at [242, 127] on span "Partenariat Adidas x Audi F1" at bounding box center [260, 129] width 87 height 8
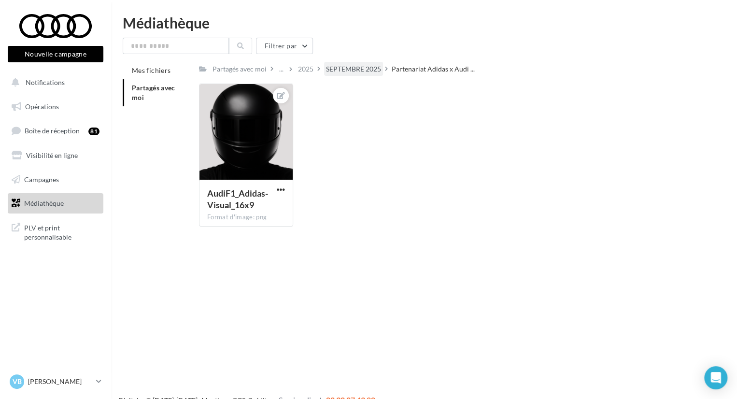
click at [349, 68] on div "SEPTEMBRE 2025" at bounding box center [353, 69] width 55 height 10
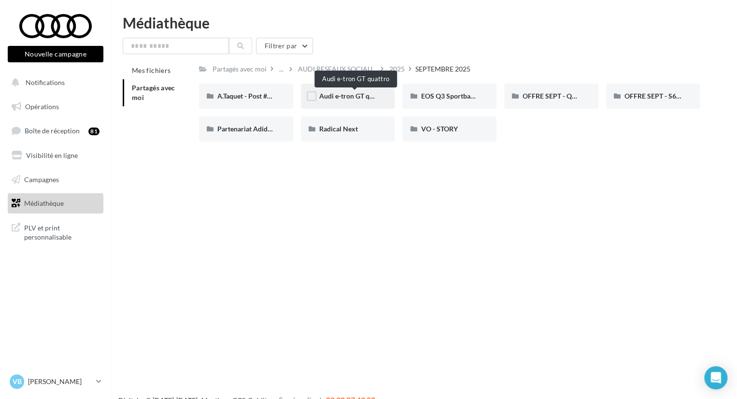
click at [346, 93] on span "Audi e-tron GT quattro" at bounding box center [353, 96] width 69 height 8
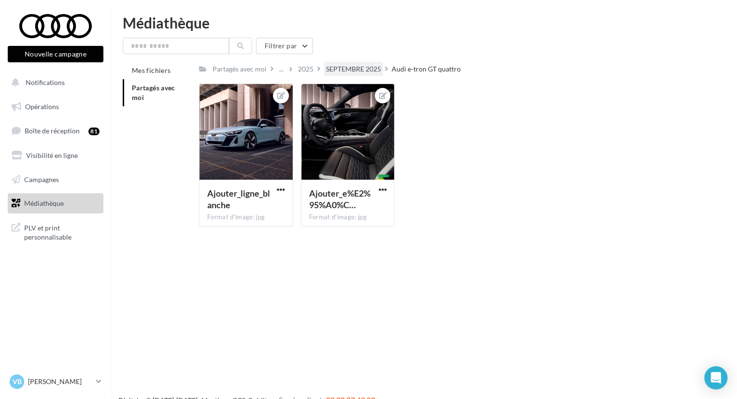
click at [361, 70] on div "SEPTEMBRE 2025" at bounding box center [353, 69] width 55 height 10
